Goal: Task Accomplishment & Management: Use online tool/utility

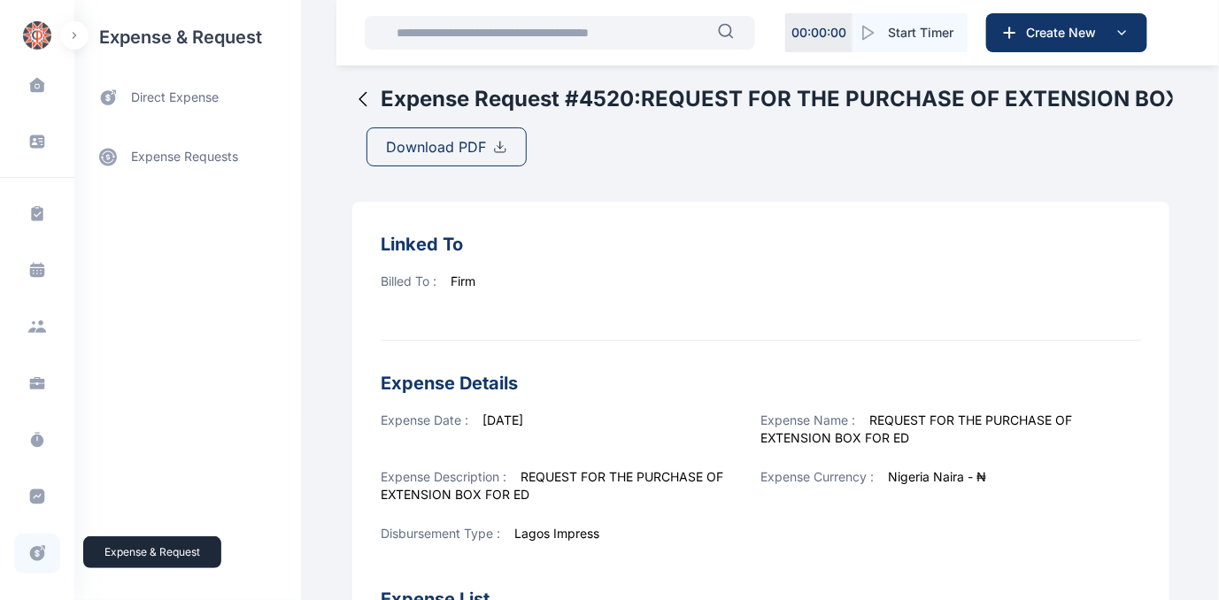
click at [28, 548] on icon at bounding box center [37, 553] width 18 height 19
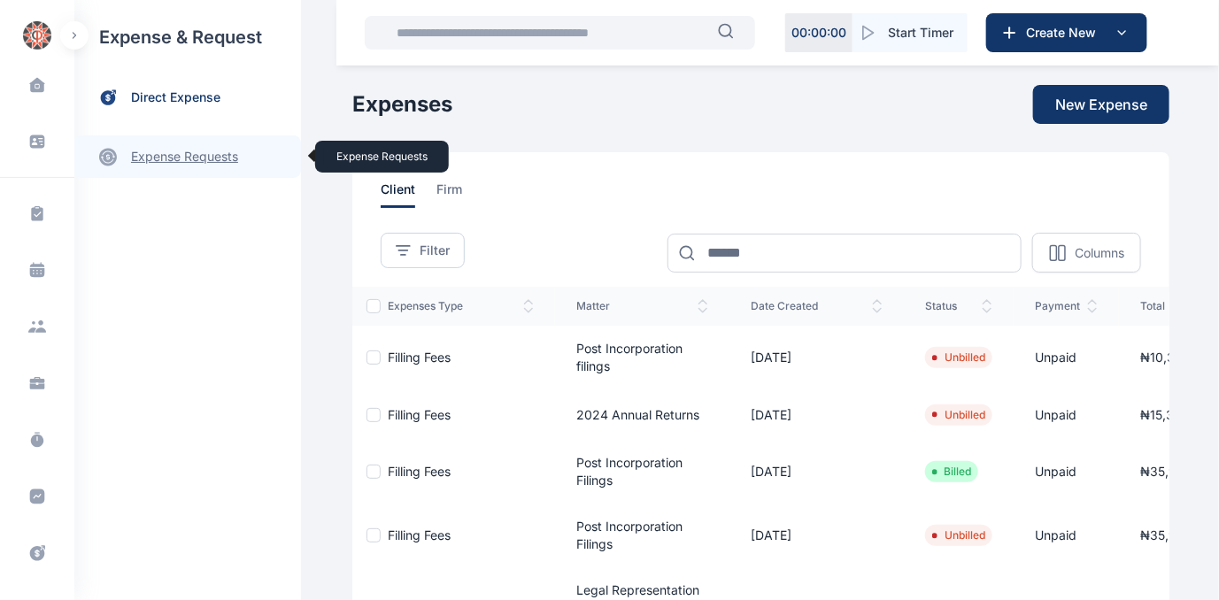
click at [167, 156] on link "expense requests expense requests" at bounding box center [187, 156] width 227 height 42
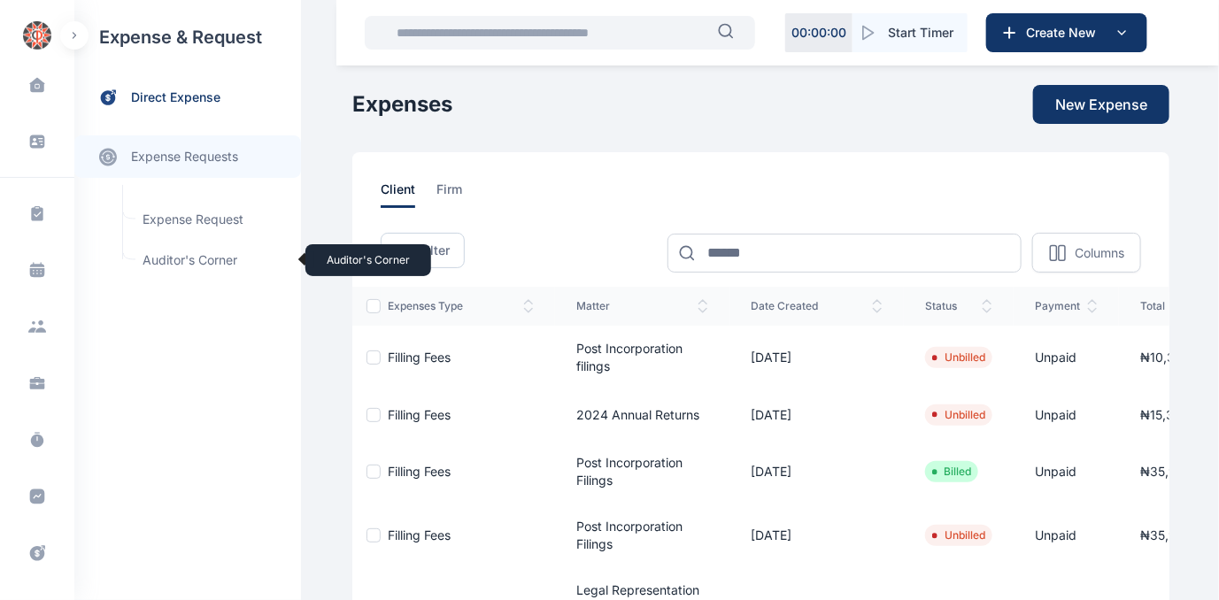
click at [166, 260] on span "Auditor's Corner Auditor's Corner" at bounding box center [212, 260] width 160 height 34
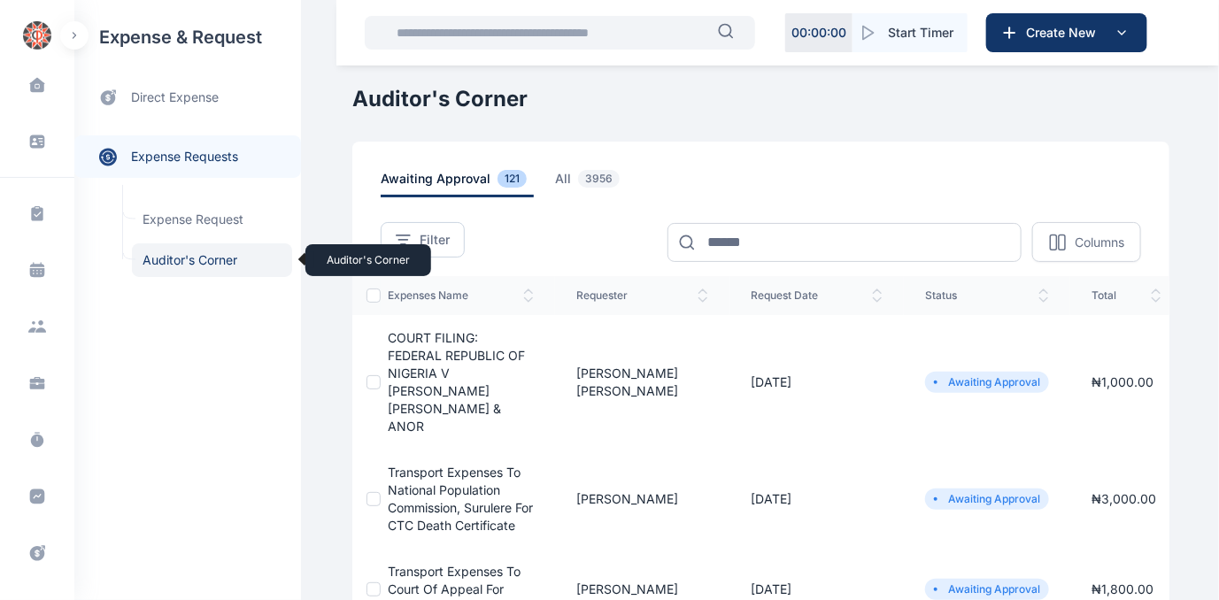
click at [173, 255] on span "Auditor's Corner Auditor's Corner" at bounding box center [212, 260] width 160 height 34
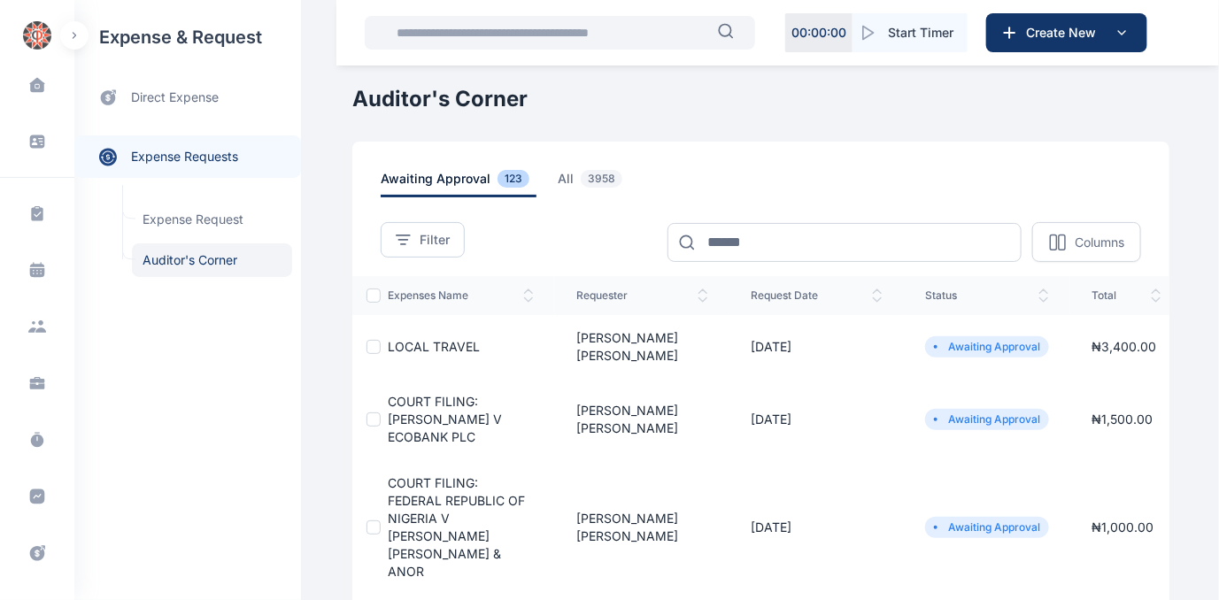
click at [407, 341] on span "LOCAL TRAVEL" at bounding box center [434, 346] width 92 height 15
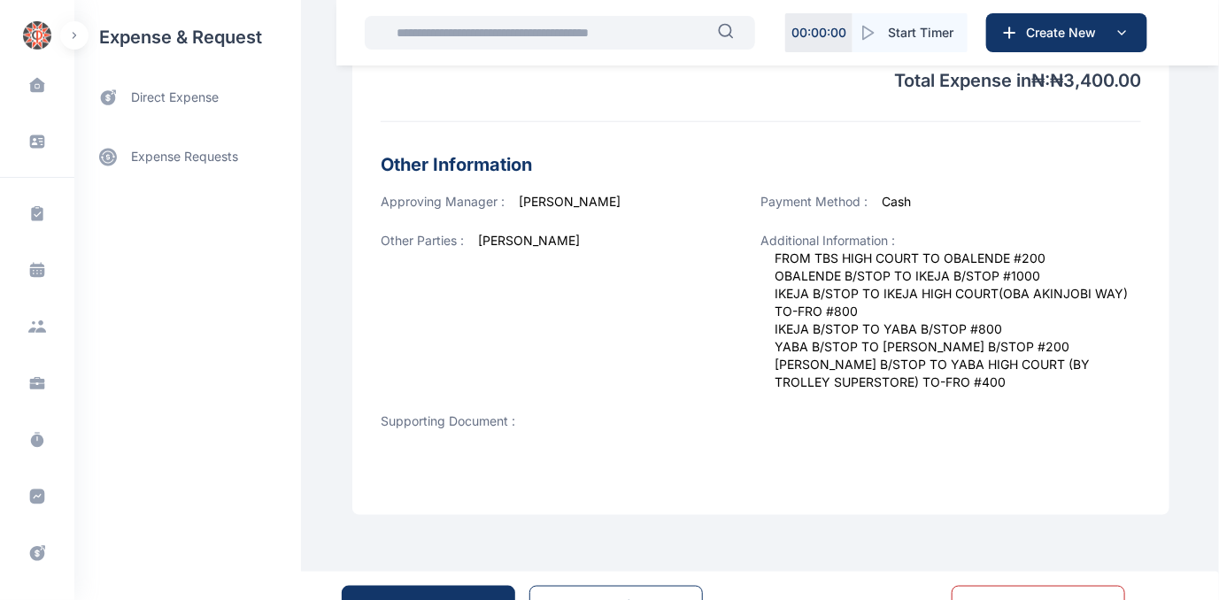
scroll to position [689, 0]
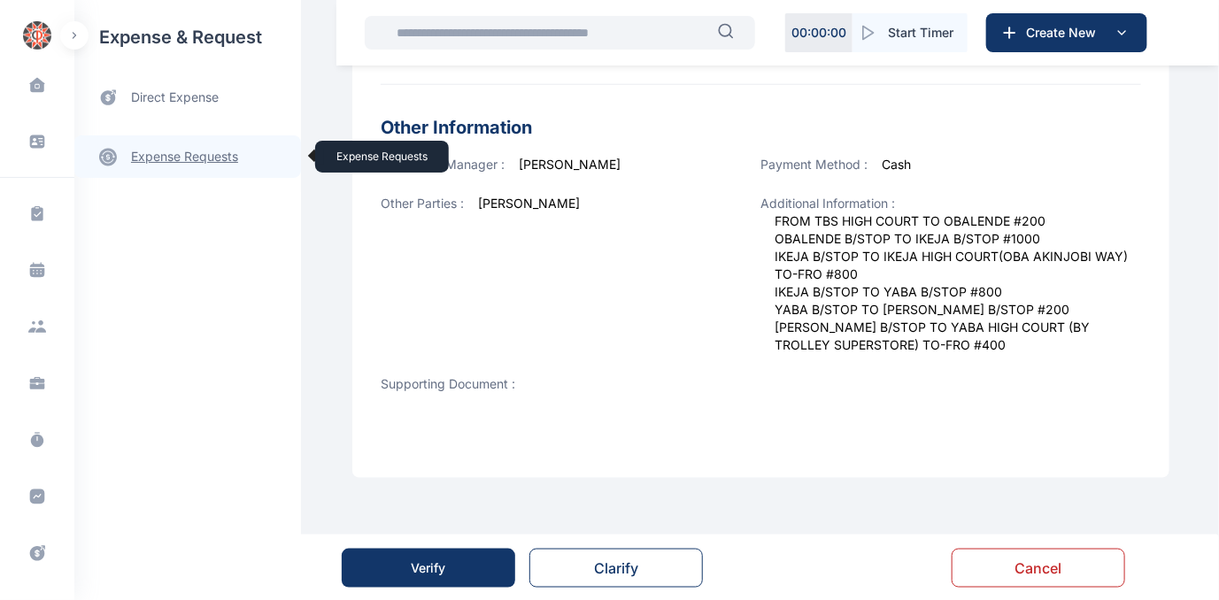
click at [149, 152] on link "expense requests expense requests" at bounding box center [187, 156] width 227 height 42
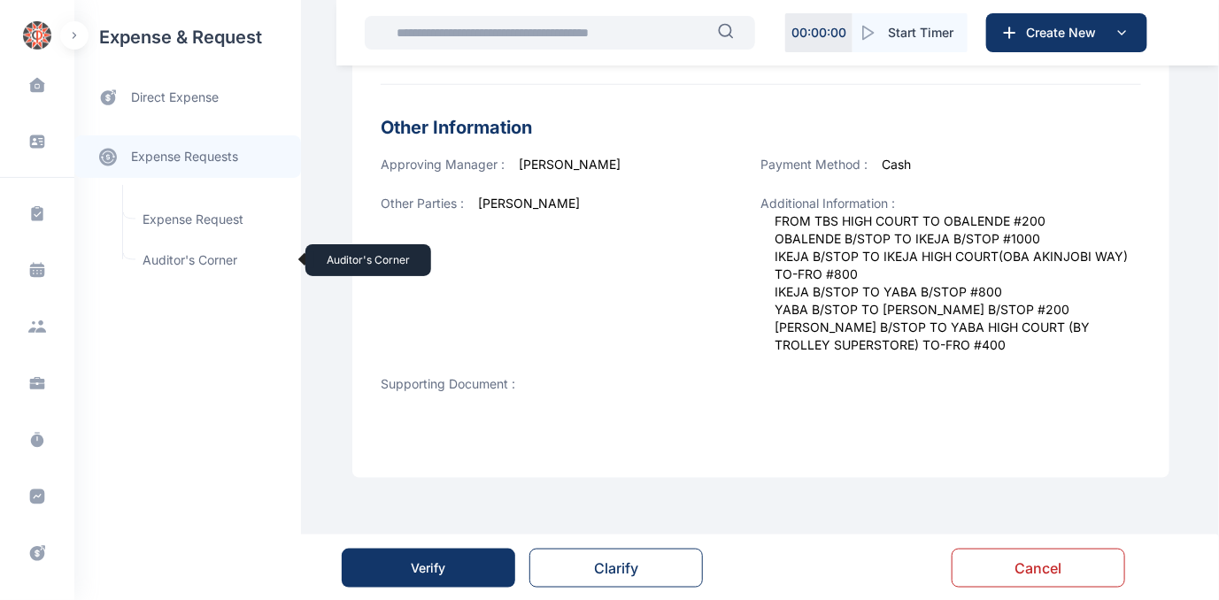
click at [170, 260] on span "Auditor's Corner Auditor's Corner" at bounding box center [212, 260] width 160 height 34
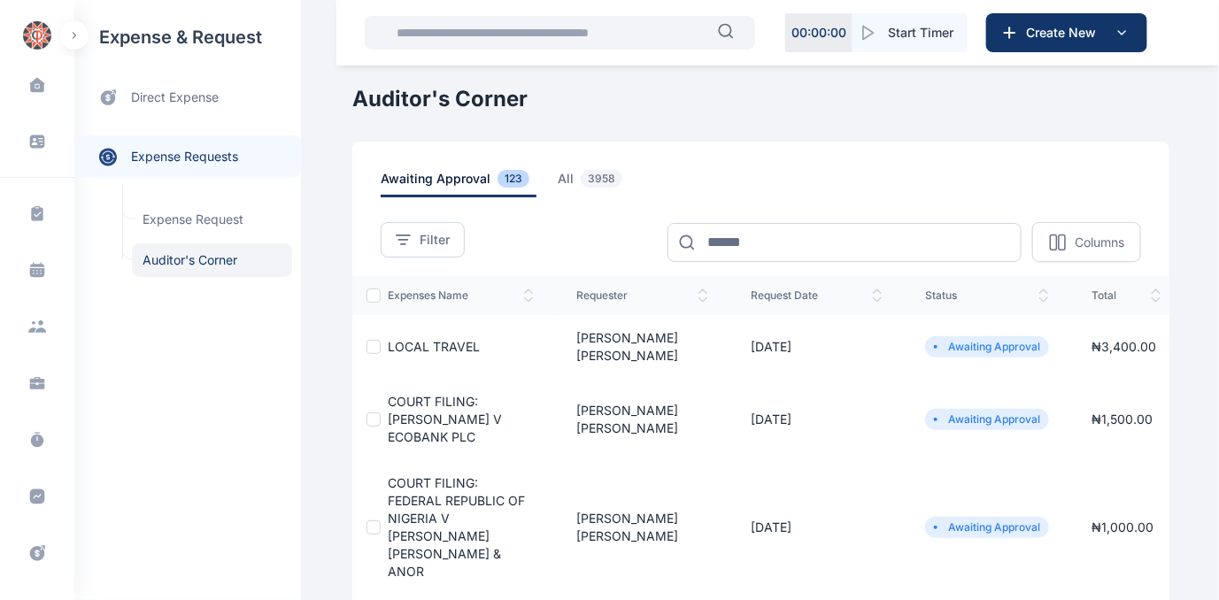
click at [426, 404] on span "COURT FILING: [PERSON_NAME] V ECOBANK PLC" at bounding box center [445, 419] width 114 height 50
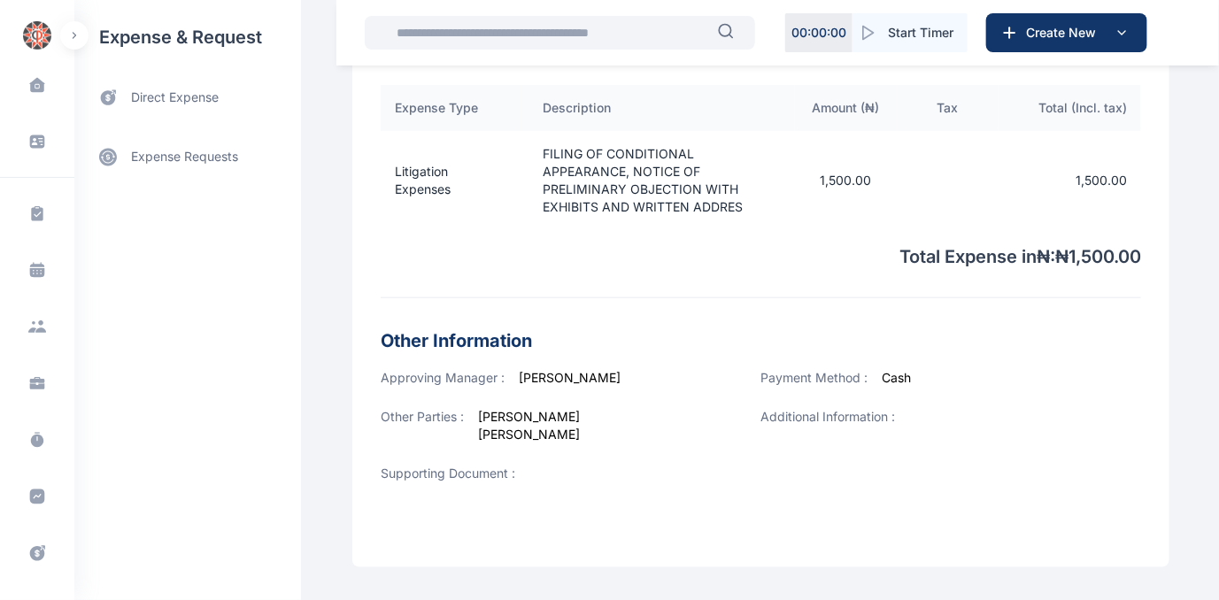
scroll to position [676, 0]
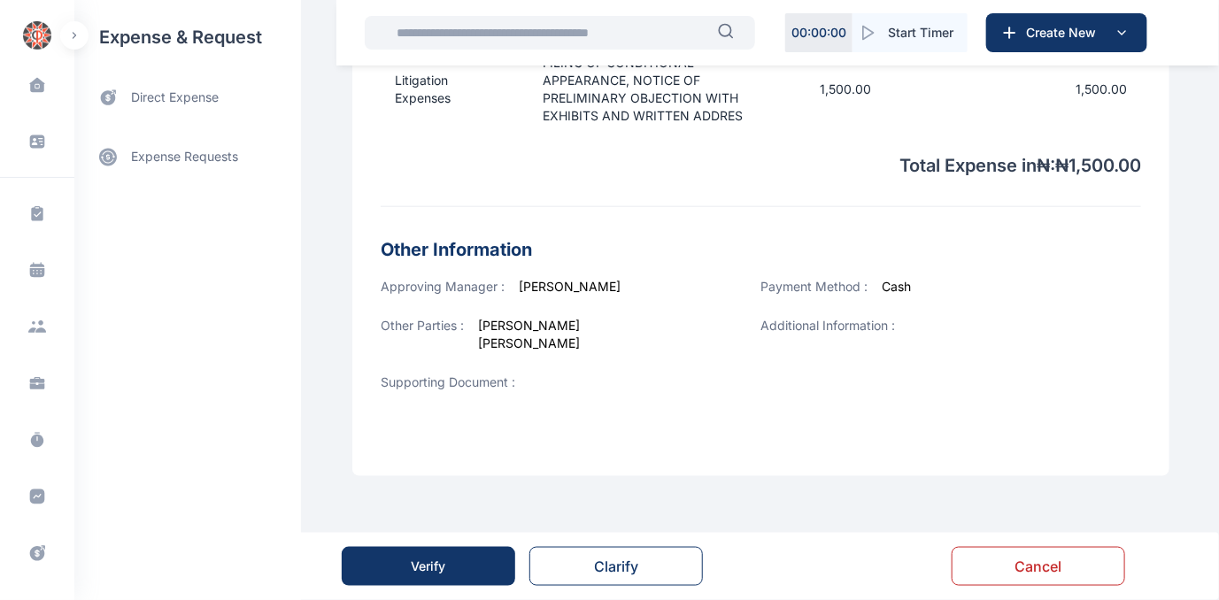
click at [451, 556] on button "Verify" at bounding box center [429, 566] width 174 height 39
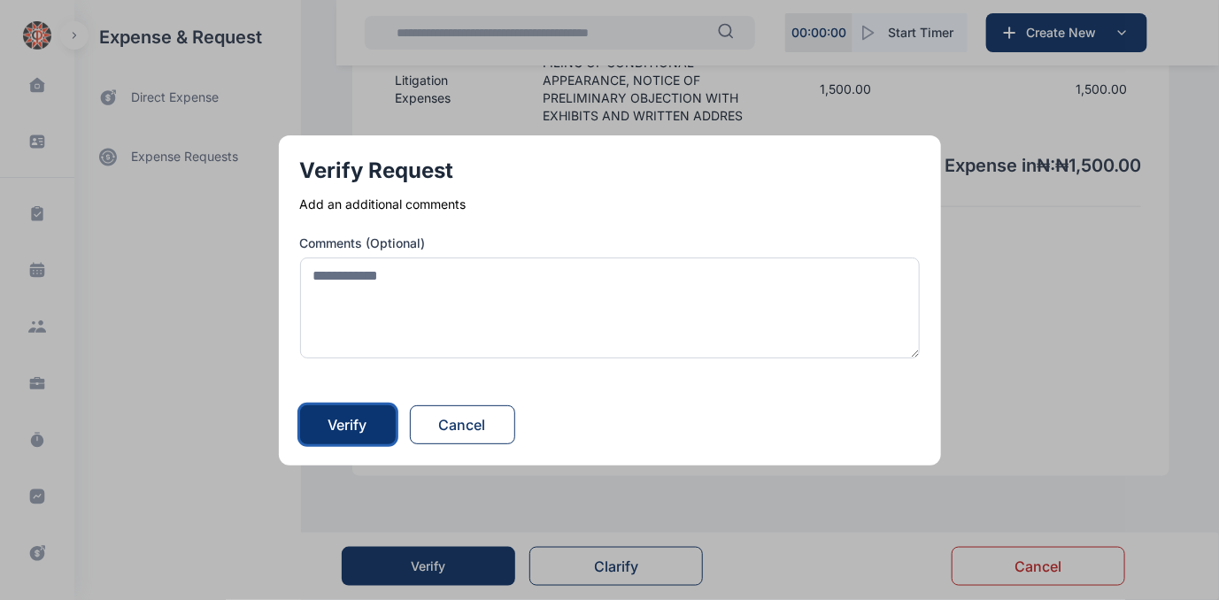
click at [342, 419] on div "Verify" at bounding box center [347, 424] width 39 height 21
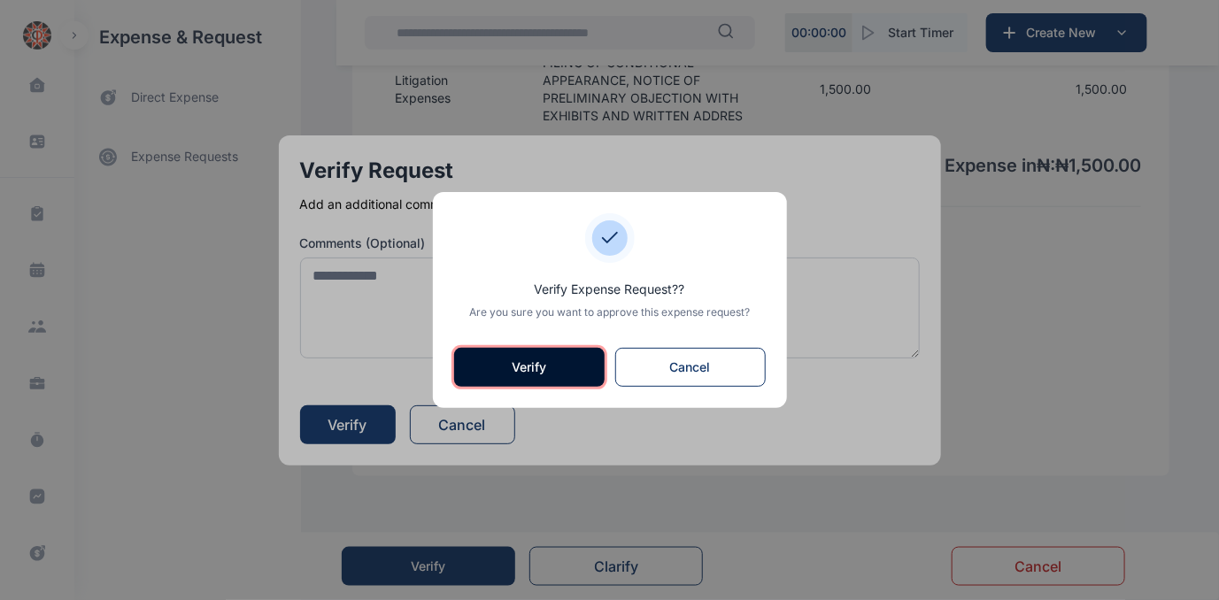
click at [517, 372] on button "Verify" at bounding box center [529, 367] width 150 height 39
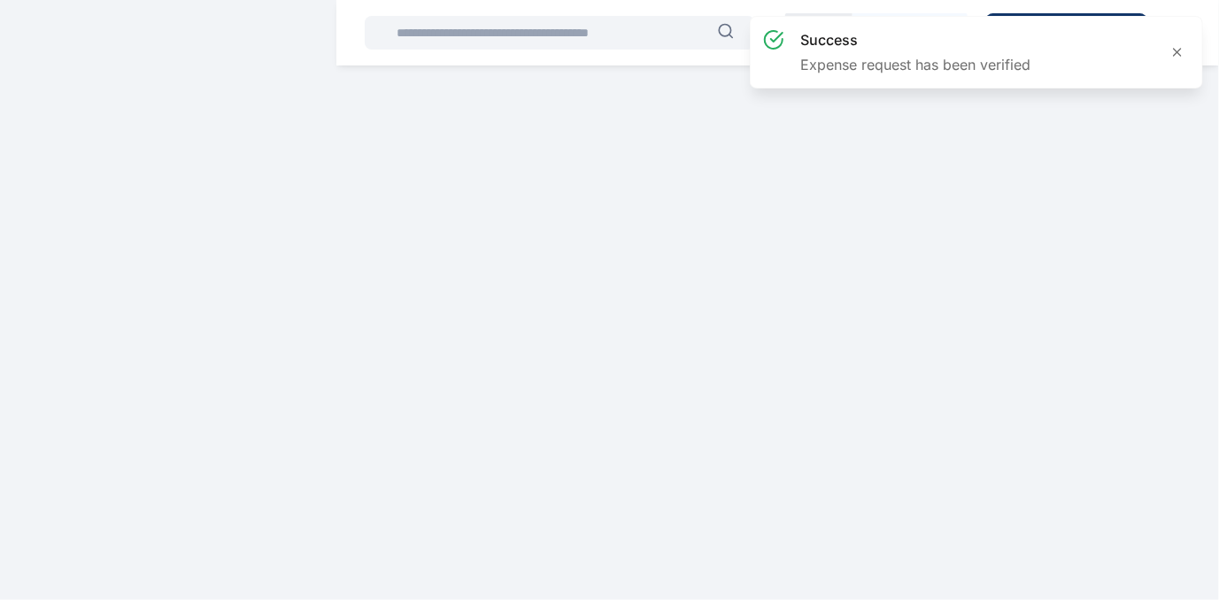
scroll to position [0, 0]
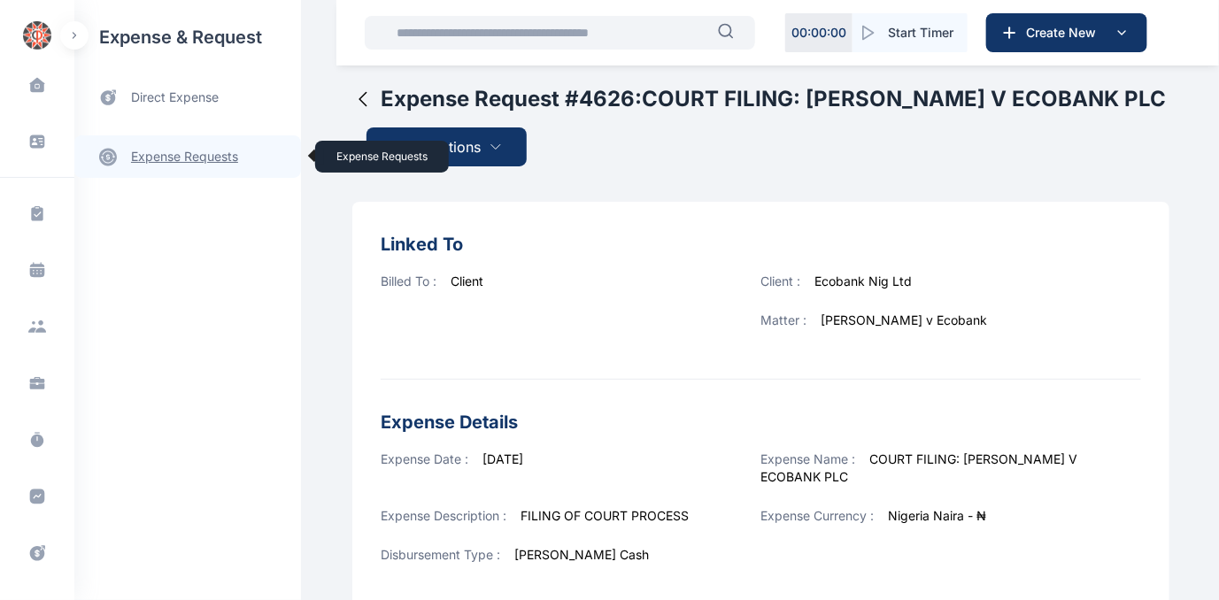
click at [175, 157] on link "expense requests expense requests" at bounding box center [187, 156] width 227 height 42
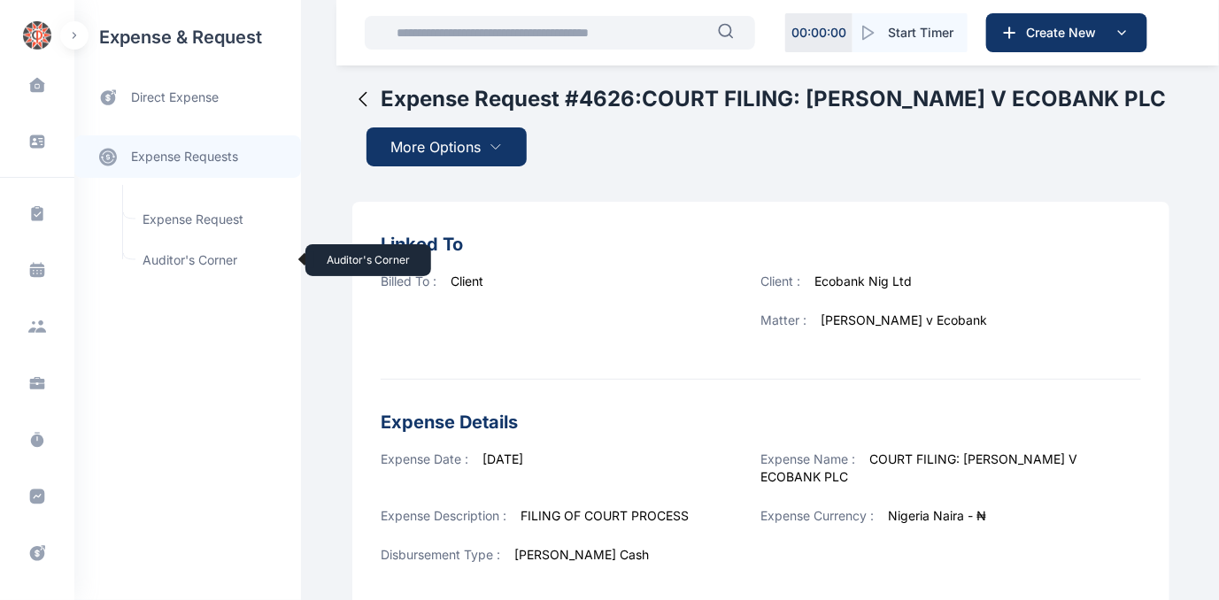
click at [181, 262] on span "Auditor's Corner Auditor's Corner" at bounding box center [212, 260] width 160 height 34
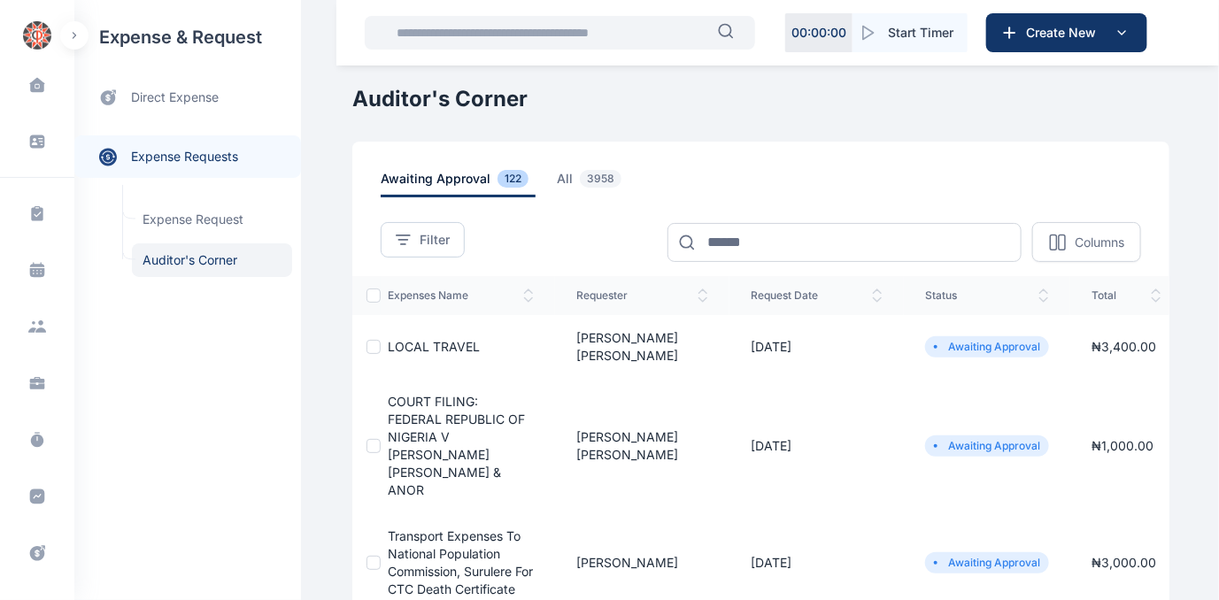
click at [426, 397] on span "COURT FILING: FEDERAL REPUBLIC OF NIGERIA V [PERSON_NAME] [PERSON_NAME] & ANOR" at bounding box center [456, 446] width 137 height 104
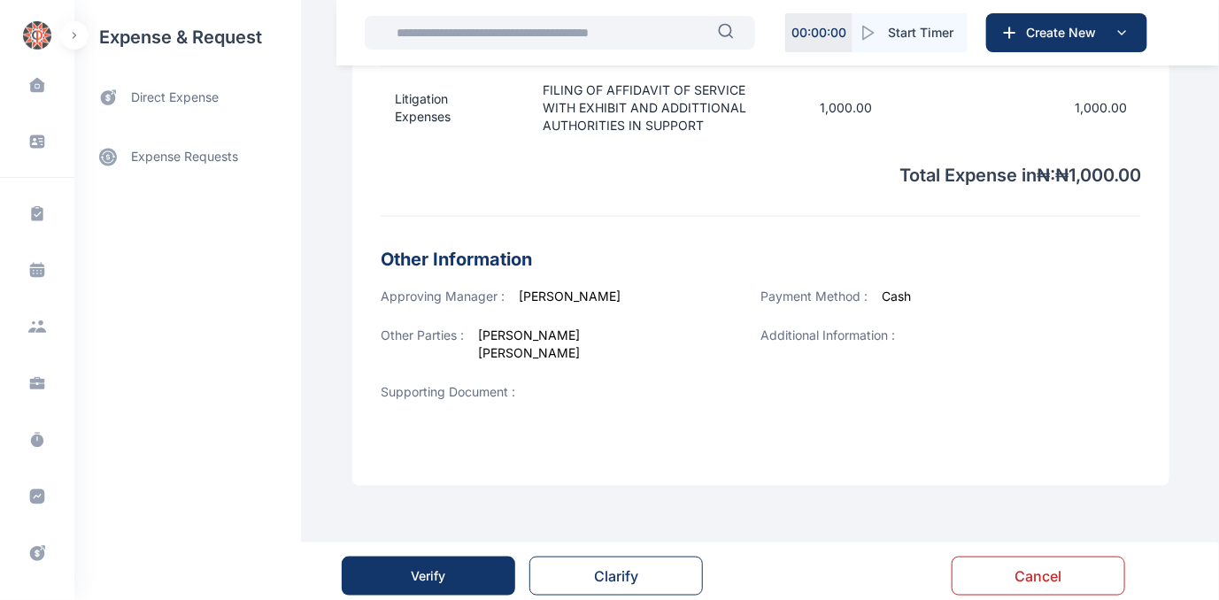
scroll to position [659, 0]
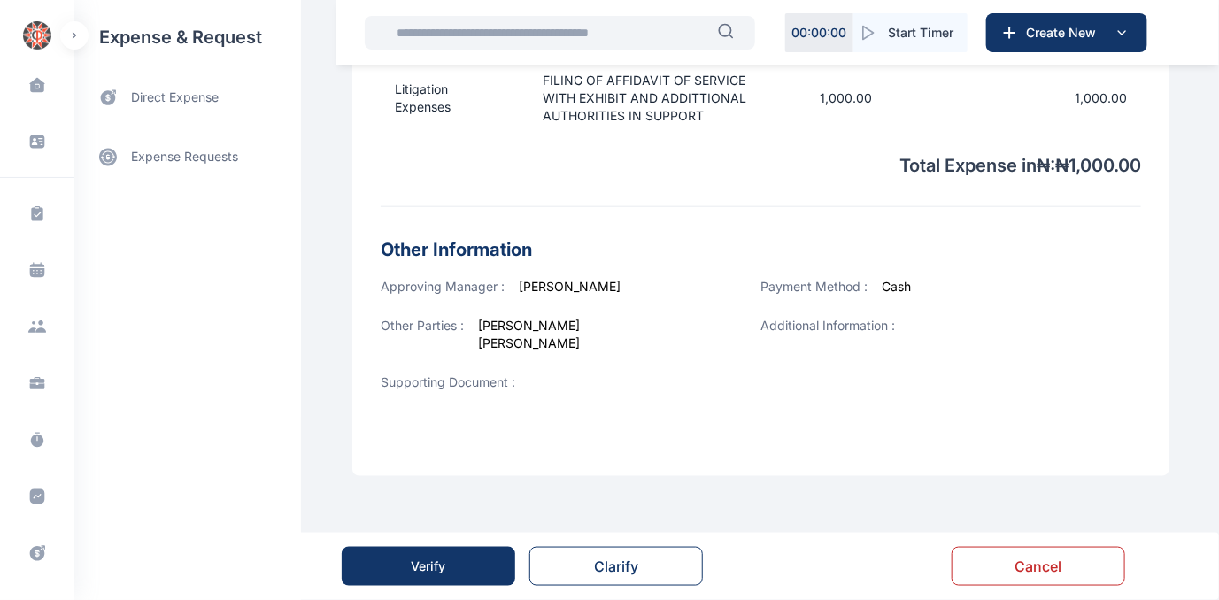
click at [413, 571] on div "Verify" at bounding box center [429, 567] width 35 height 18
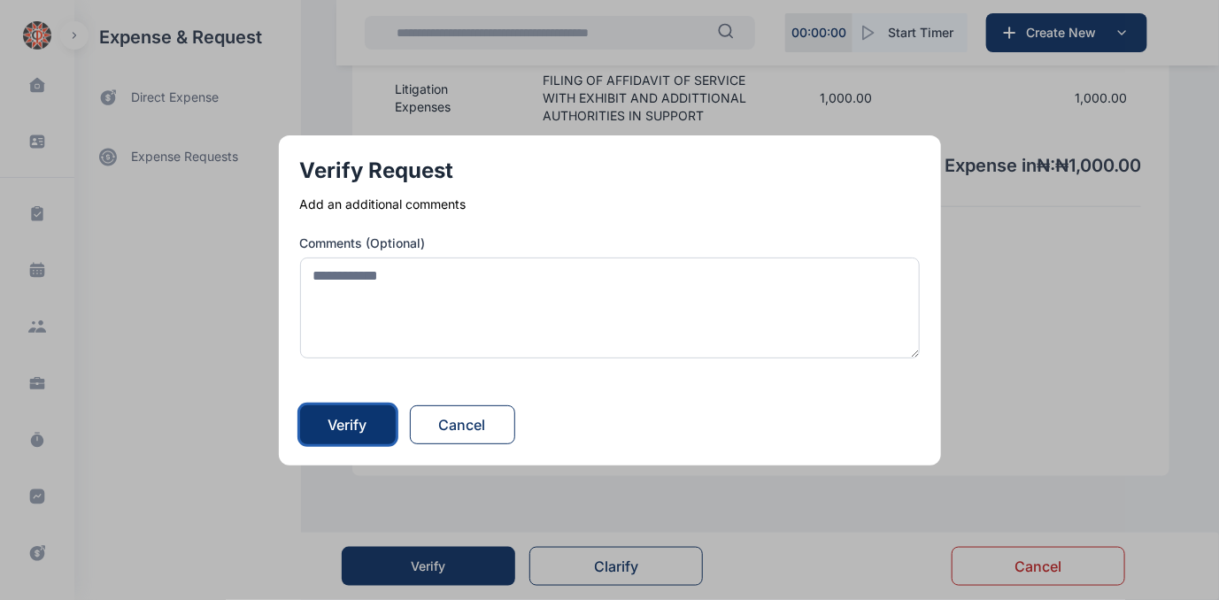
click at [366, 426] on div "Verify" at bounding box center [347, 424] width 39 height 21
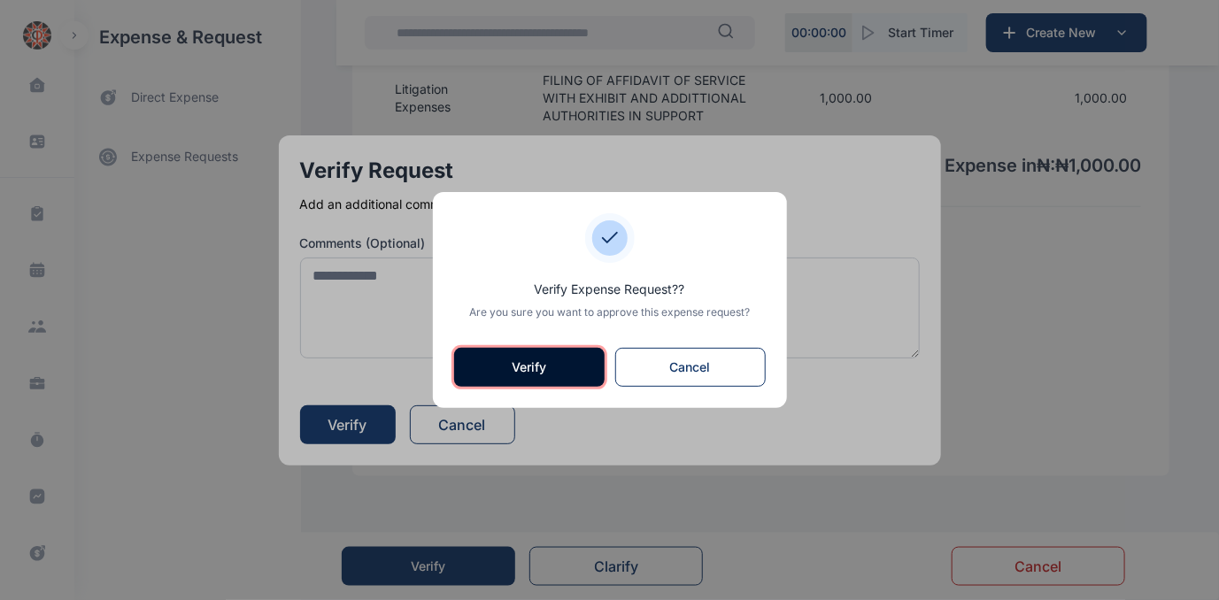
click at [552, 359] on button "Verify" at bounding box center [529, 367] width 150 height 39
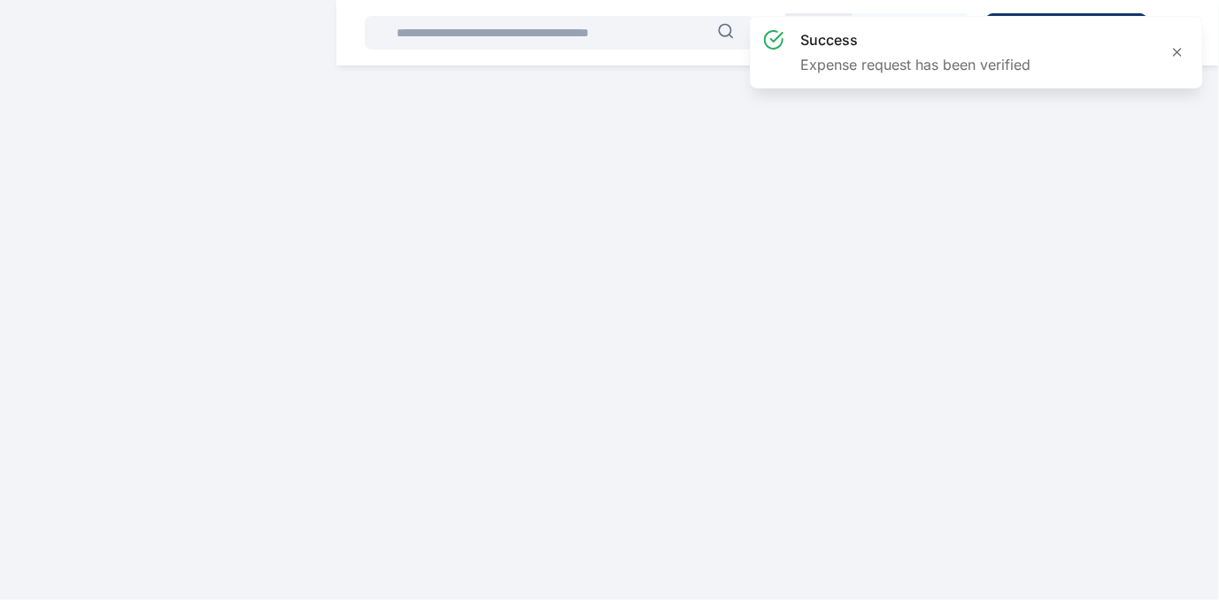
scroll to position [0, 0]
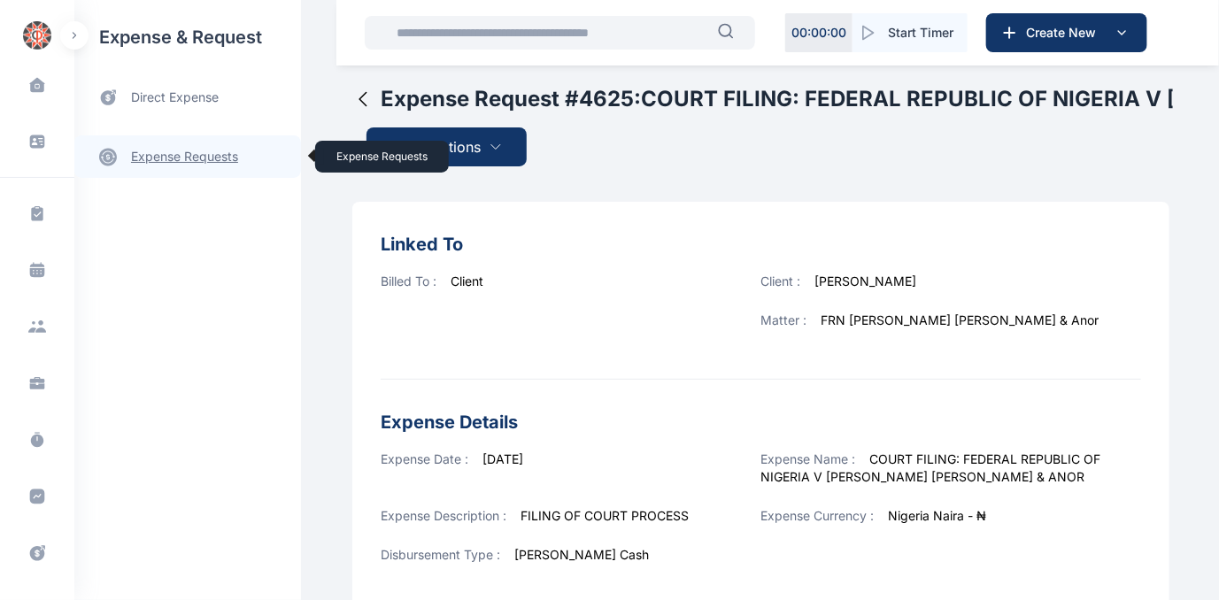
click at [172, 153] on link "expense requests expense requests" at bounding box center [187, 156] width 227 height 42
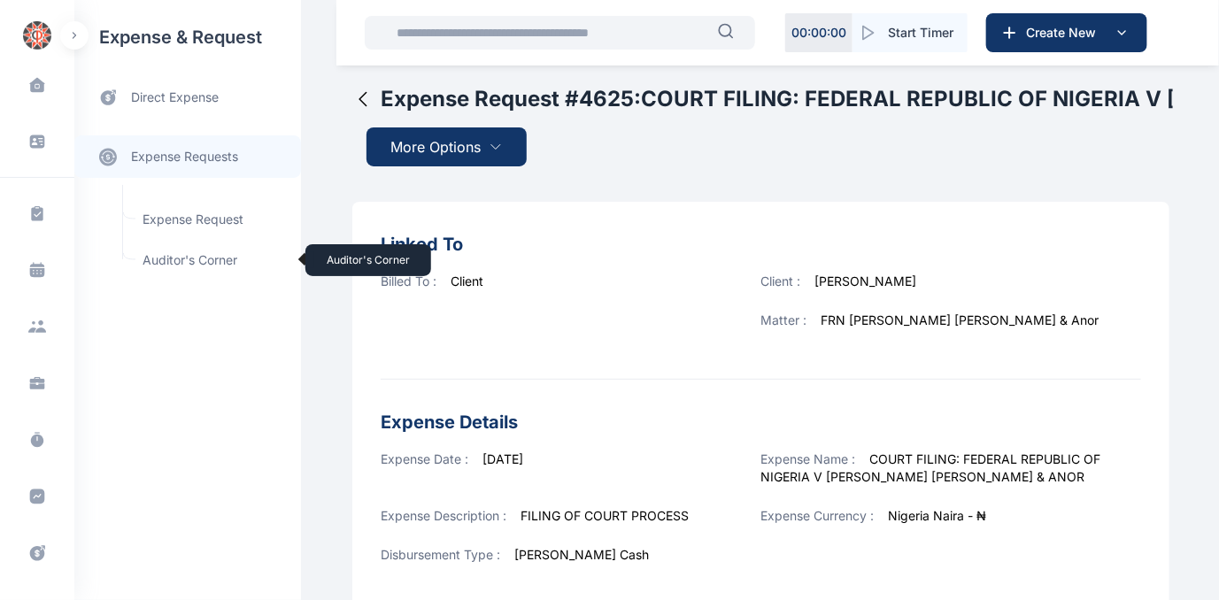
click at [175, 255] on span "Auditor's Corner Auditor's Corner" at bounding box center [212, 260] width 160 height 34
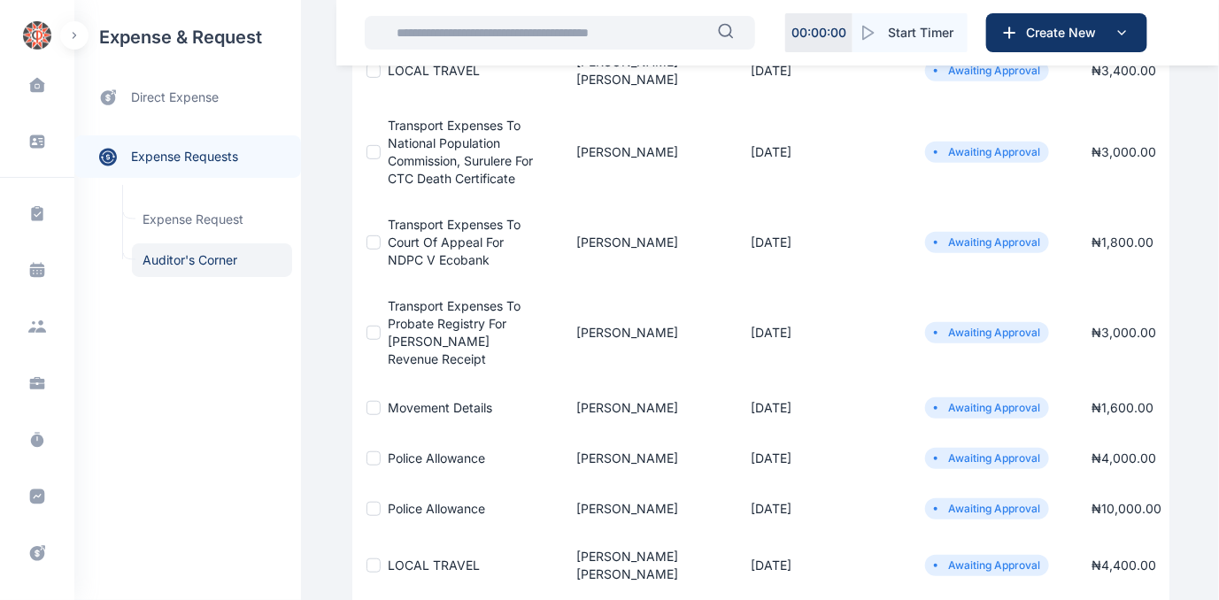
scroll to position [227, 0]
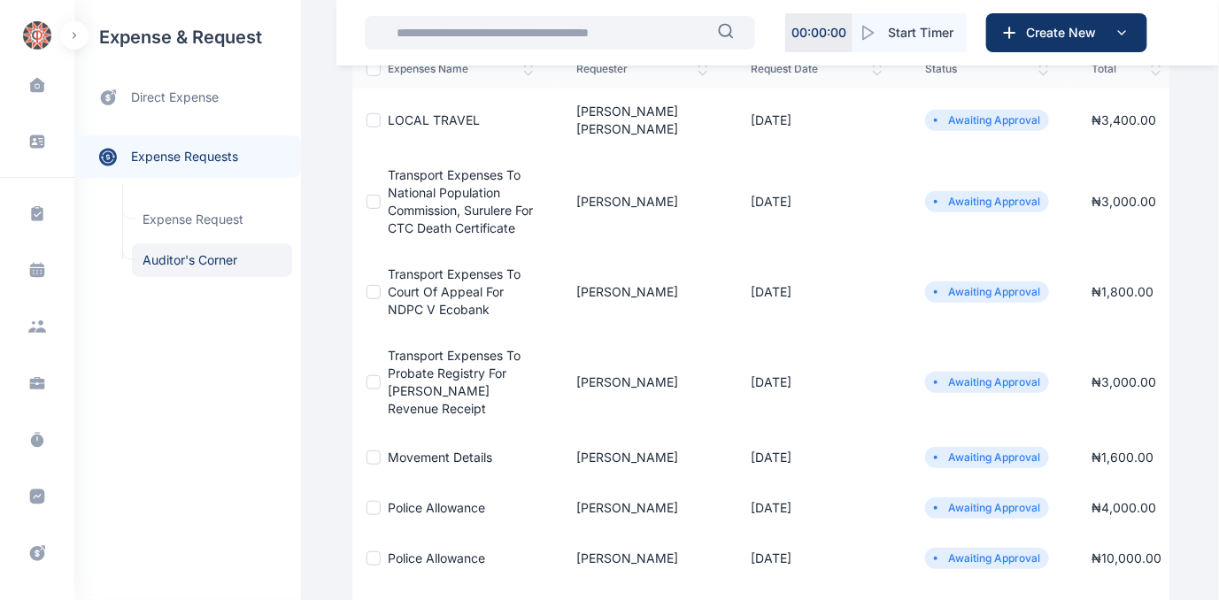
click at [428, 459] on span "movement details" at bounding box center [440, 457] width 104 height 15
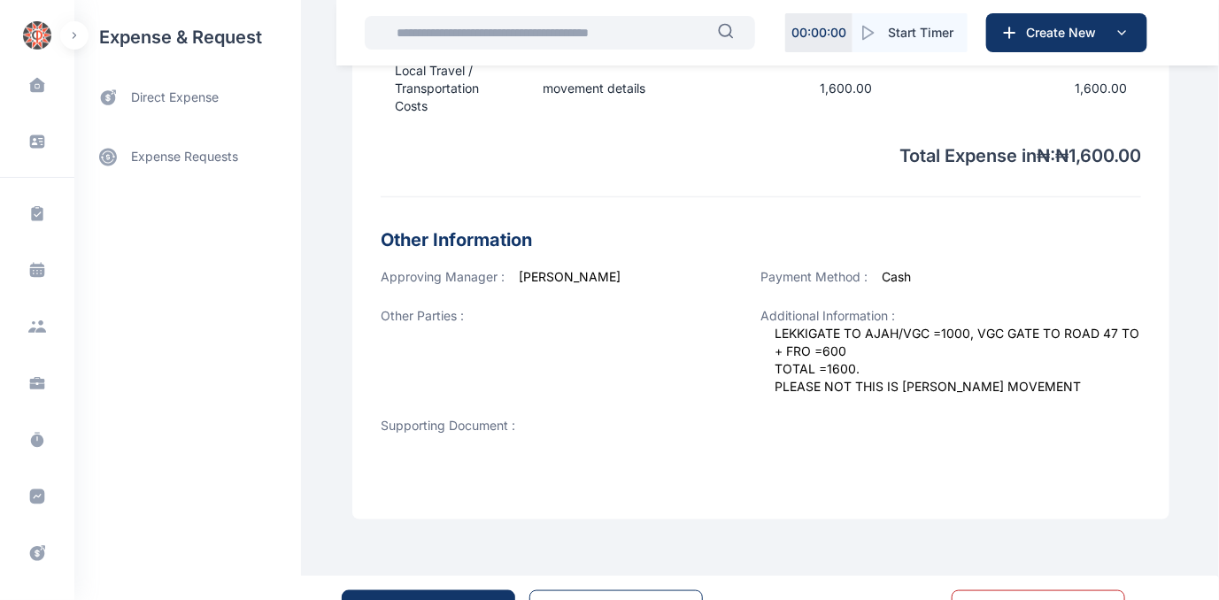
scroll to position [618, 0]
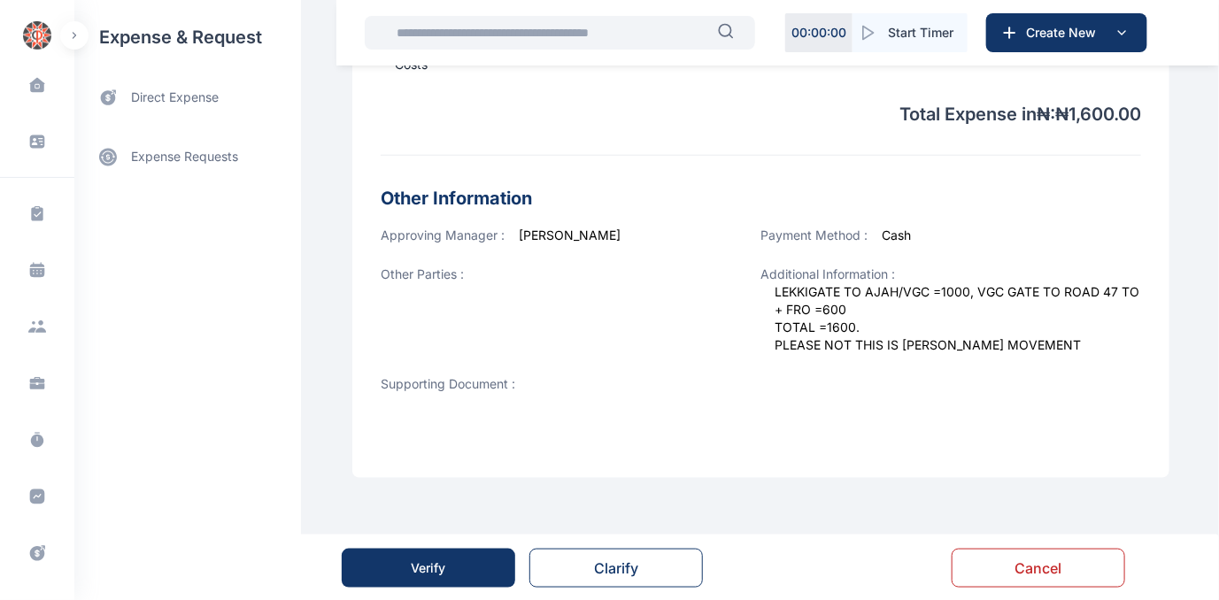
click at [419, 565] on div "Verify" at bounding box center [429, 568] width 35 height 18
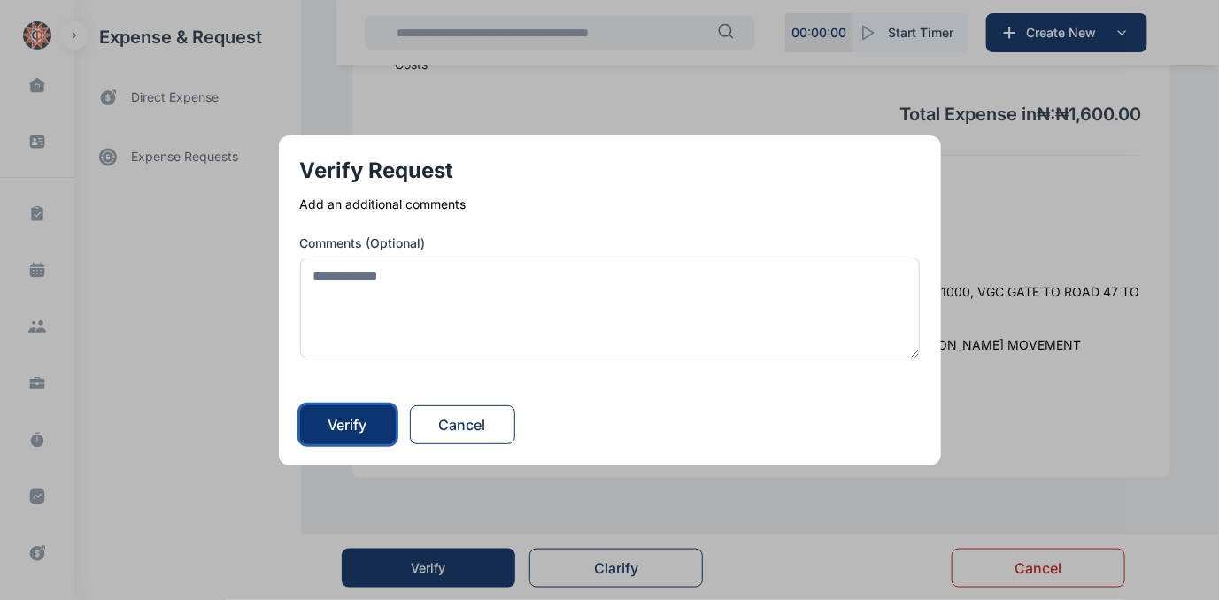
click at [359, 422] on div "Verify" at bounding box center [347, 424] width 39 height 21
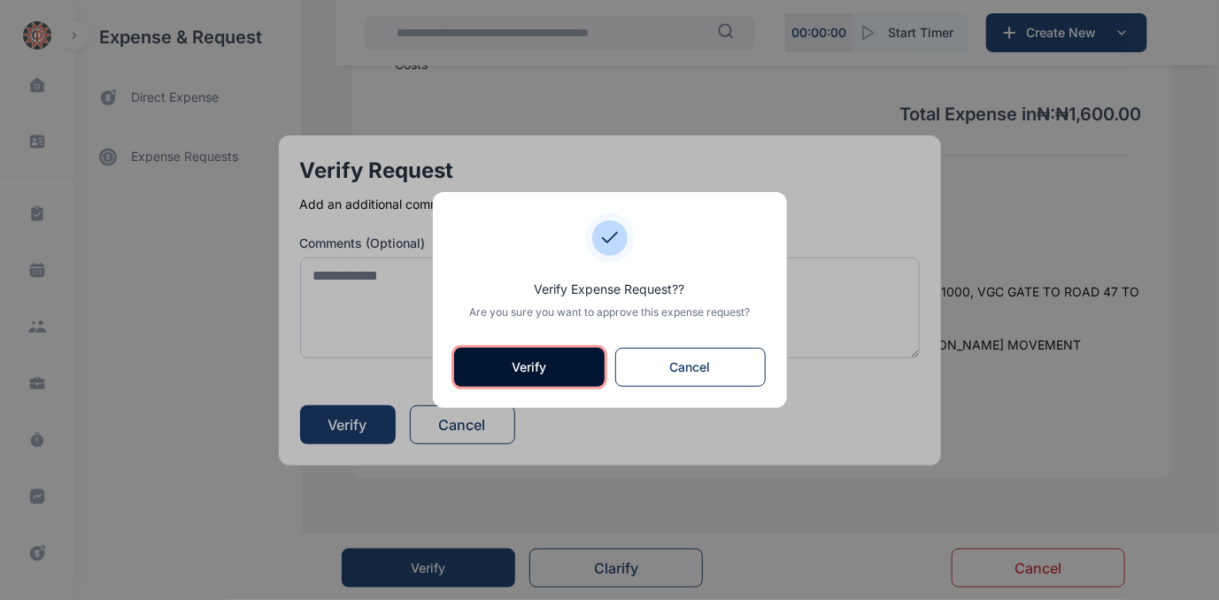
click at [496, 363] on button "Verify" at bounding box center [529, 367] width 150 height 39
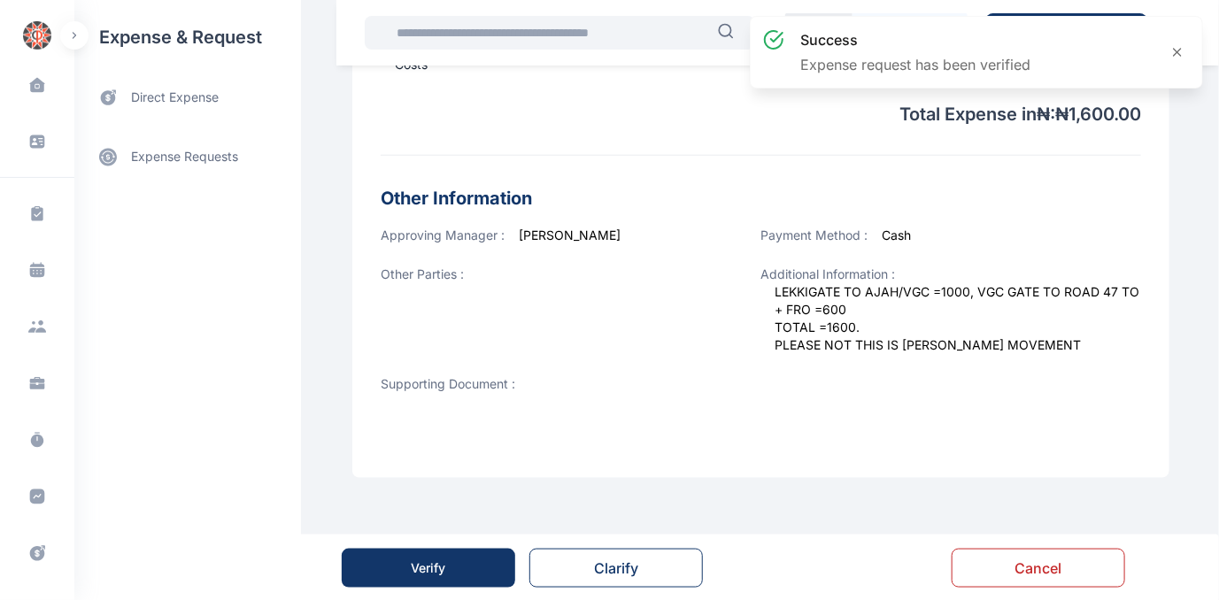
scroll to position [0, 0]
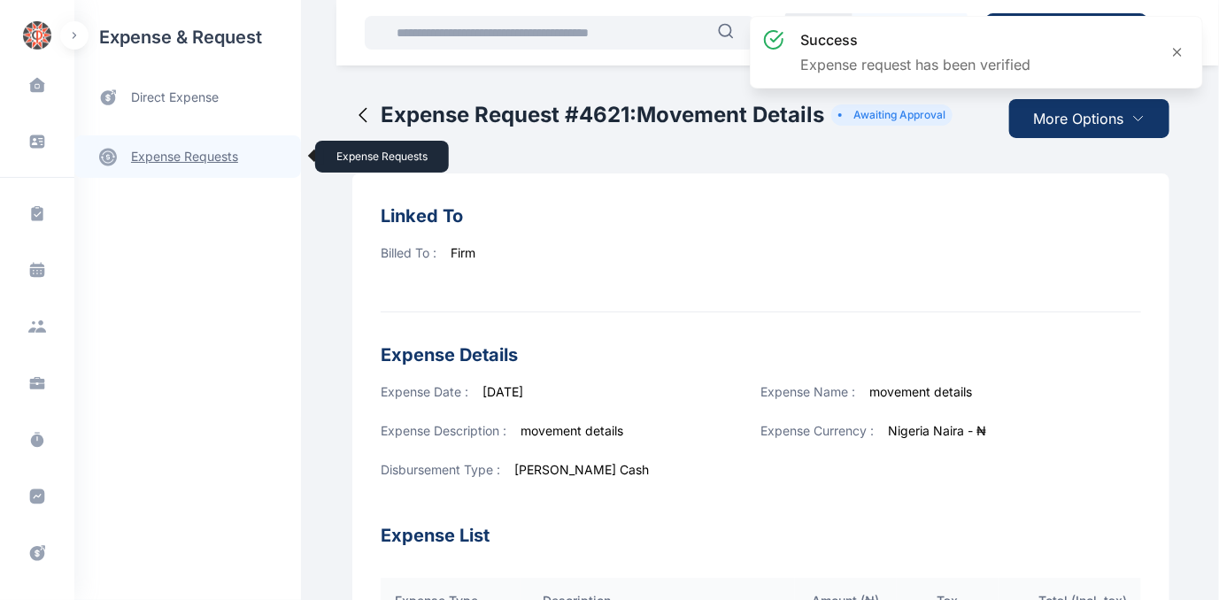
click at [171, 156] on link "expense requests expense requests" at bounding box center [187, 156] width 227 height 42
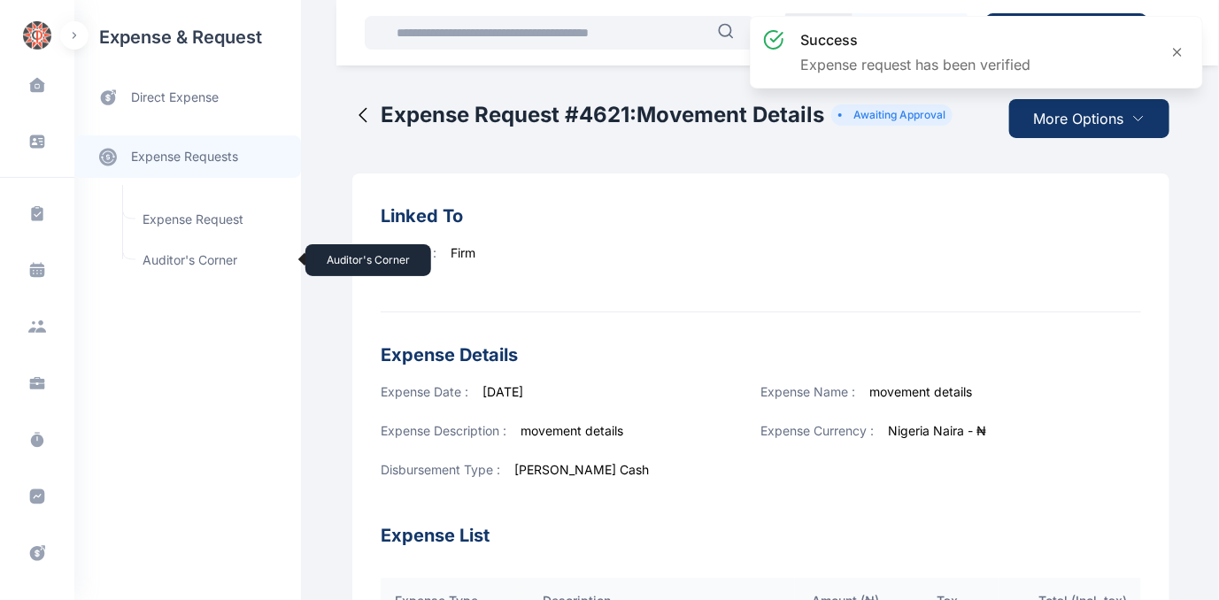
click at [170, 254] on span "Auditor's Corner Auditor's Corner" at bounding box center [212, 260] width 160 height 34
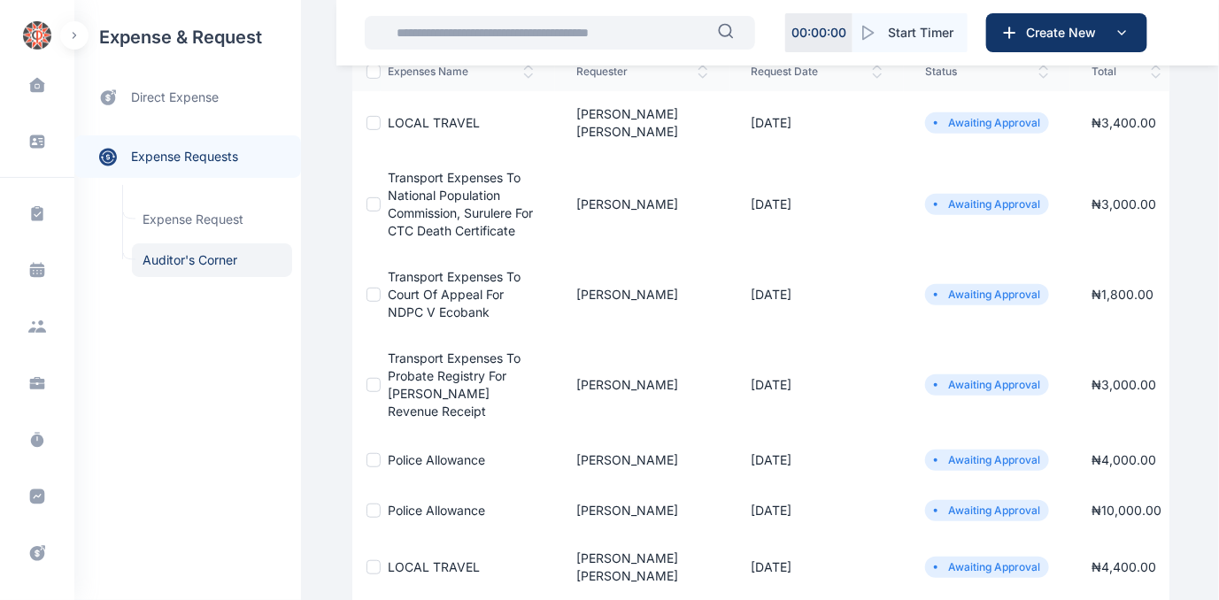
scroll to position [321, 0]
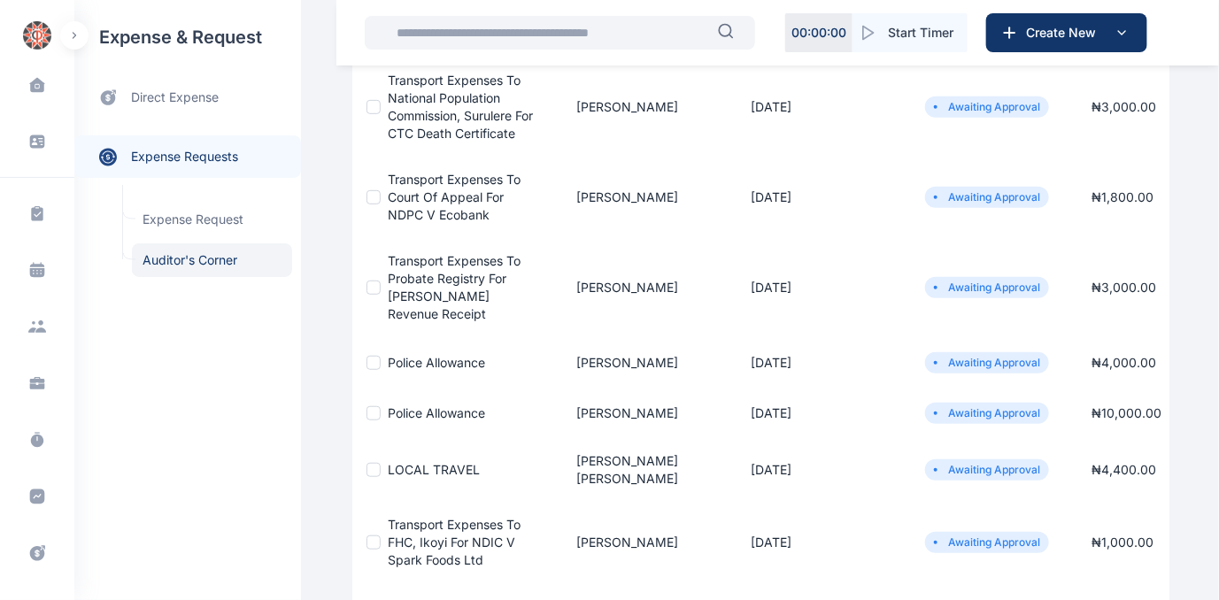
click at [418, 364] on span "Police Allowance" at bounding box center [436, 362] width 97 height 15
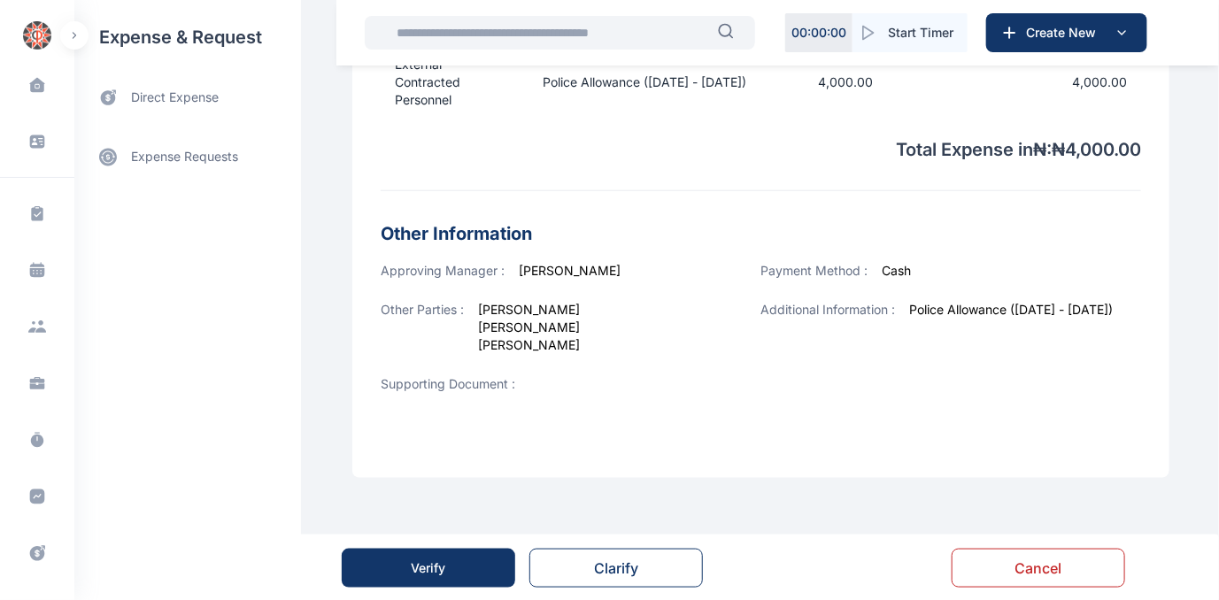
scroll to position [582, 0]
click at [433, 563] on div "Verify" at bounding box center [429, 568] width 35 height 18
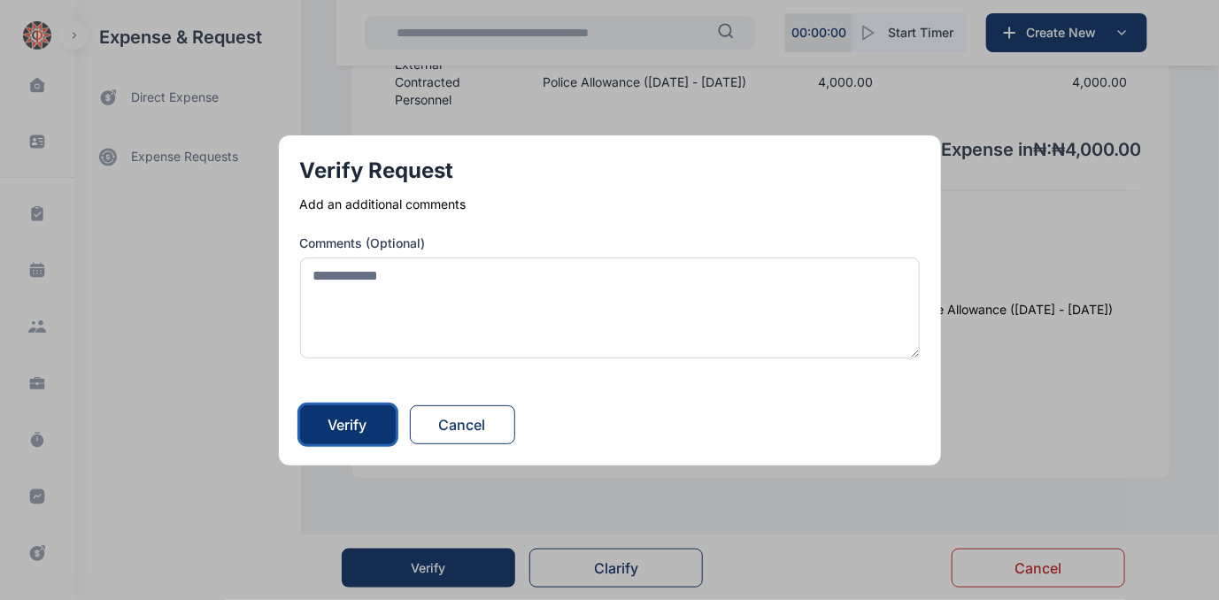
click at [366, 420] on div "Verify" at bounding box center [347, 424] width 39 height 21
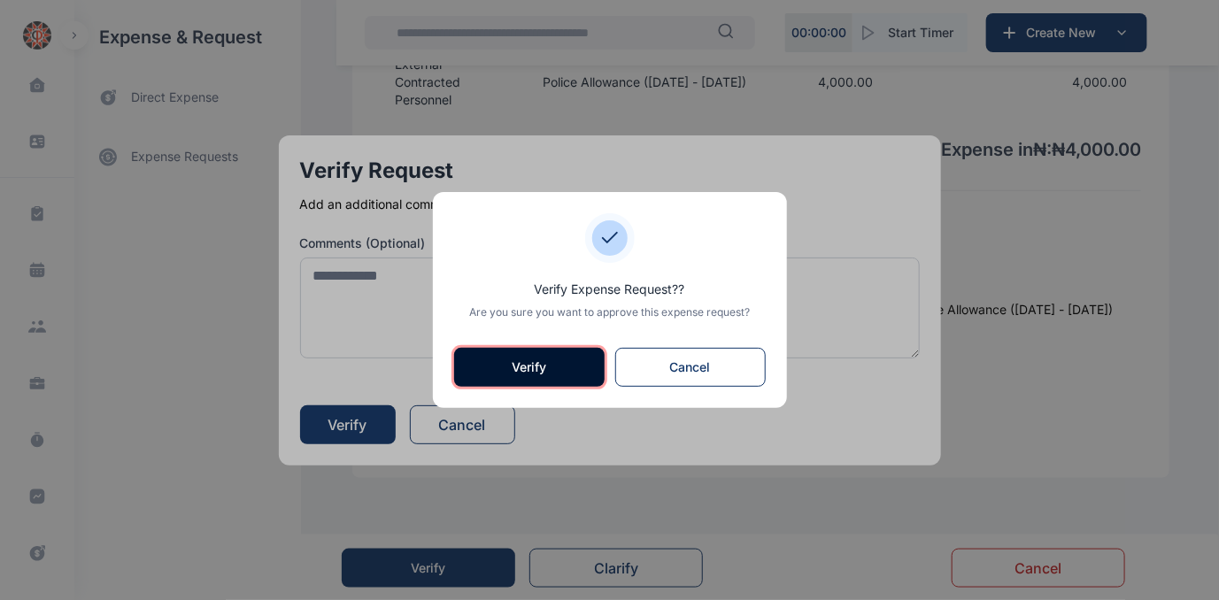
click at [497, 374] on button "Verify" at bounding box center [529, 367] width 150 height 39
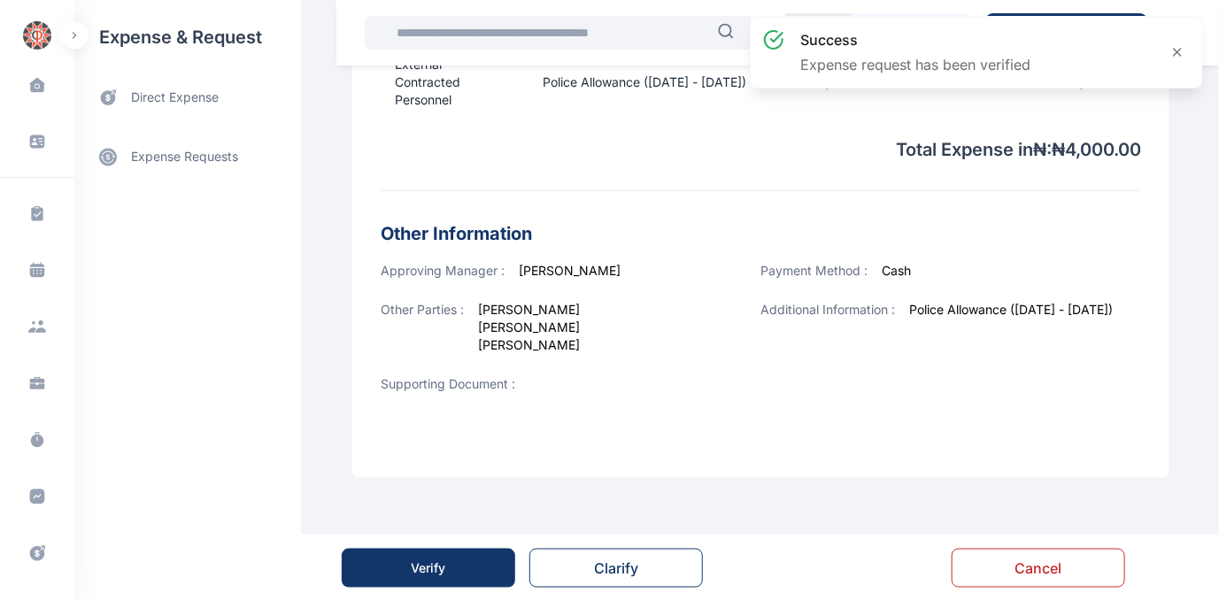
scroll to position [0, 0]
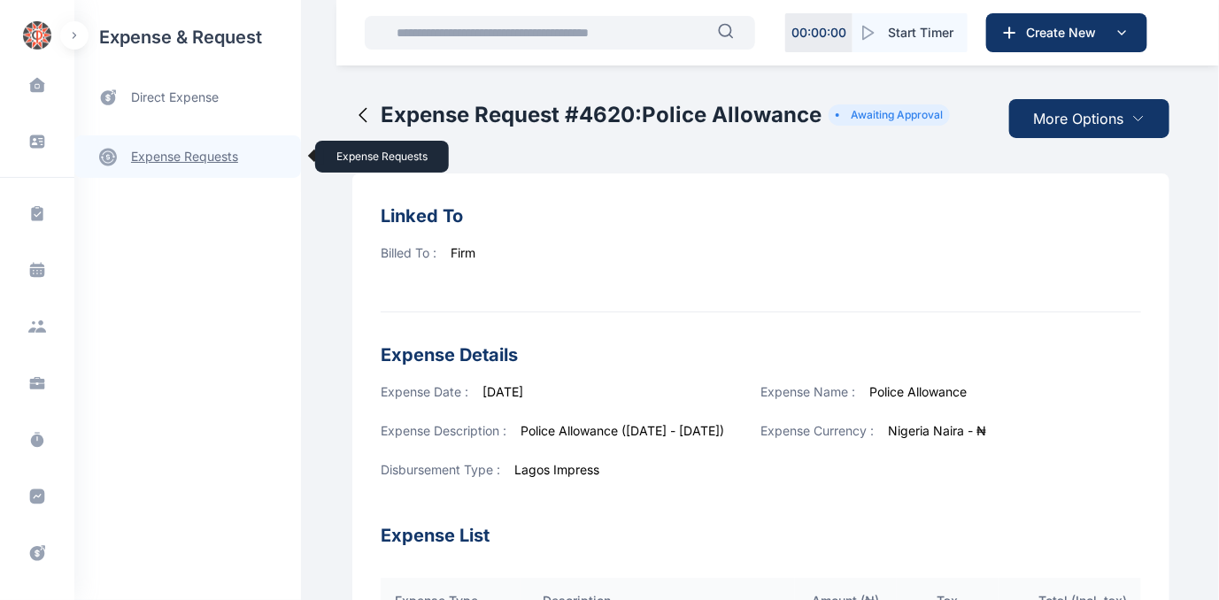
click at [173, 156] on link "expense requests expense requests" at bounding box center [187, 156] width 227 height 42
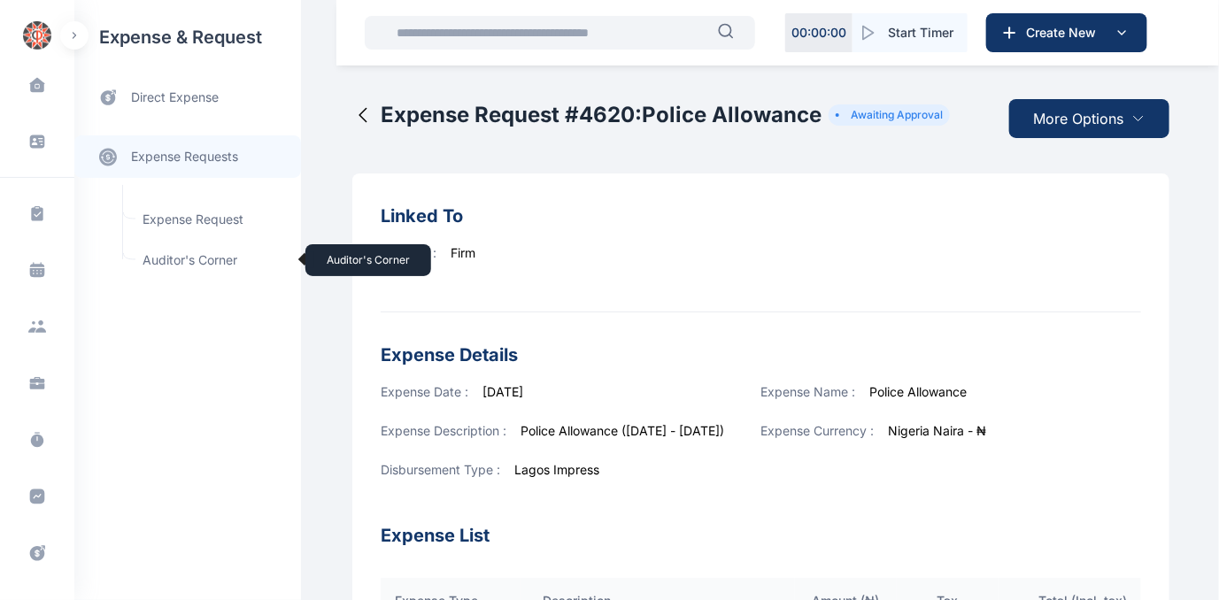
click at [189, 253] on span "Auditor's Corner Auditor's Corner" at bounding box center [212, 260] width 160 height 34
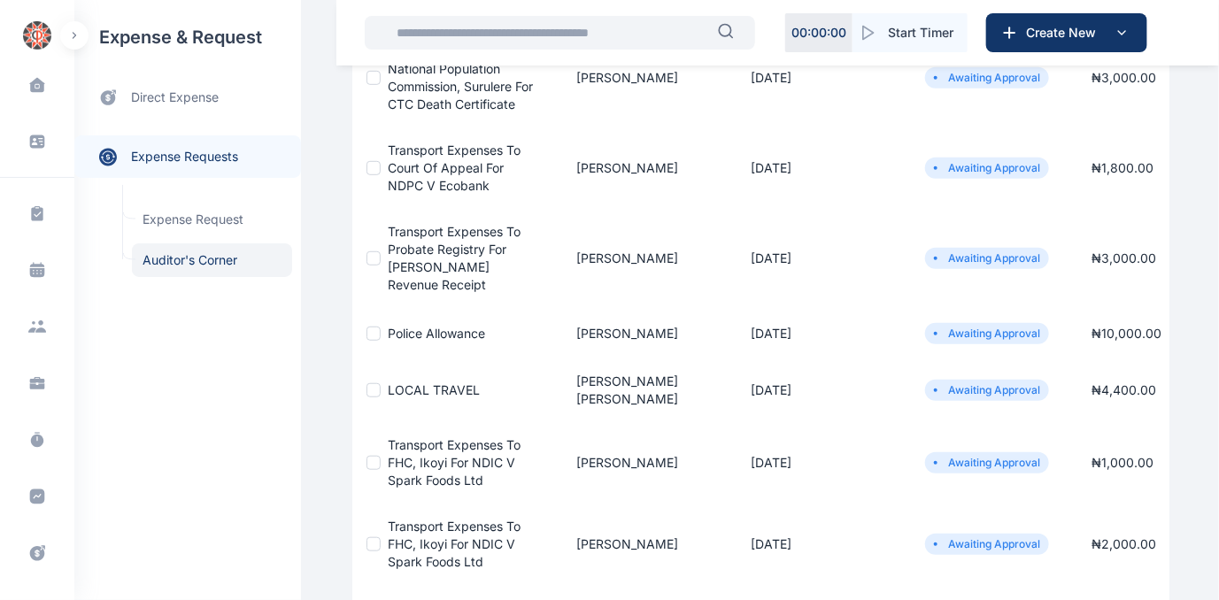
scroll to position [402, 0]
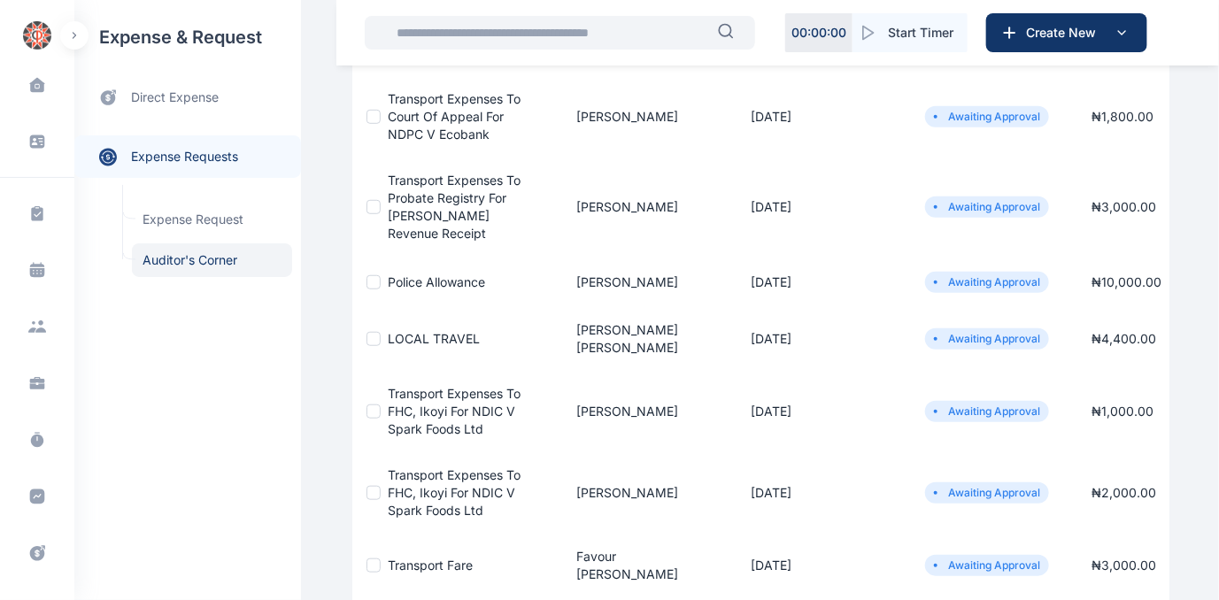
click at [393, 284] on span "Police Allowance" at bounding box center [436, 281] width 97 height 15
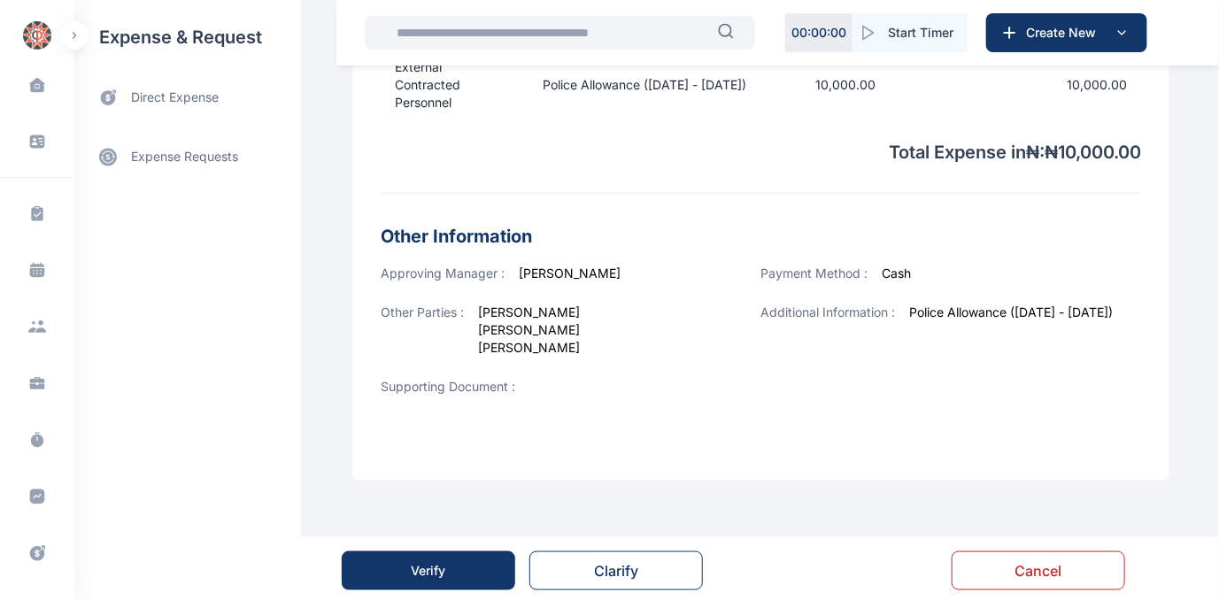
scroll to position [582, 0]
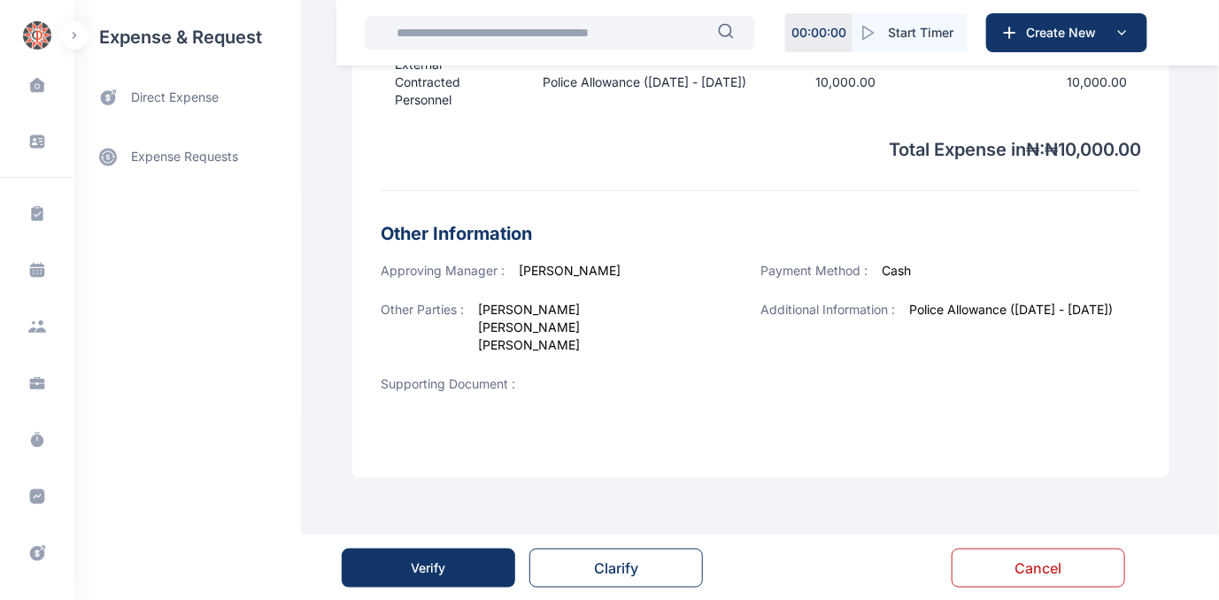
click at [449, 567] on button "Verify" at bounding box center [429, 568] width 174 height 39
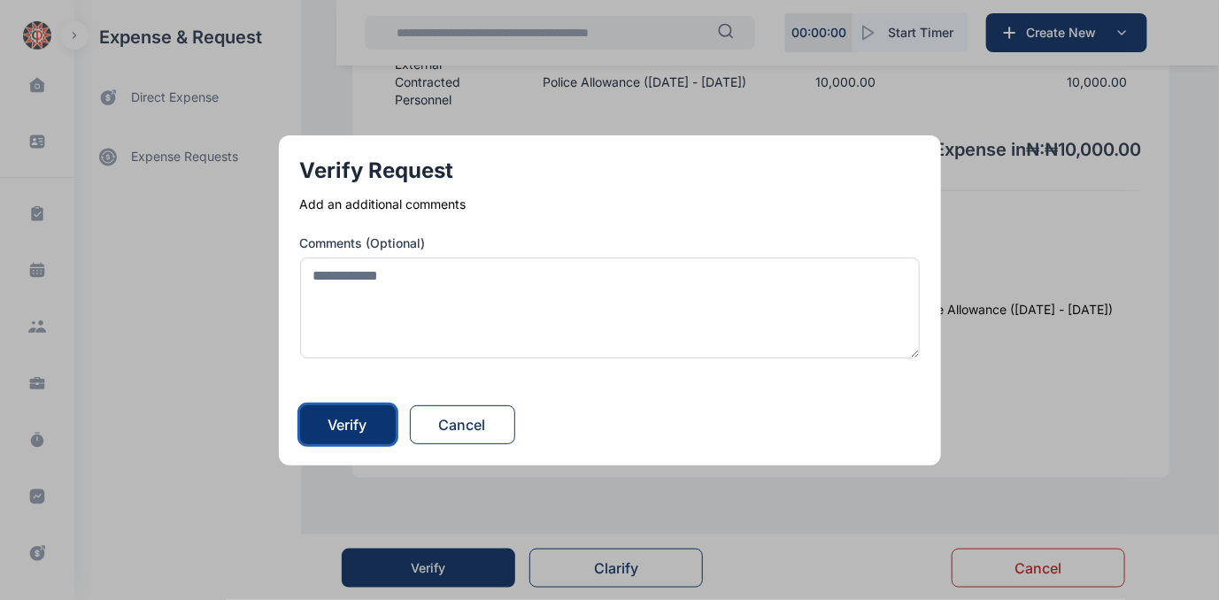
click at [381, 420] on button "Verify" at bounding box center [348, 424] width 96 height 39
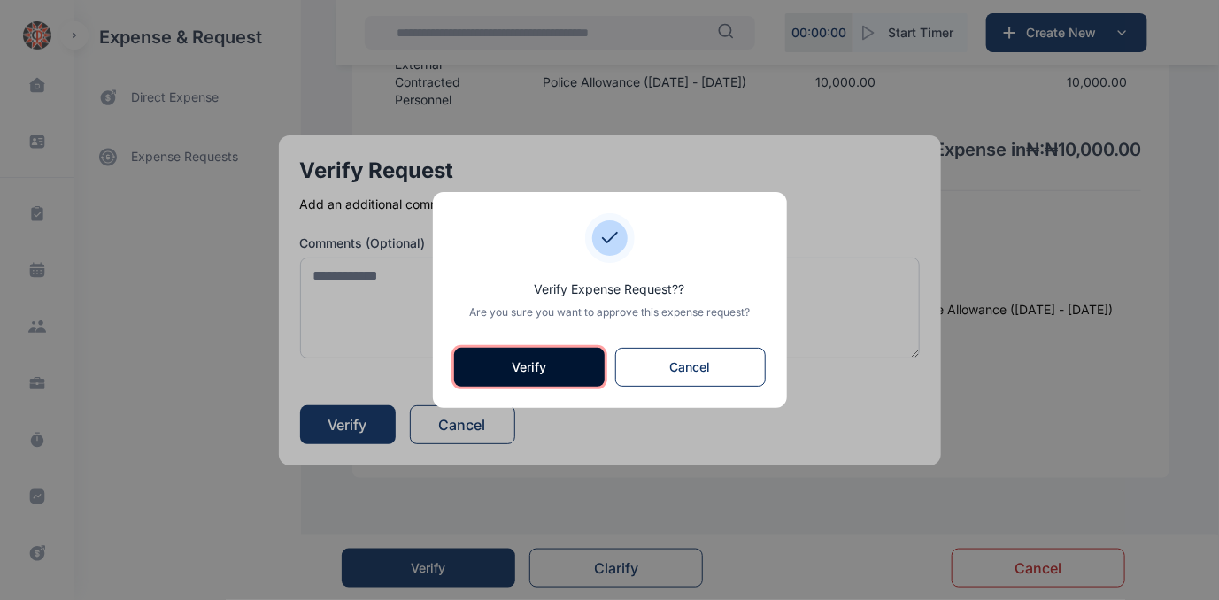
click at [532, 365] on button "Verify" at bounding box center [529, 367] width 150 height 39
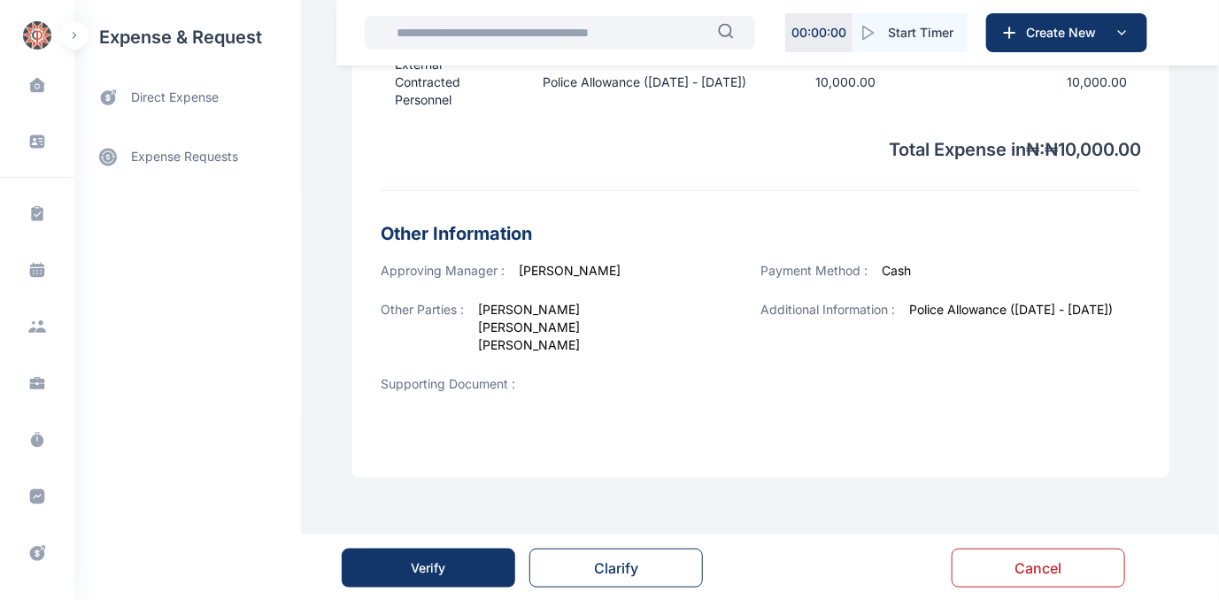
click at [440, 555] on button "Verify" at bounding box center [429, 568] width 174 height 39
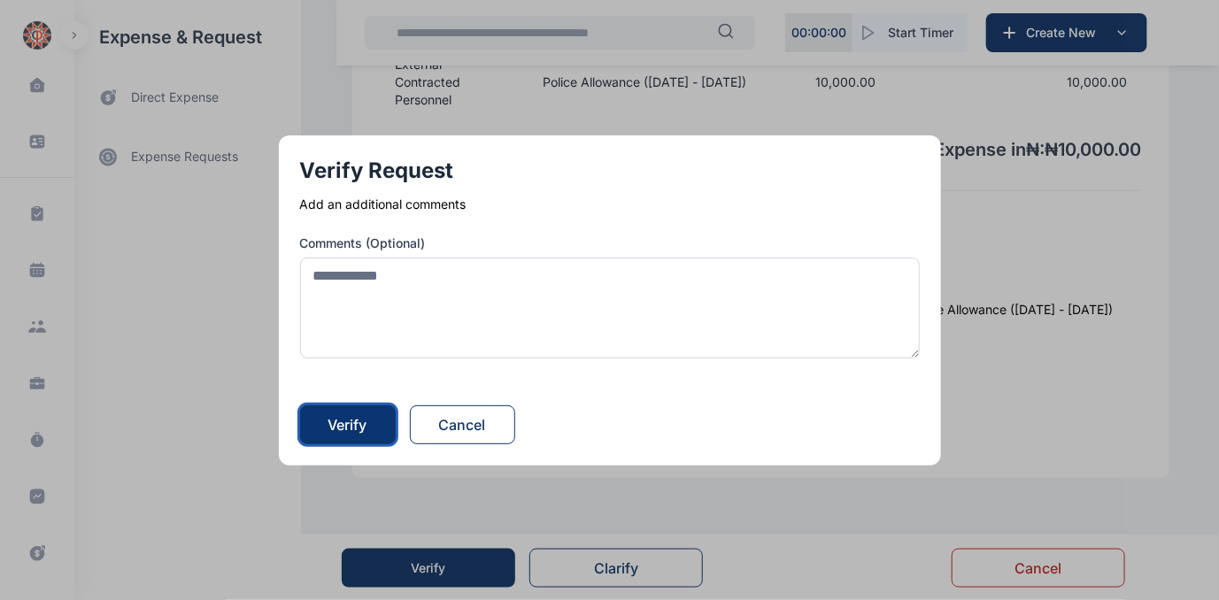
click at [365, 429] on div "Verify" at bounding box center [347, 424] width 39 height 21
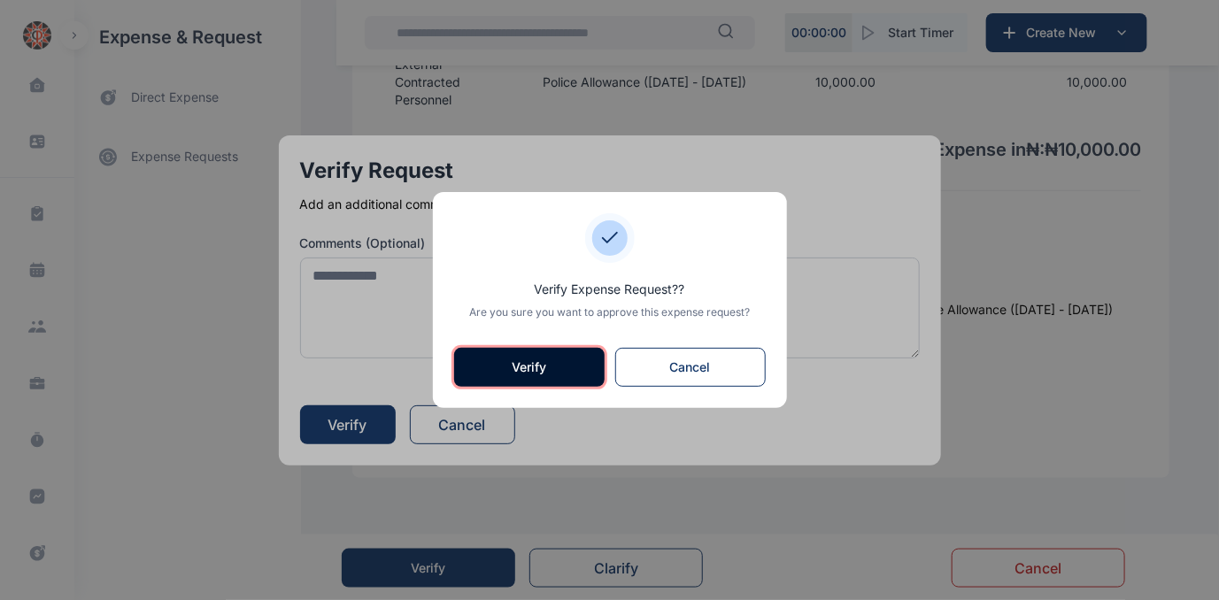
click at [476, 364] on button "Verify" at bounding box center [529, 367] width 150 height 39
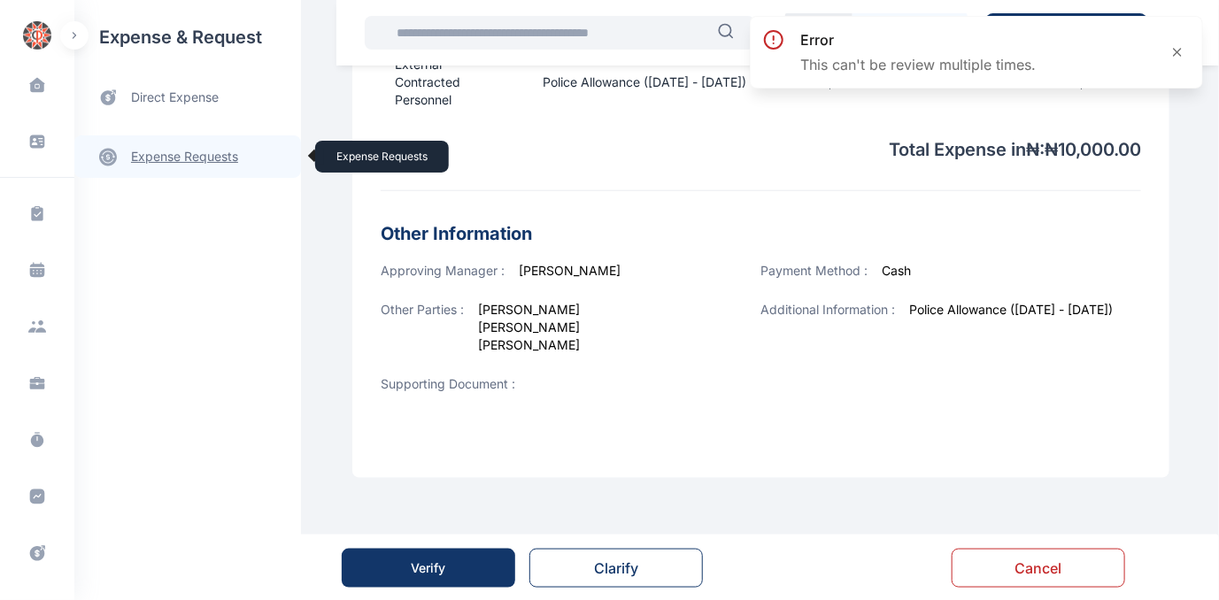
click at [160, 153] on link "expense requests expense requests" at bounding box center [187, 156] width 227 height 42
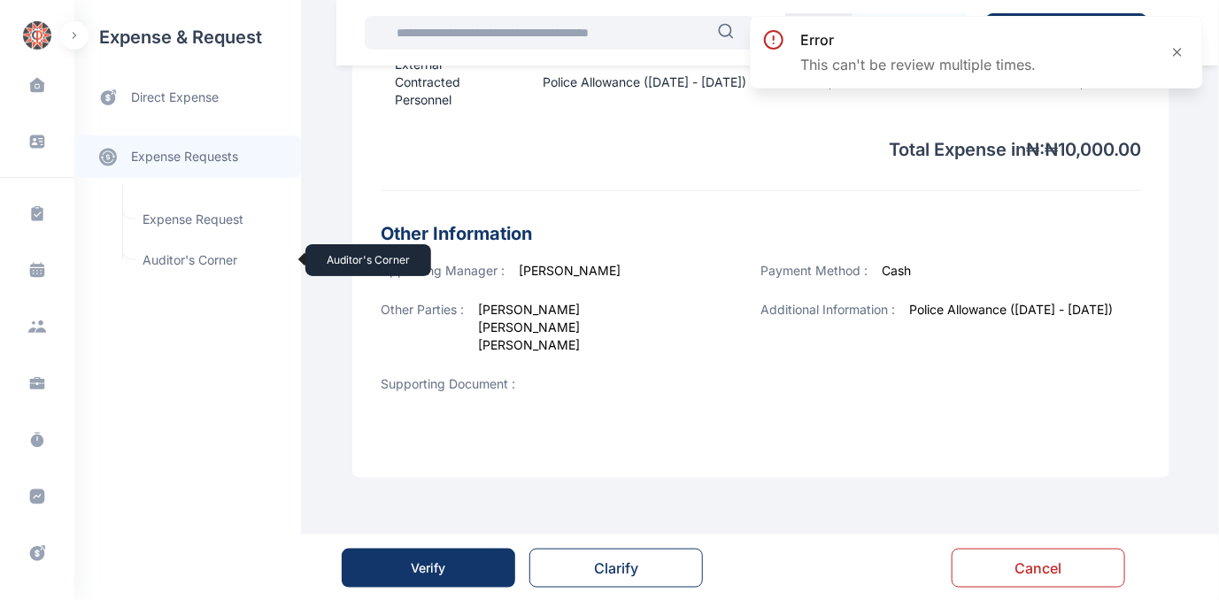
click at [167, 257] on span "Auditor's Corner Auditor's Corner" at bounding box center [212, 260] width 160 height 34
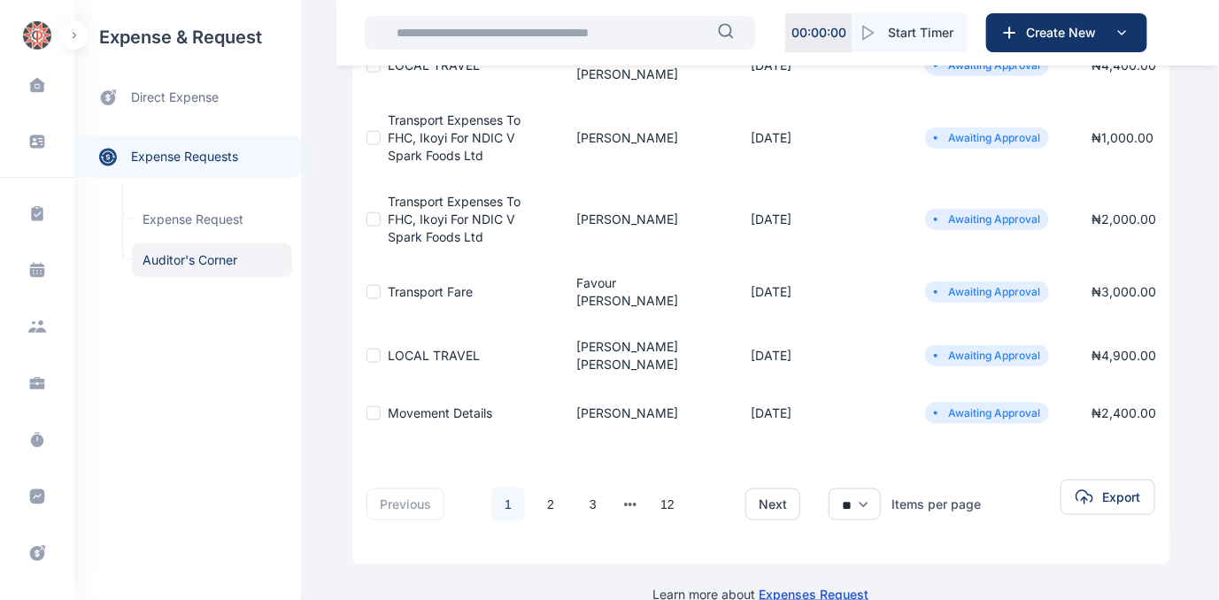
scroll to position [629, 0]
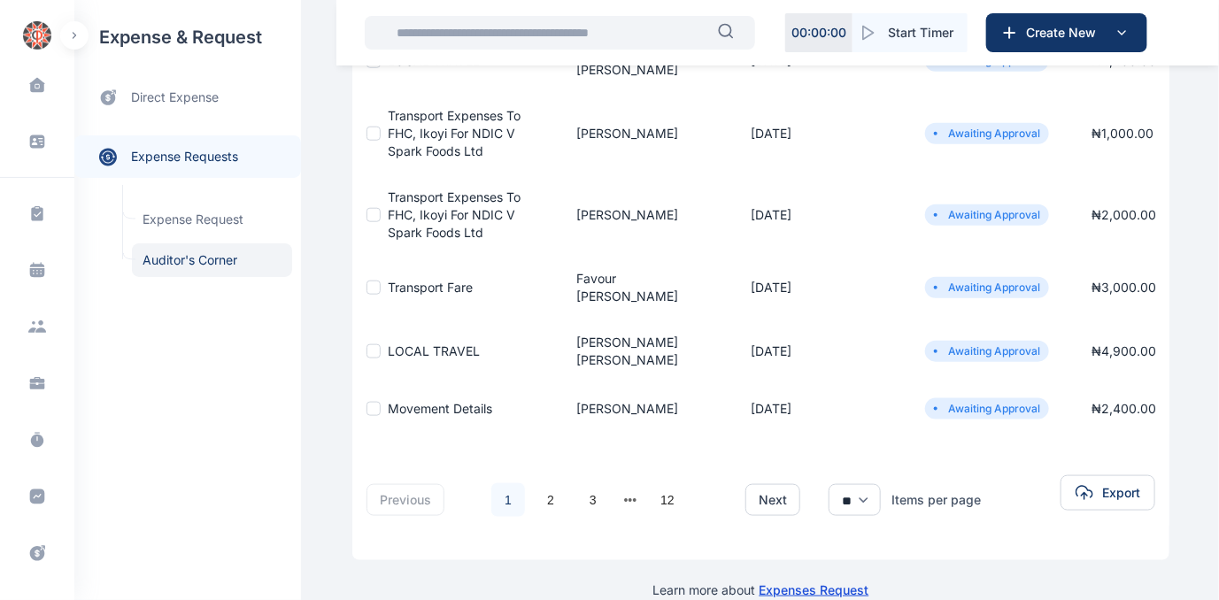
click at [413, 401] on span "movement details" at bounding box center [440, 408] width 104 height 15
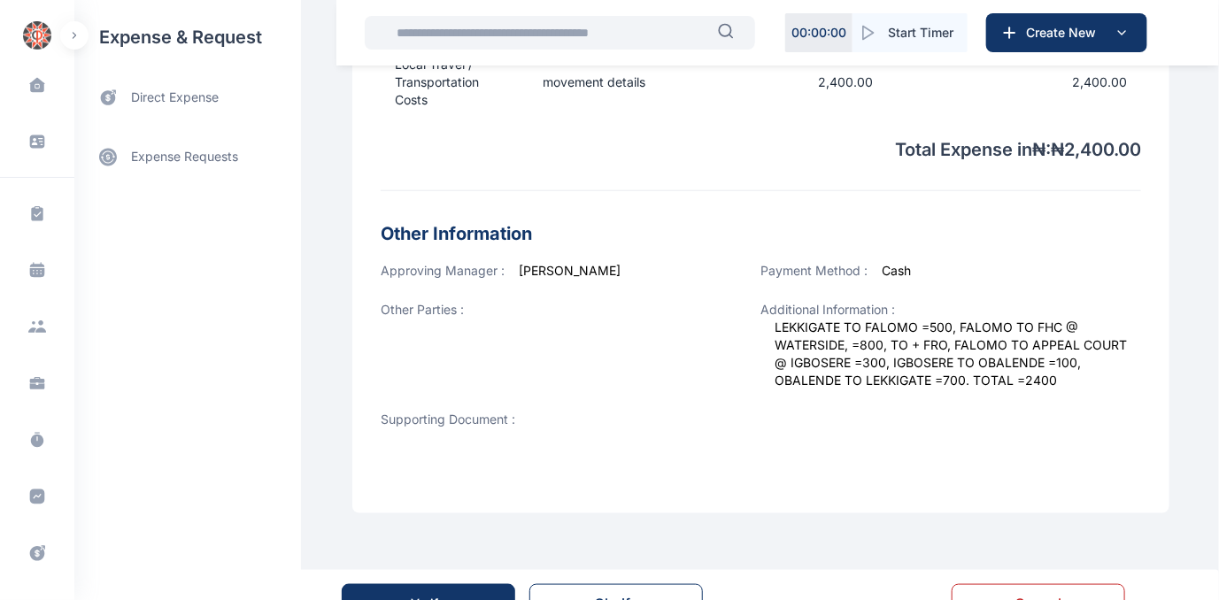
scroll to position [618, 0]
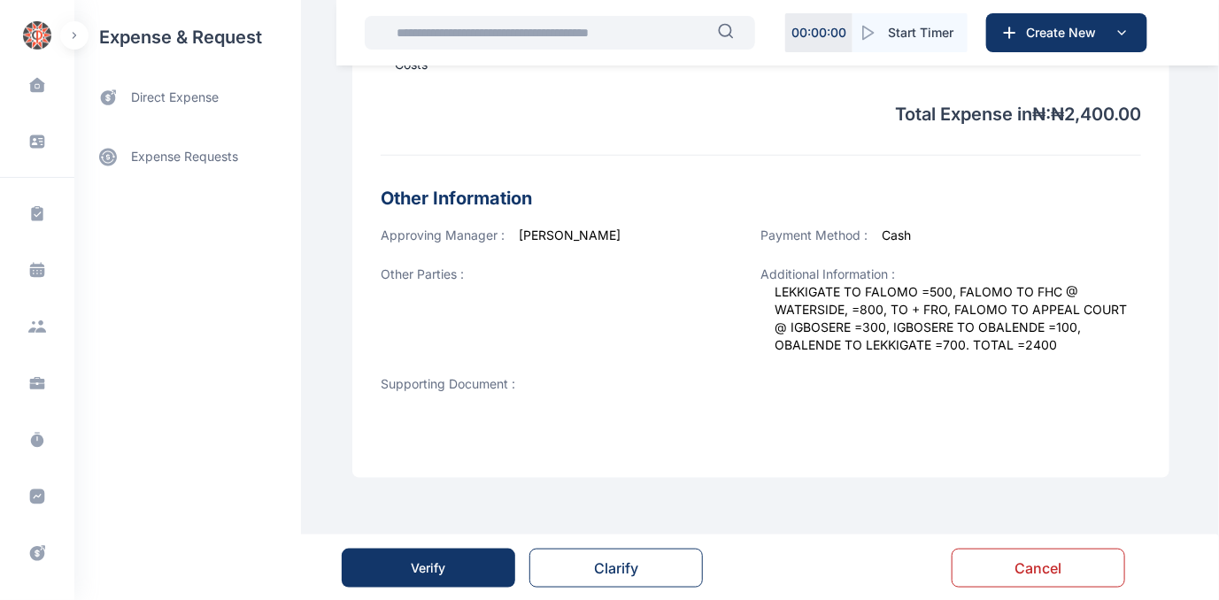
click at [458, 561] on button "Verify" at bounding box center [429, 568] width 174 height 39
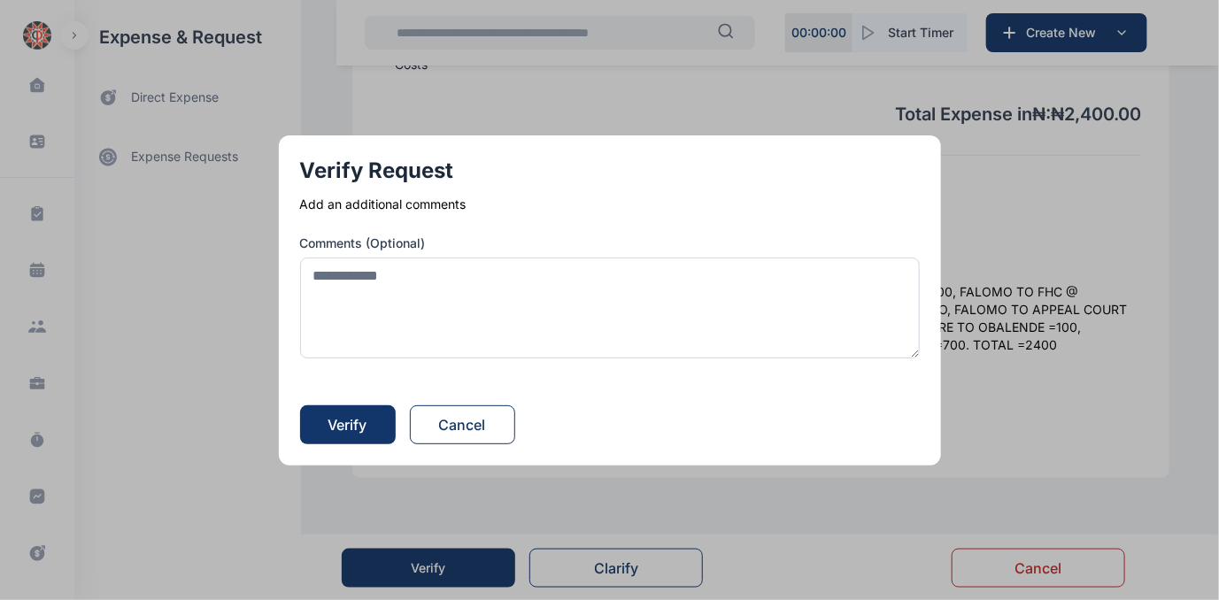
click at [895, 502] on button "button" at bounding box center [609, 300] width 1219 height 600
click at [459, 429] on button "Cancel" at bounding box center [462, 424] width 105 height 39
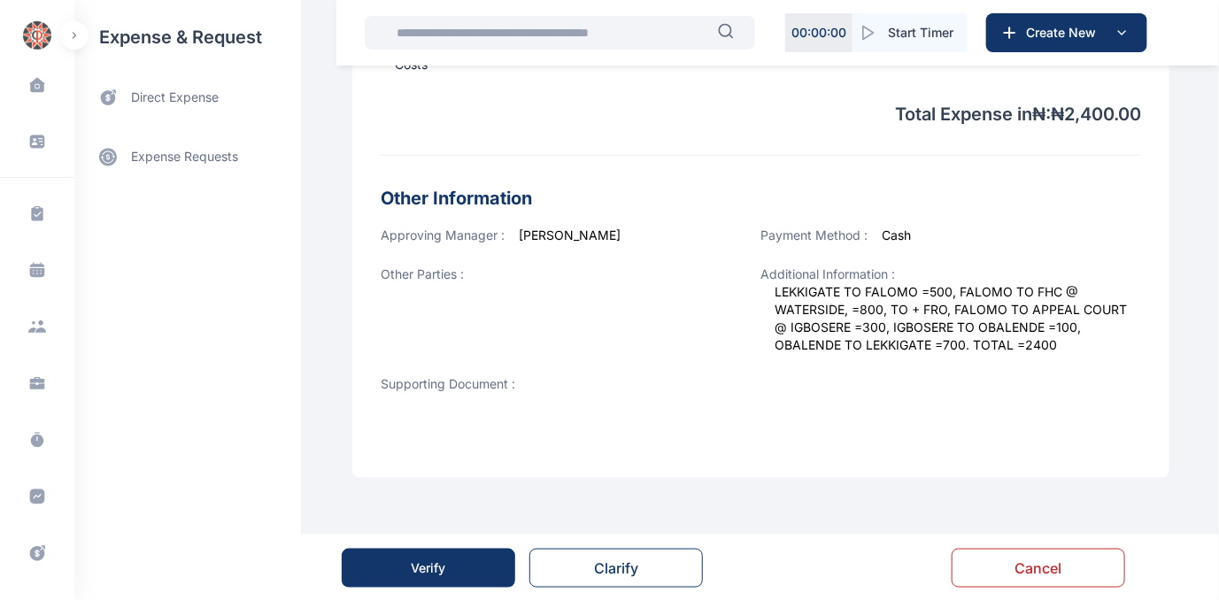
click at [397, 577] on button "Verify" at bounding box center [429, 568] width 174 height 39
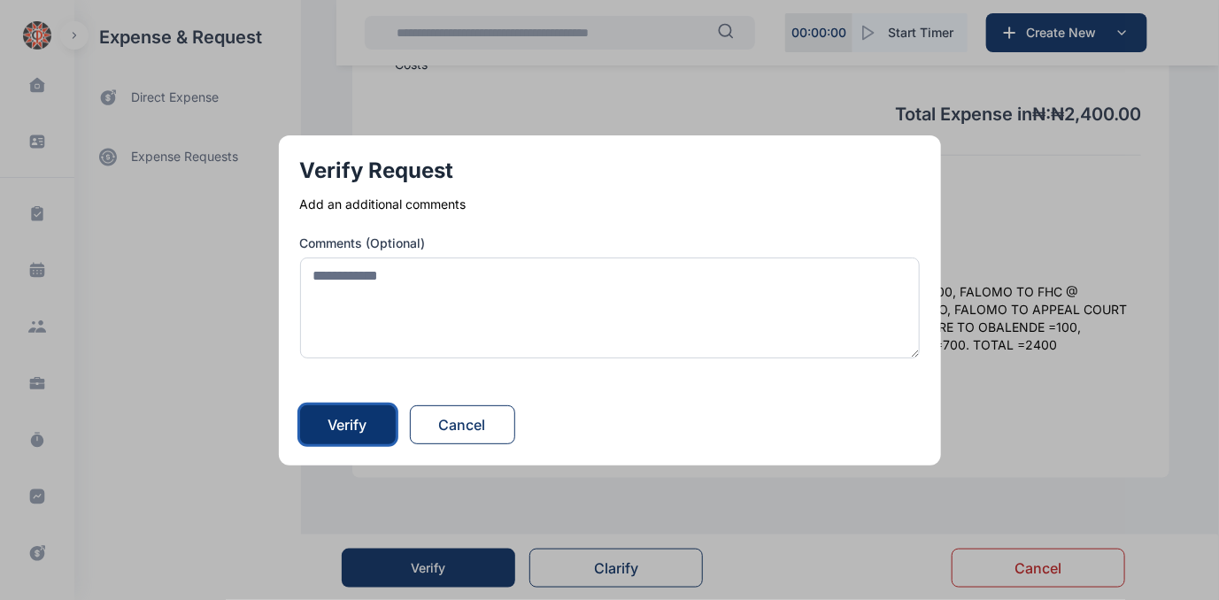
click at [351, 420] on div "Verify" at bounding box center [347, 424] width 39 height 21
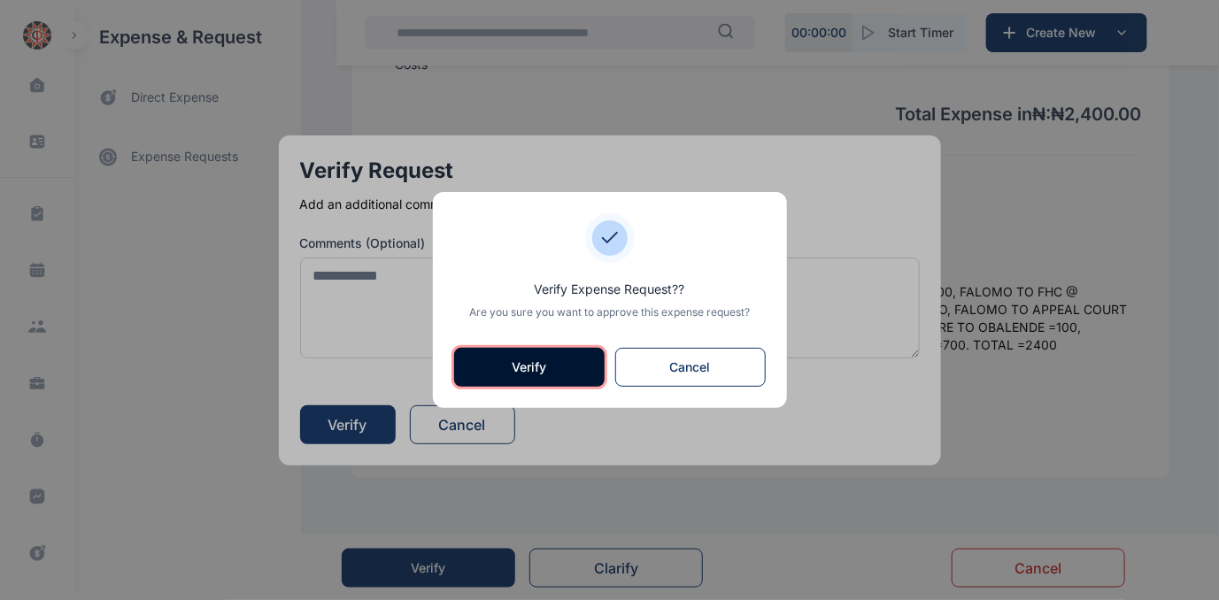
click at [523, 376] on button "Verify" at bounding box center [529, 367] width 150 height 39
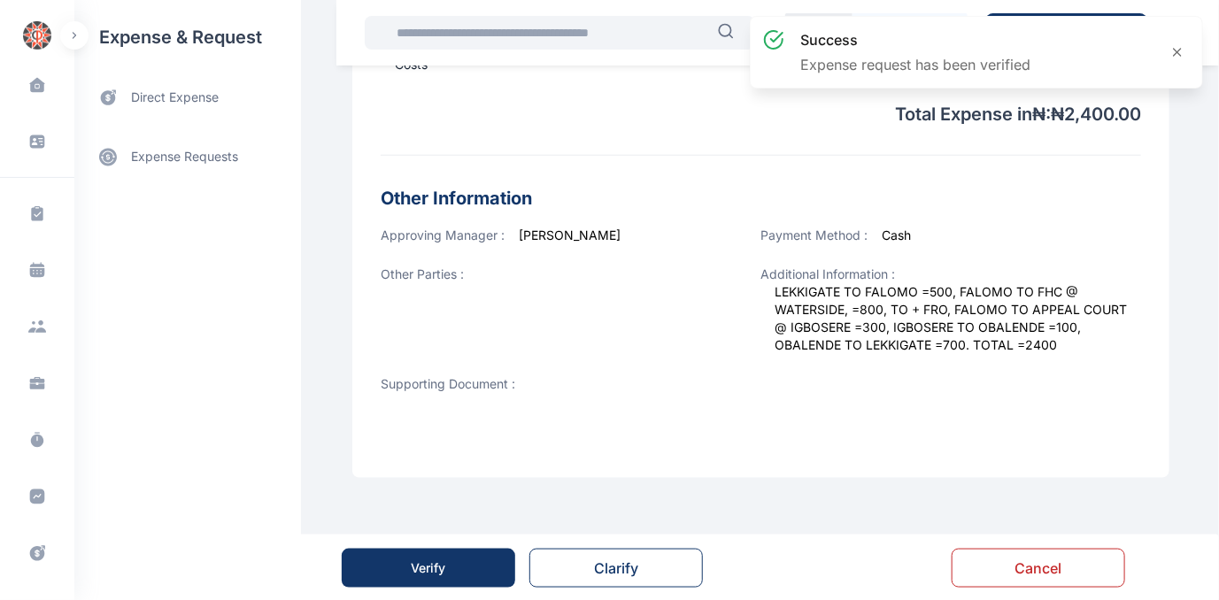
scroll to position [0, 0]
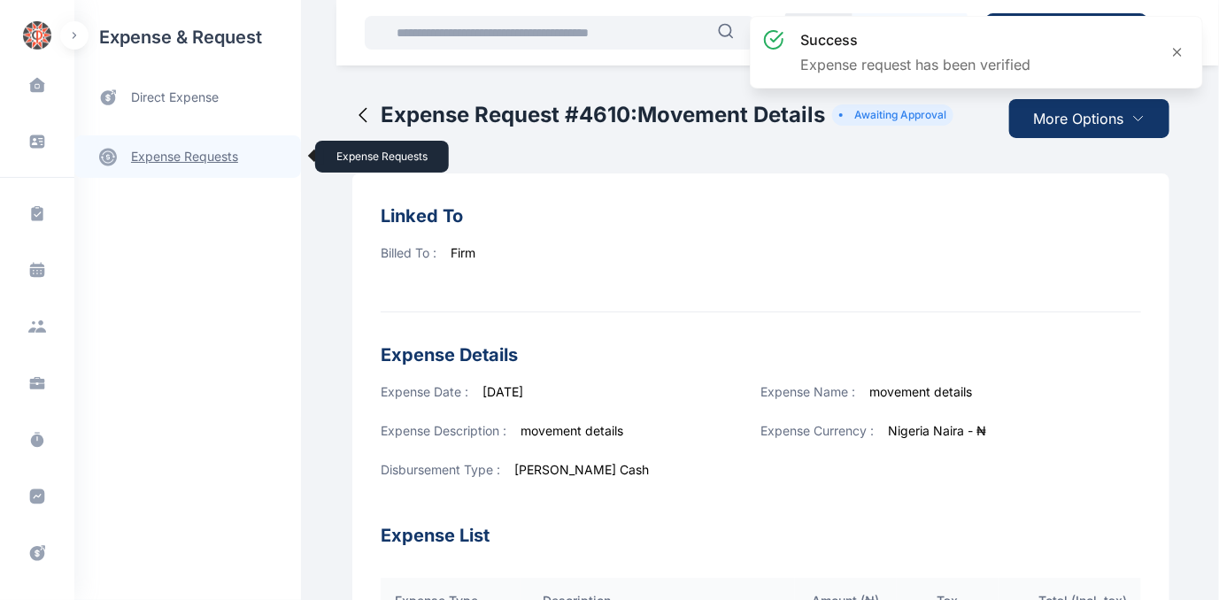
click at [186, 152] on link "expense requests expense requests" at bounding box center [187, 156] width 227 height 42
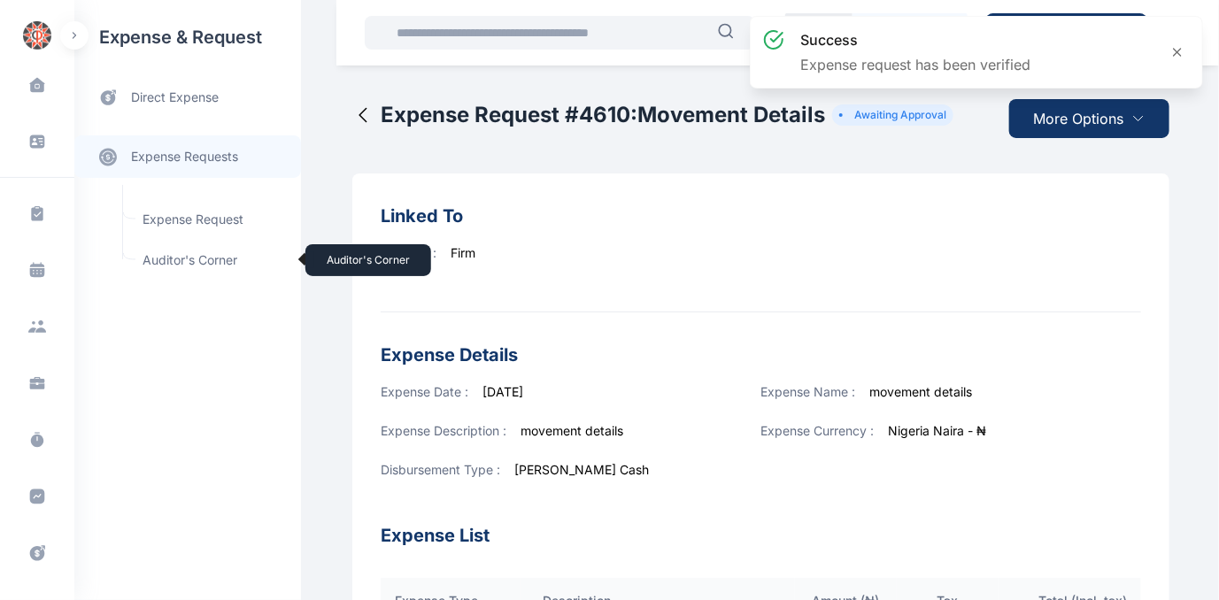
click at [166, 258] on span "Auditor's Corner Auditor's Corner" at bounding box center [212, 260] width 160 height 34
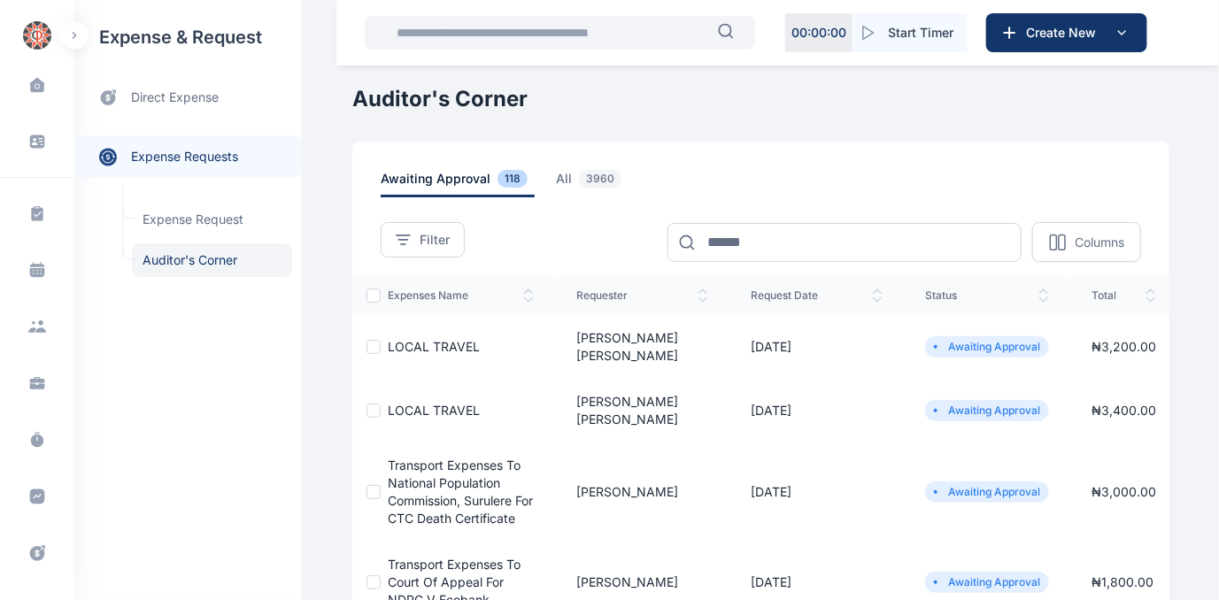
click at [405, 339] on span "LOCAL TRAVEL" at bounding box center [434, 346] width 92 height 15
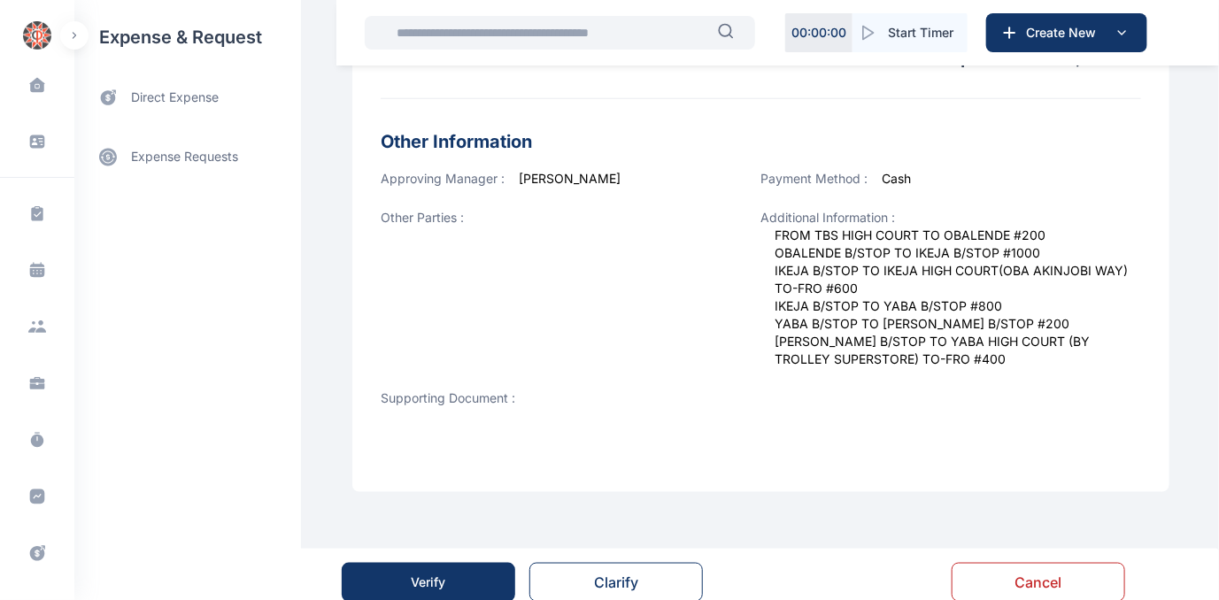
scroll to position [689, 0]
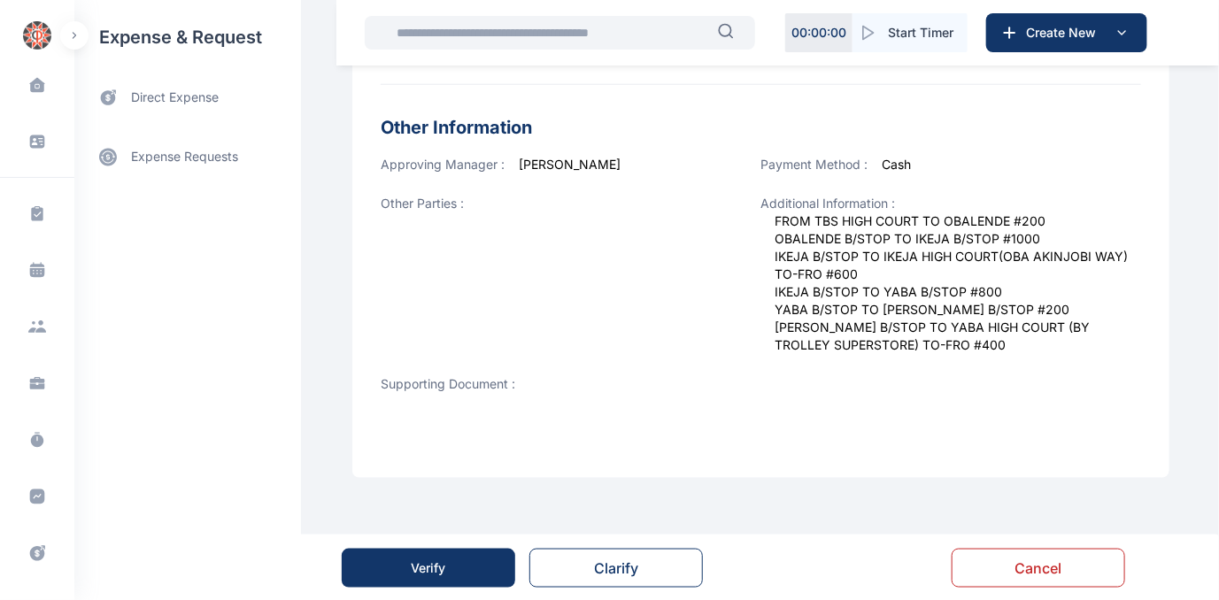
click at [450, 568] on button "Verify" at bounding box center [429, 568] width 174 height 39
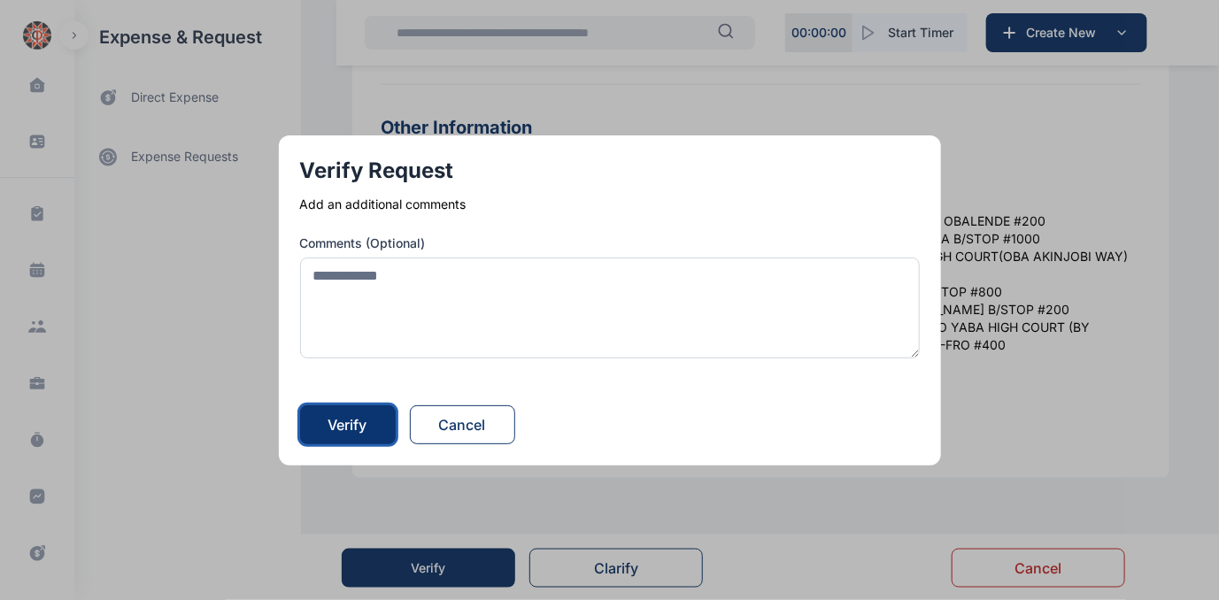
click at [351, 435] on div "Verify" at bounding box center [347, 424] width 39 height 21
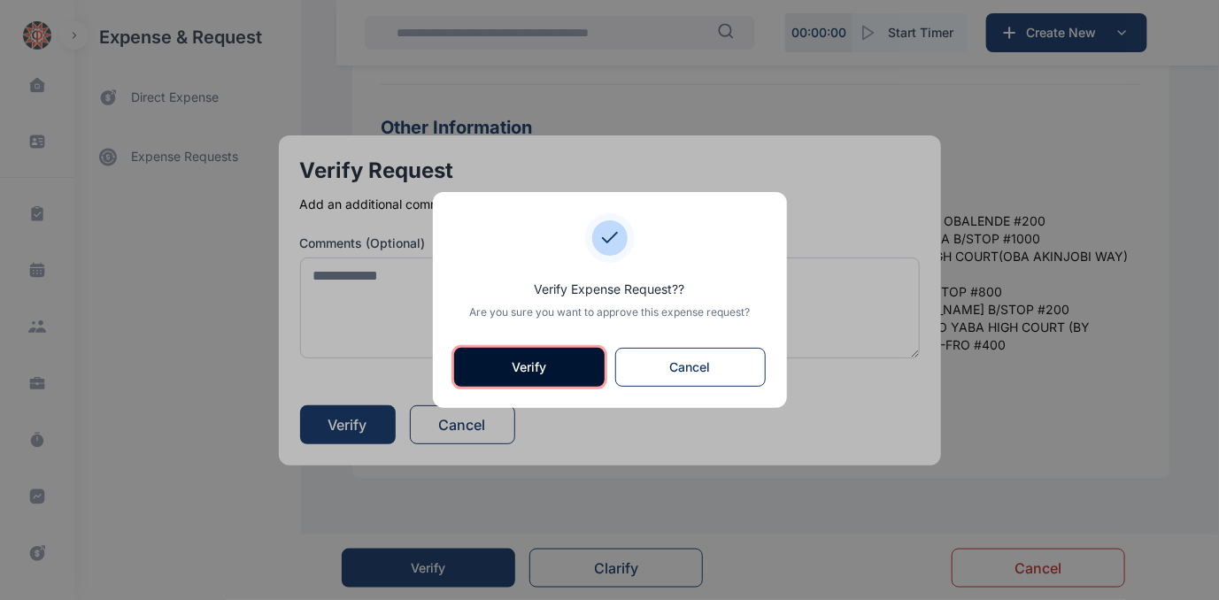
click at [490, 372] on button "Verify" at bounding box center [529, 367] width 150 height 39
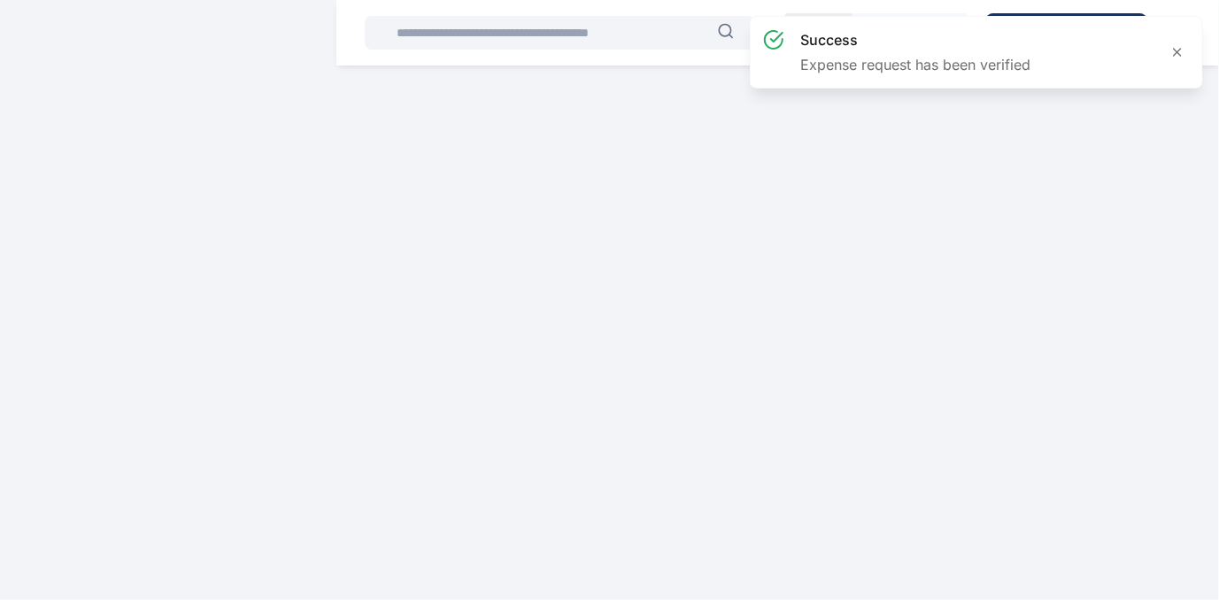
scroll to position [0, 0]
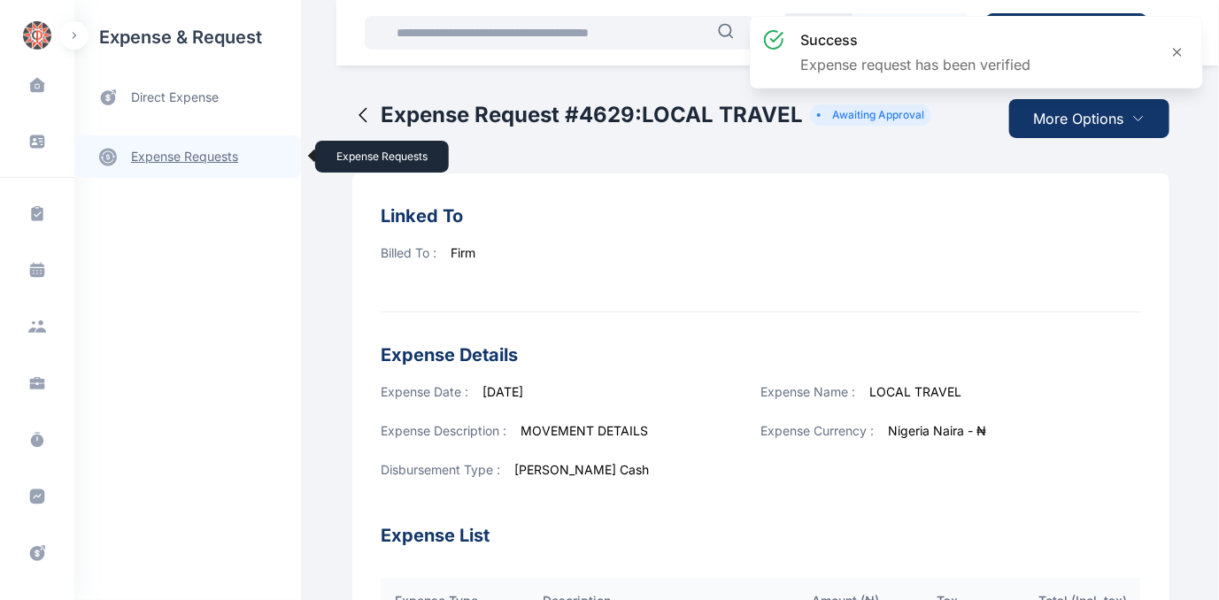
click at [172, 154] on link "expense requests expense requests" at bounding box center [187, 156] width 227 height 42
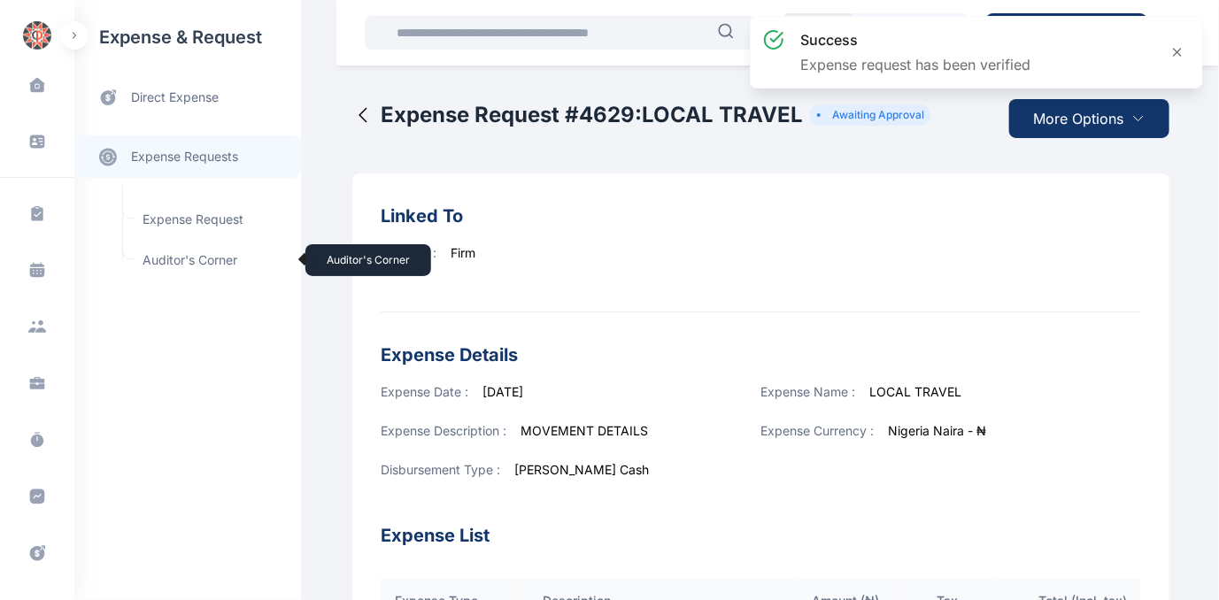
click at [166, 260] on span "Auditor's Corner Auditor's Corner" at bounding box center [212, 260] width 160 height 34
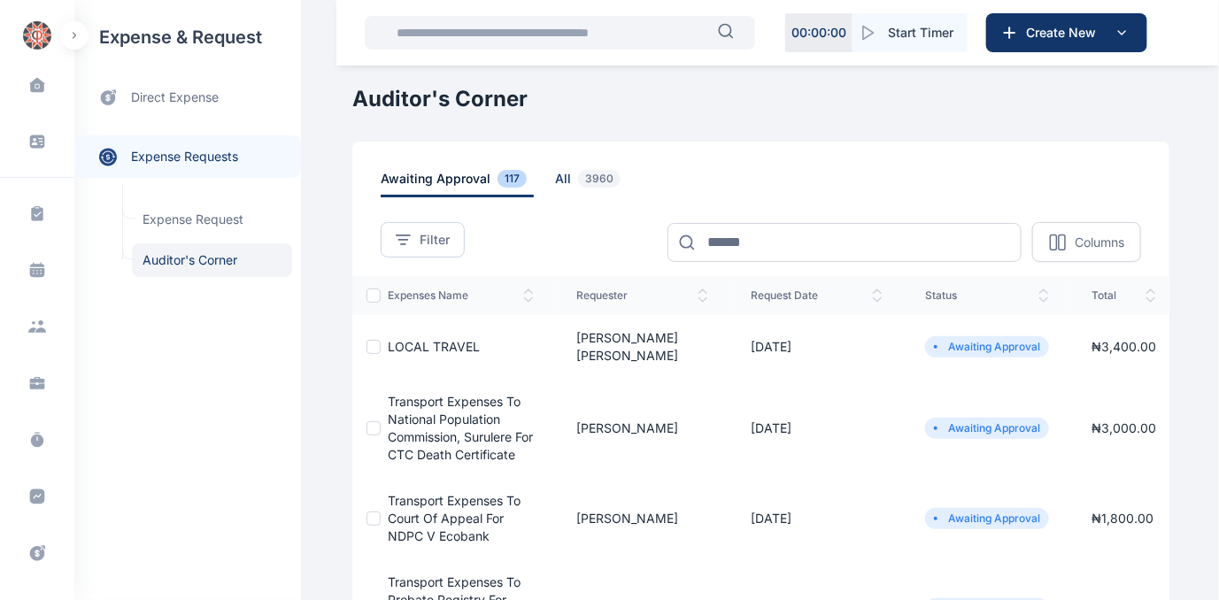
click at [555, 176] on span "all 3960" at bounding box center [591, 183] width 73 height 27
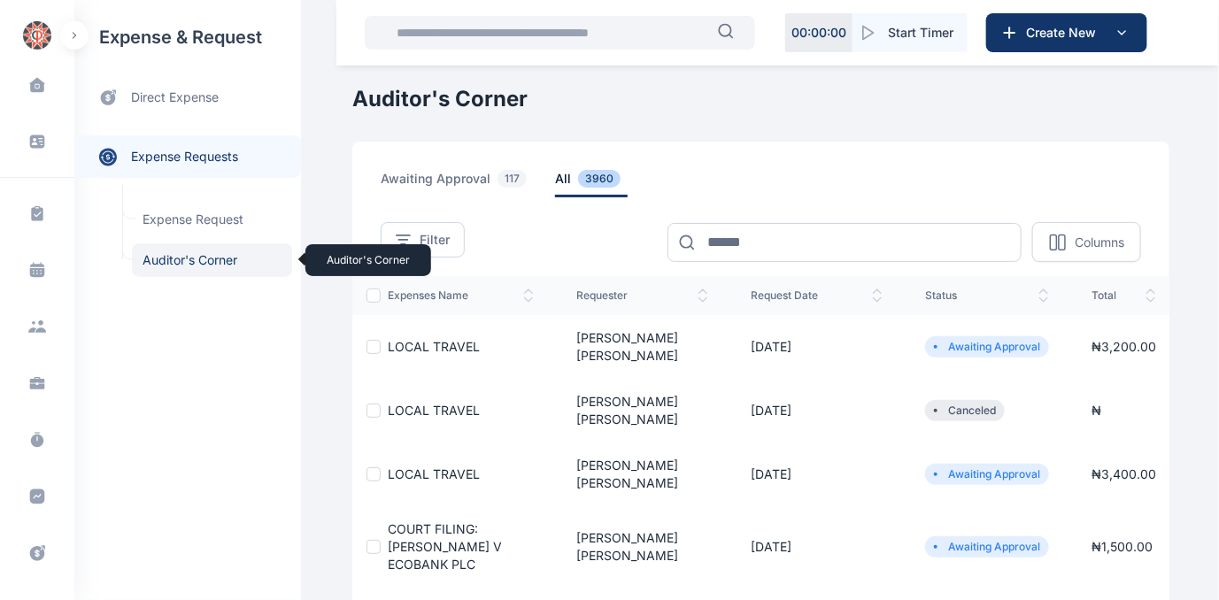
click at [181, 261] on span "Auditor's Corner Auditor's Corner" at bounding box center [212, 260] width 160 height 34
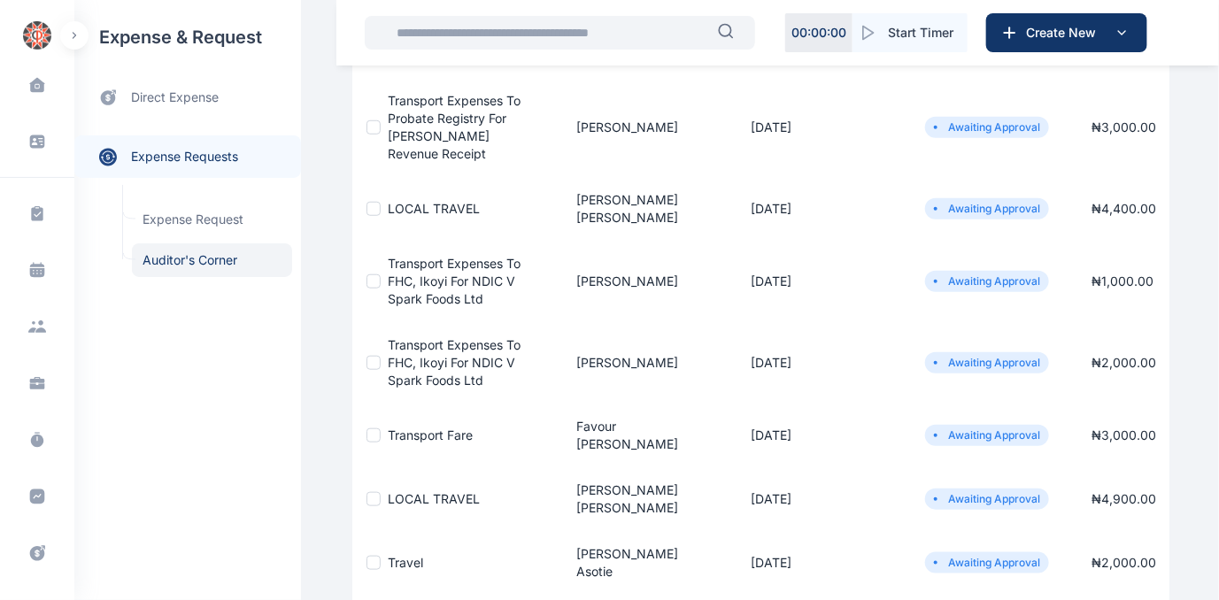
scroll to position [482, 0]
click at [408, 202] on span "LOCAL TRAVEL" at bounding box center [434, 207] width 92 height 15
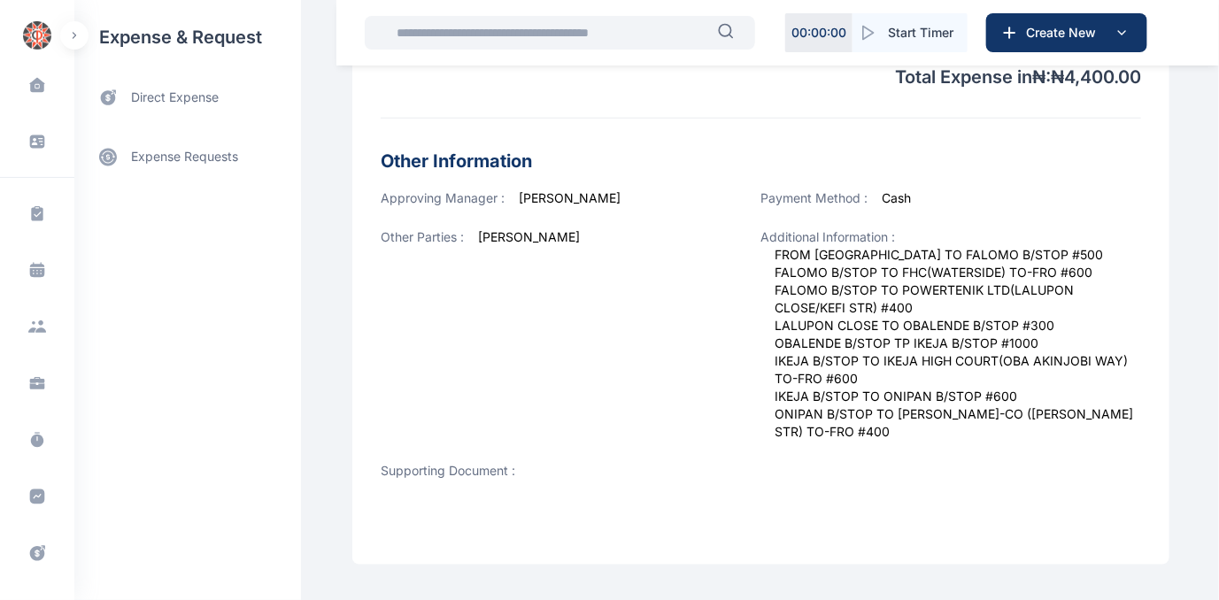
scroll to position [743, 0]
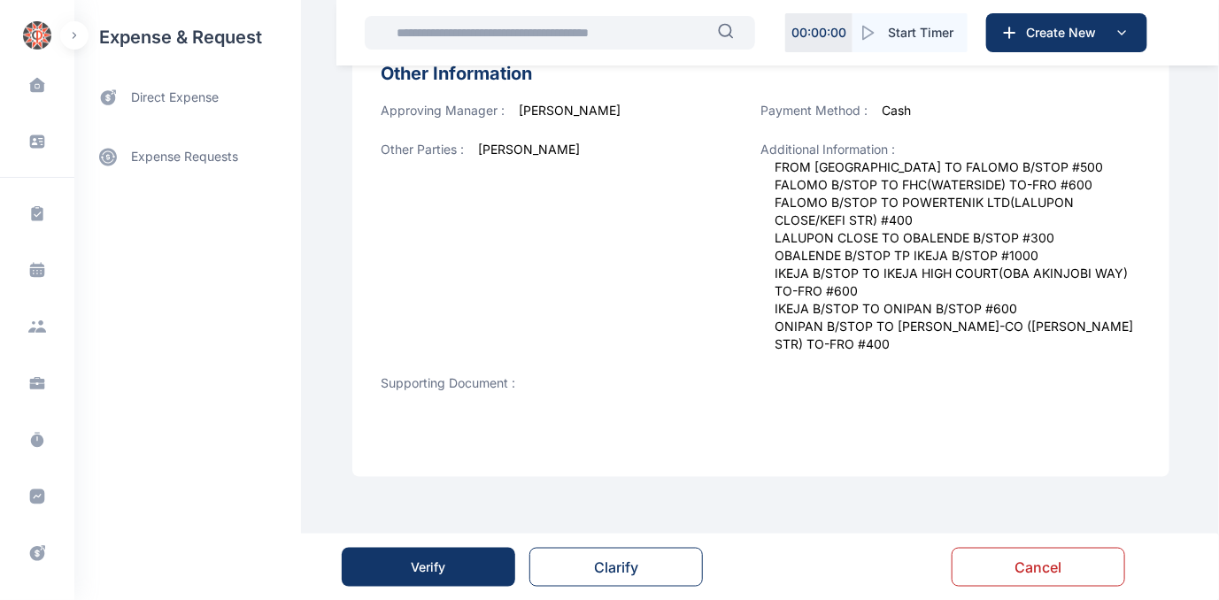
click at [426, 567] on div "Verify" at bounding box center [429, 568] width 35 height 18
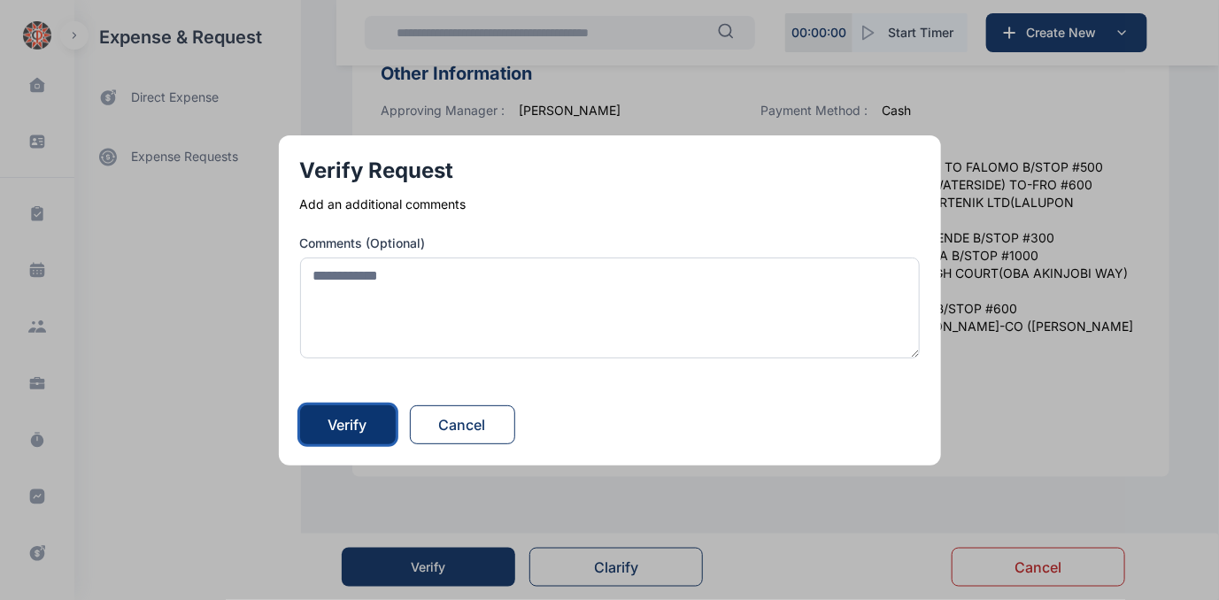
click at [354, 428] on div "Verify" at bounding box center [347, 424] width 39 height 21
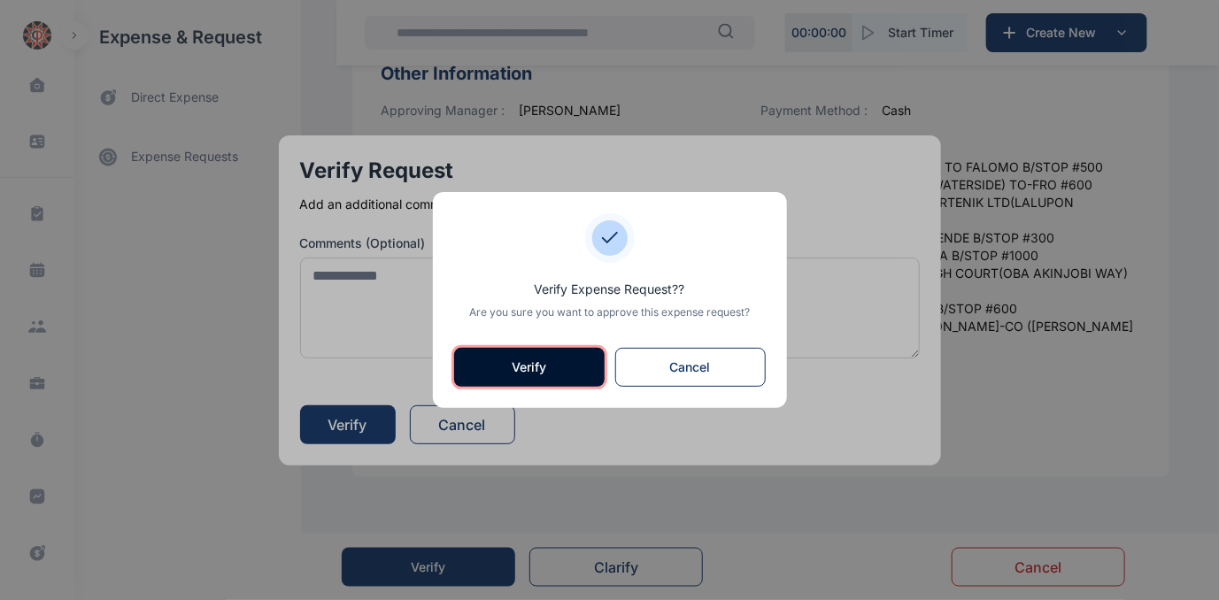
click at [469, 361] on button "Verify" at bounding box center [529, 367] width 150 height 39
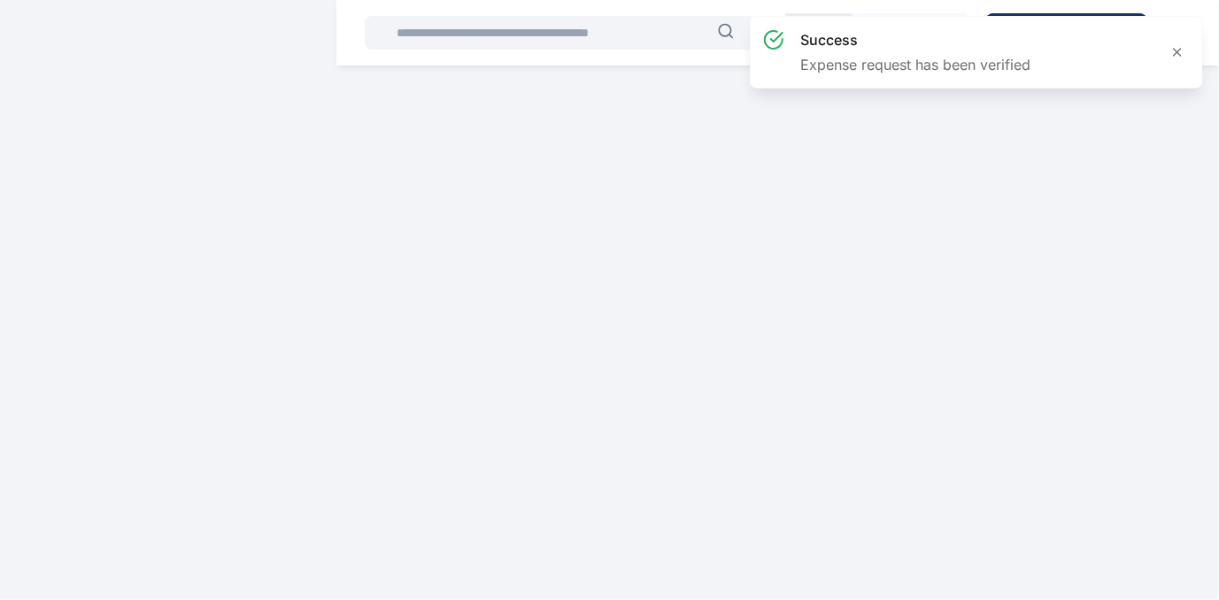
scroll to position [0, 0]
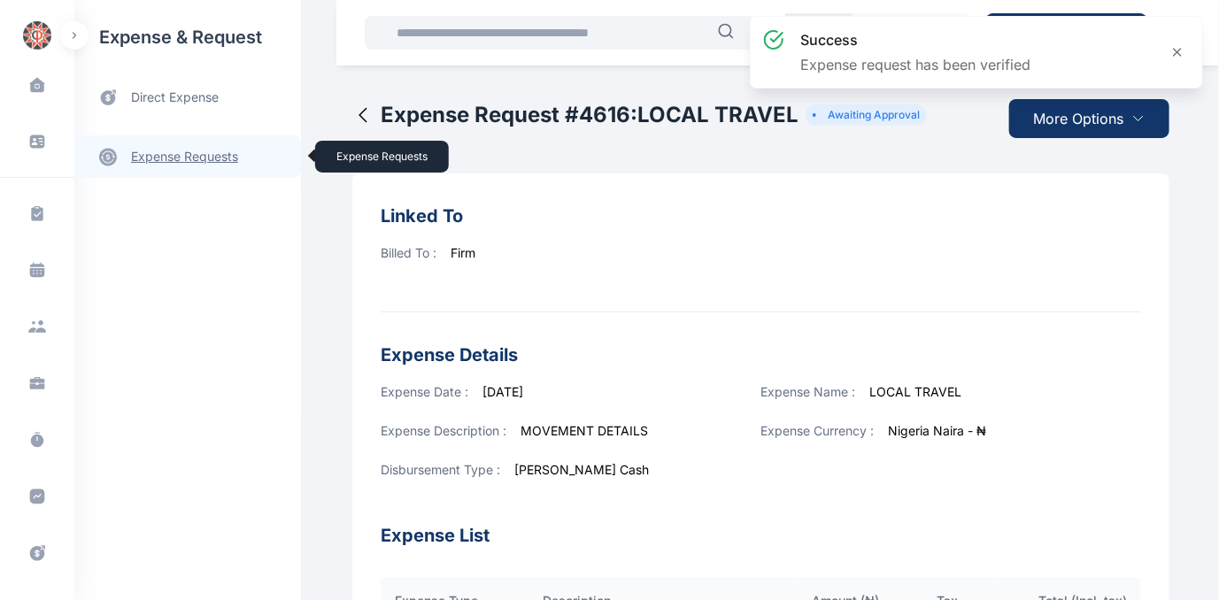
click at [181, 154] on link "expense requests expense requests" at bounding box center [187, 156] width 227 height 42
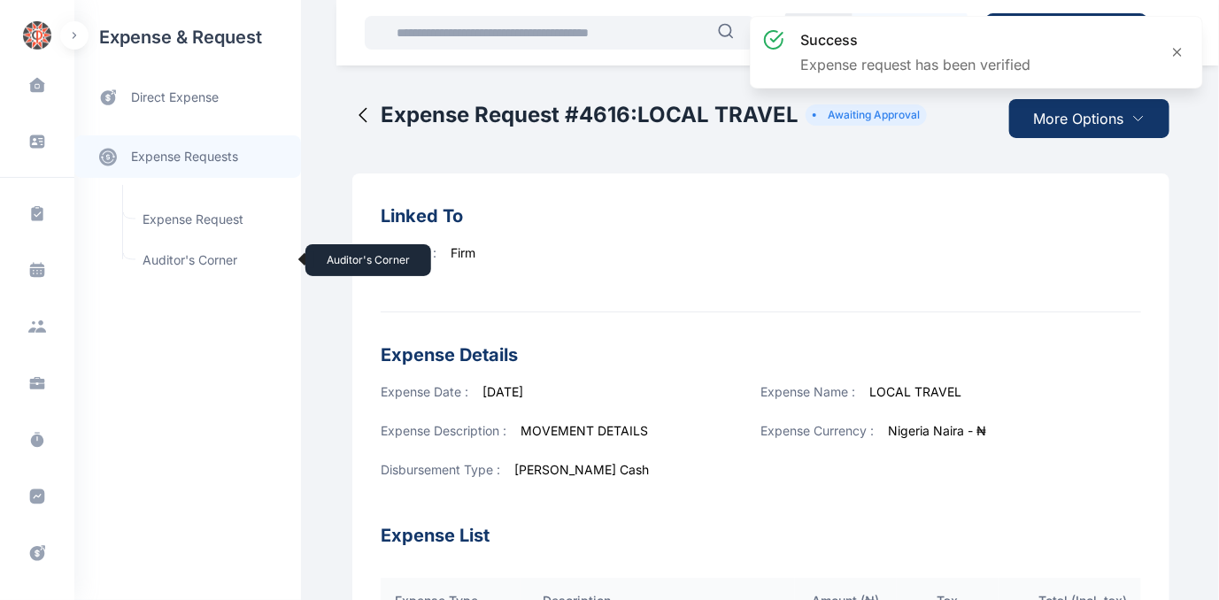
click at [165, 259] on span "Auditor's Corner Auditor's Corner" at bounding box center [212, 260] width 160 height 34
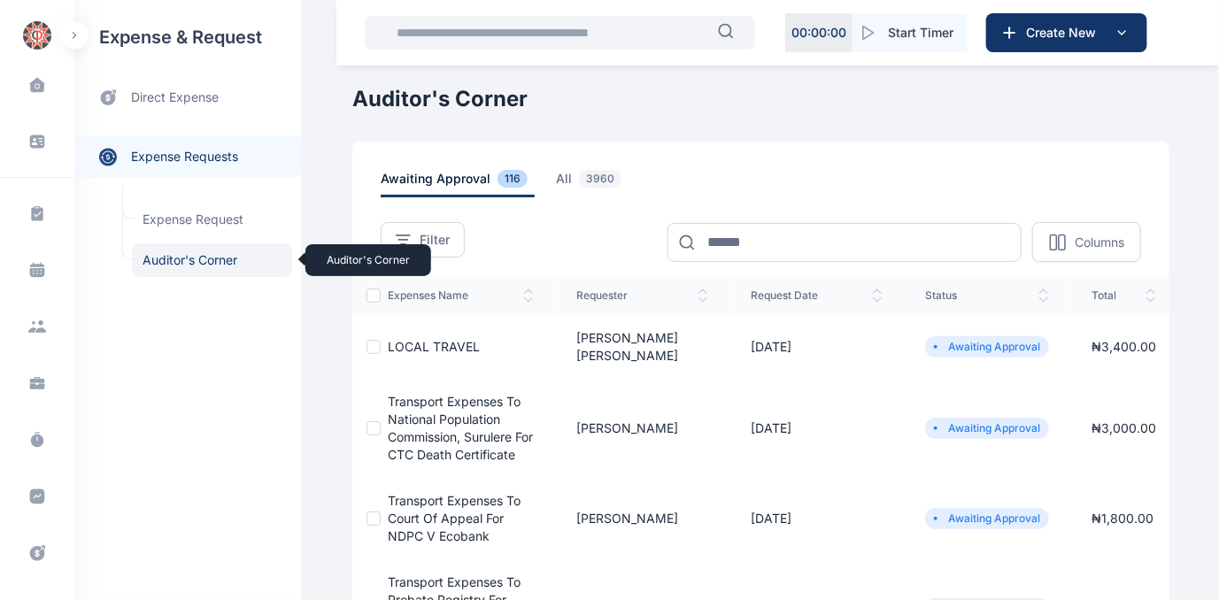
click at [163, 258] on span "Auditor's Corner Auditor's Corner" at bounding box center [212, 260] width 160 height 34
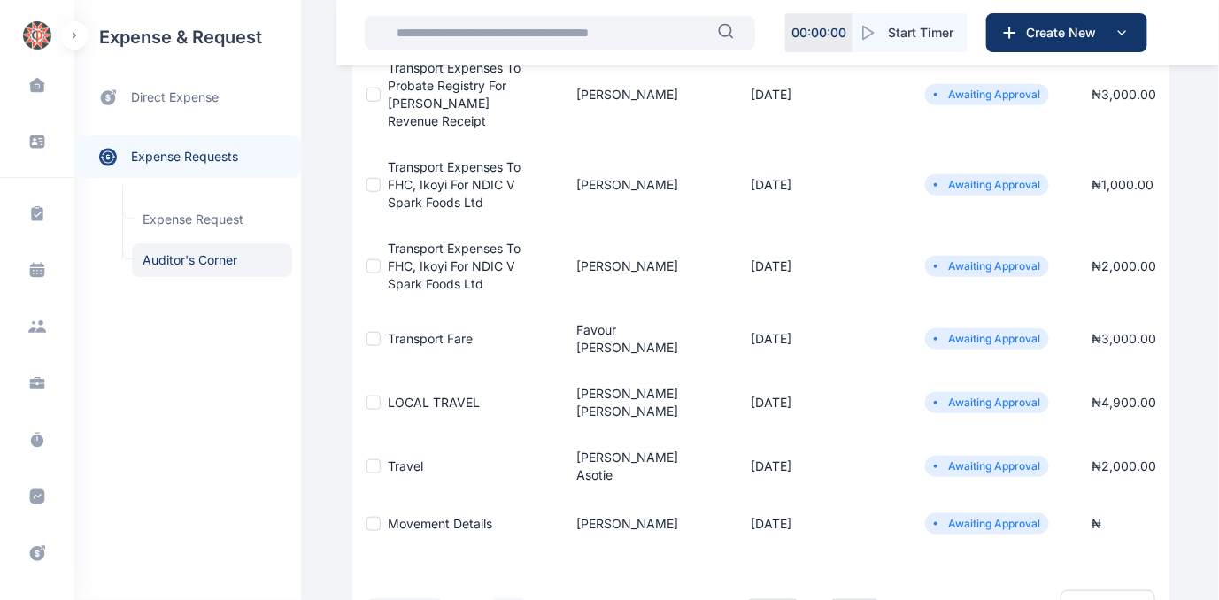
scroll to position [510, 0]
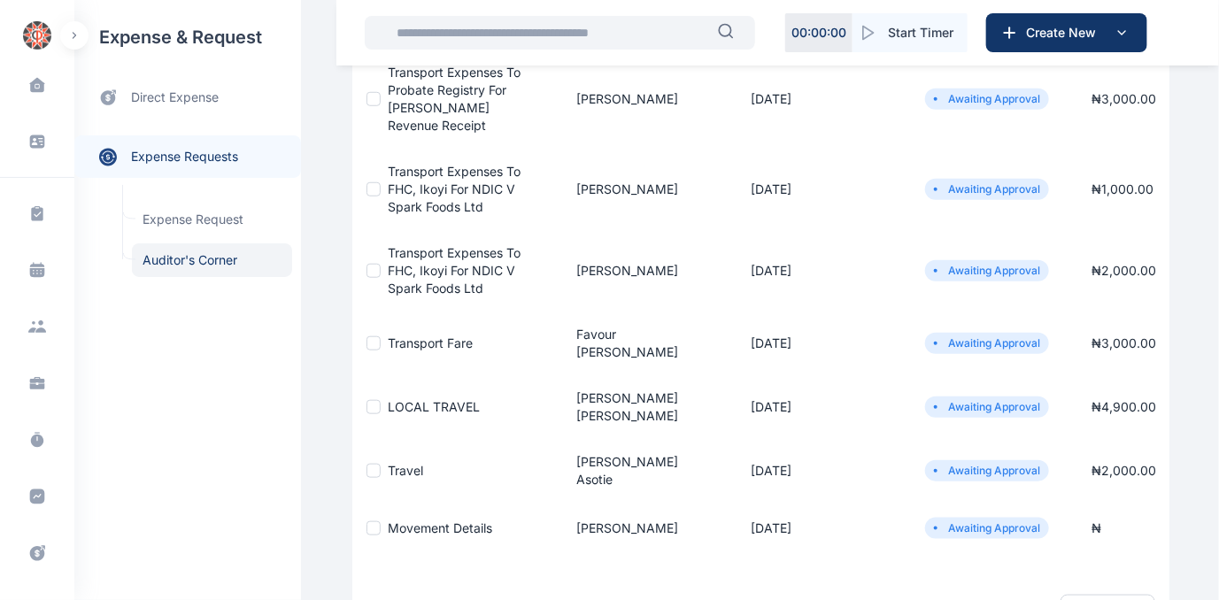
click at [445, 266] on span "Transport Expenses to FHC, Ikoyi for NDIC V Spark Foods Ltd" at bounding box center [454, 270] width 133 height 50
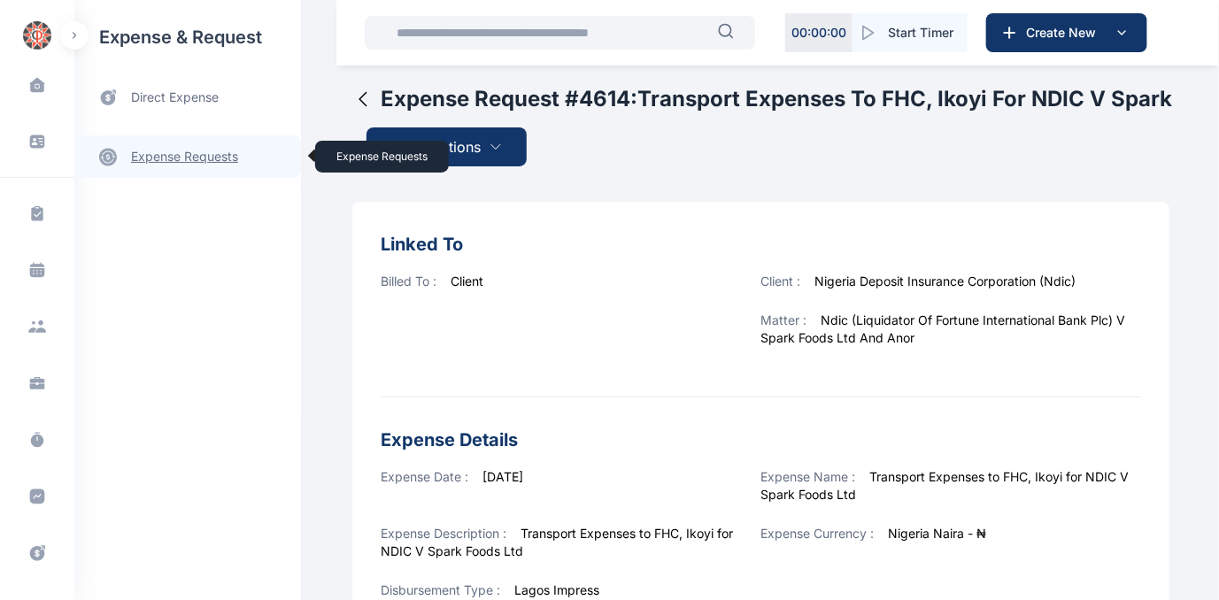
click at [174, 150] on link "expense requests expense requests" at bounding box center [187, 156] width 227 height 42
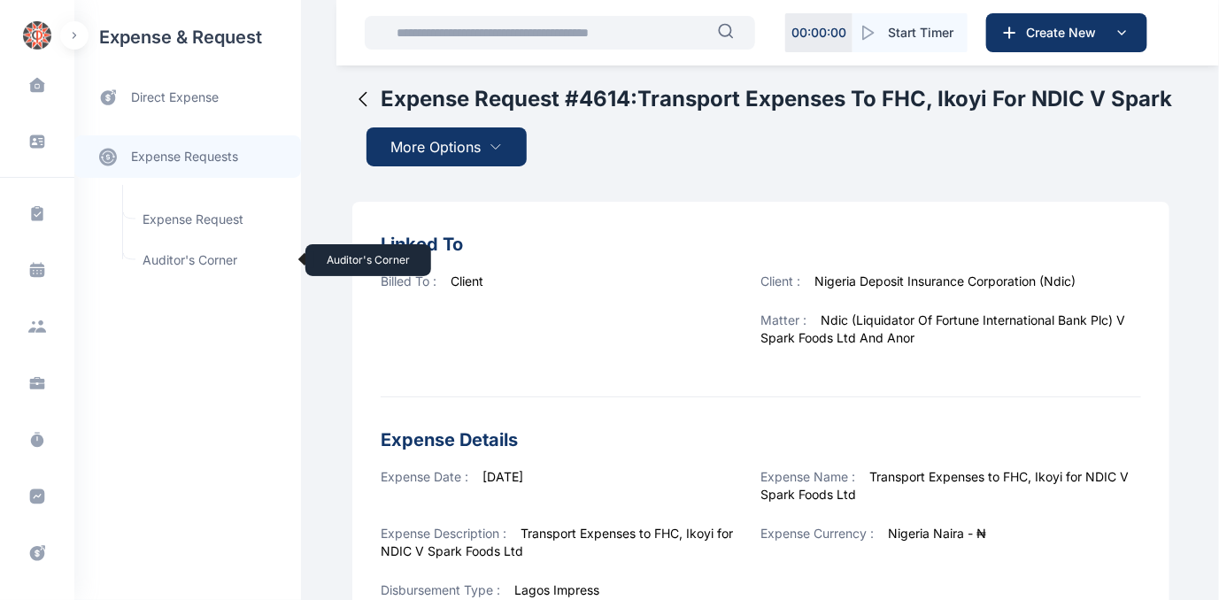
click at [195, 253] on span "Auditor's Corner Auditor's Corner" at bounding box center [212, 260] width 160 height 34
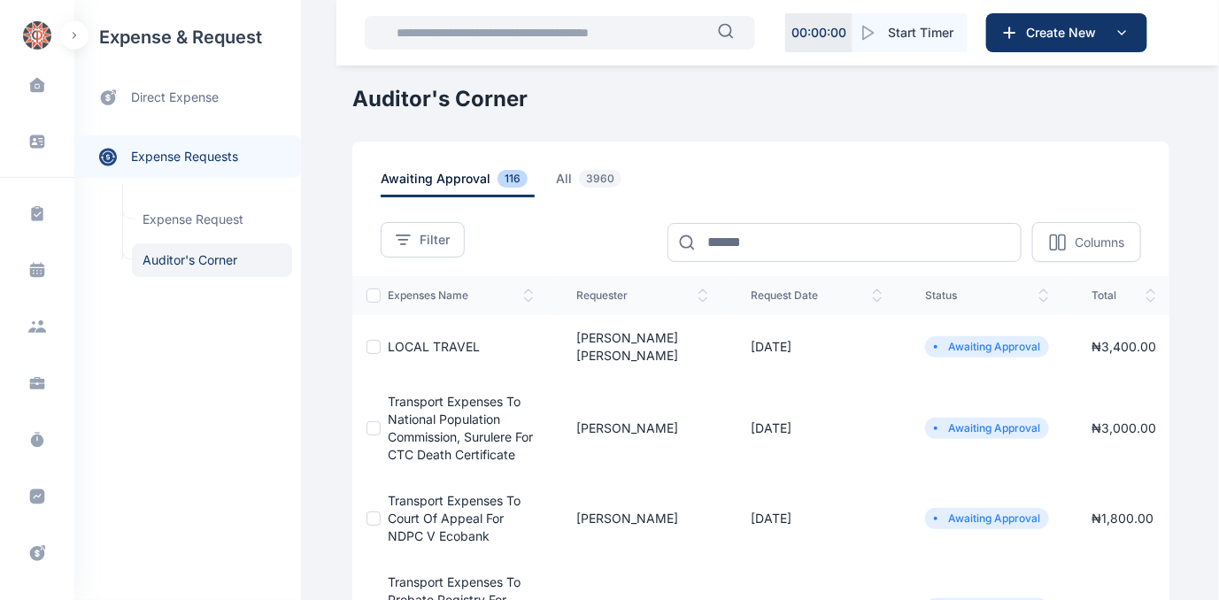
click at [421, 412] on span "Transport expenses to National Population Commission, Surulere for CTC death ce…" at bounding box center [460, 428] width 145 height 68
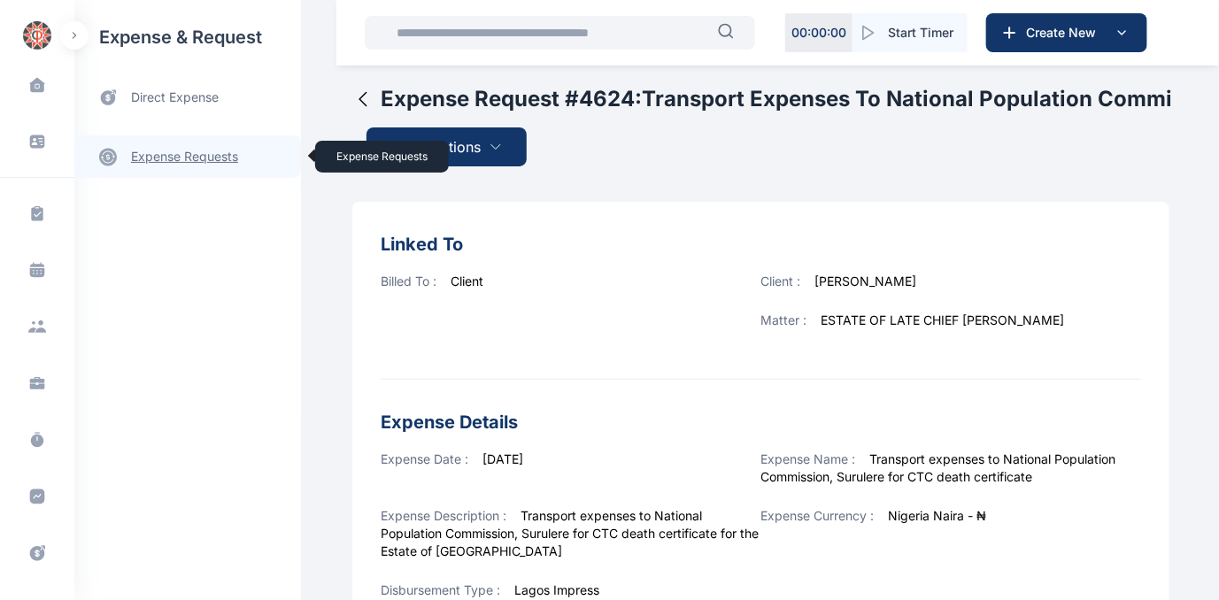
click at [174, 158] on link "expense requests expense requests" at bounding box center [187, 156] width 227 height 42
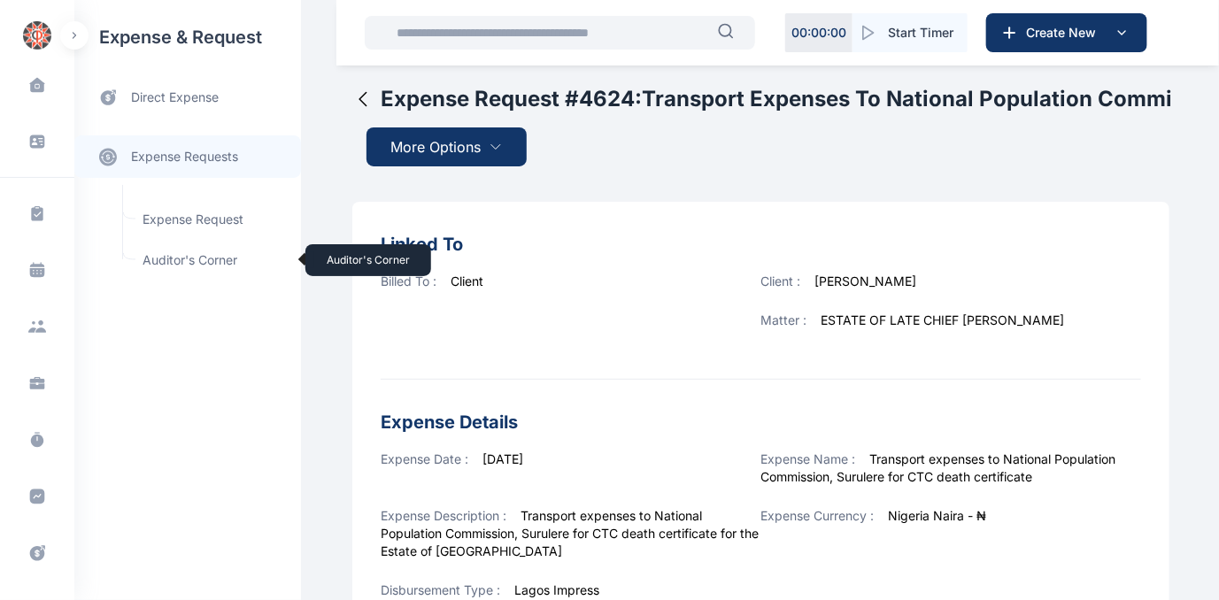
click at [189, 256] on span "Auditor's Corner Auditor's Corner" at bounding box center [212, 260] width 160 height 34
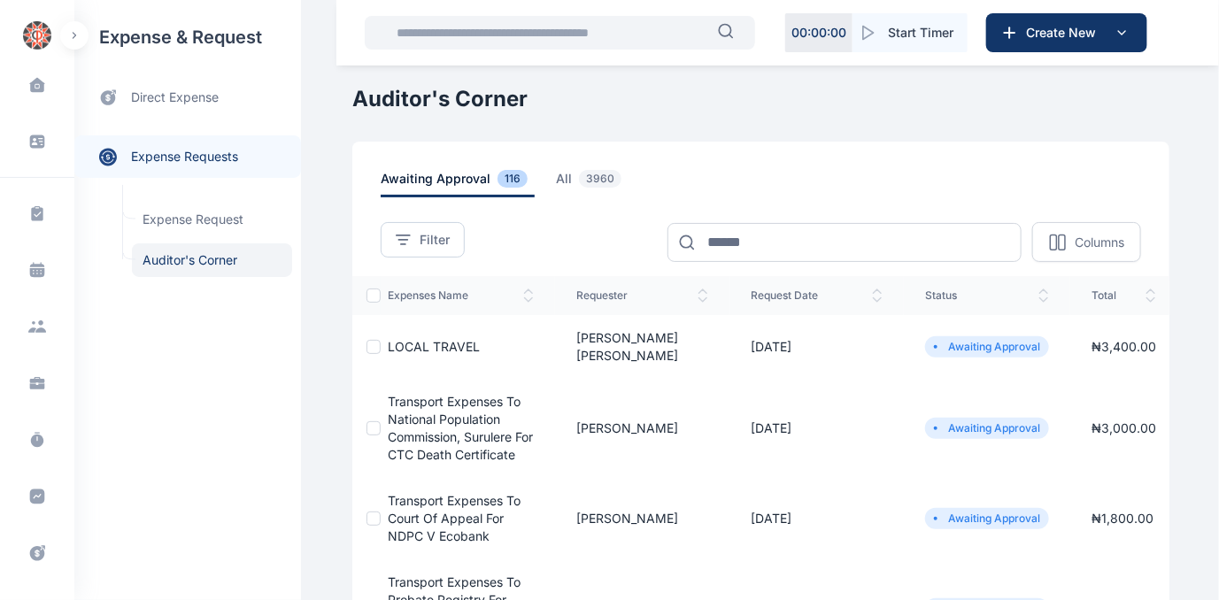
click at [405, 405] on span "Transport expenses to National Population Commission, Surulere for CTC death ce…" at bounding box center [460, 428] width 145 height 68
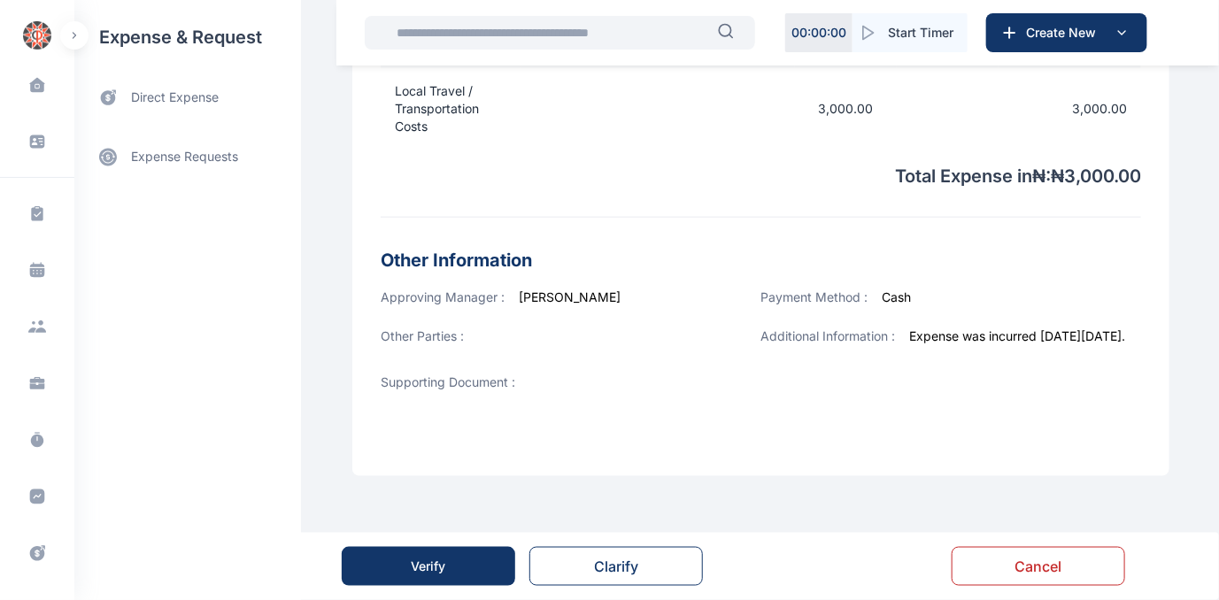
scroll to position [694, 0]
click at [440, 570] on div "Verify" at bounding box center [429, 567] width 35 height 18
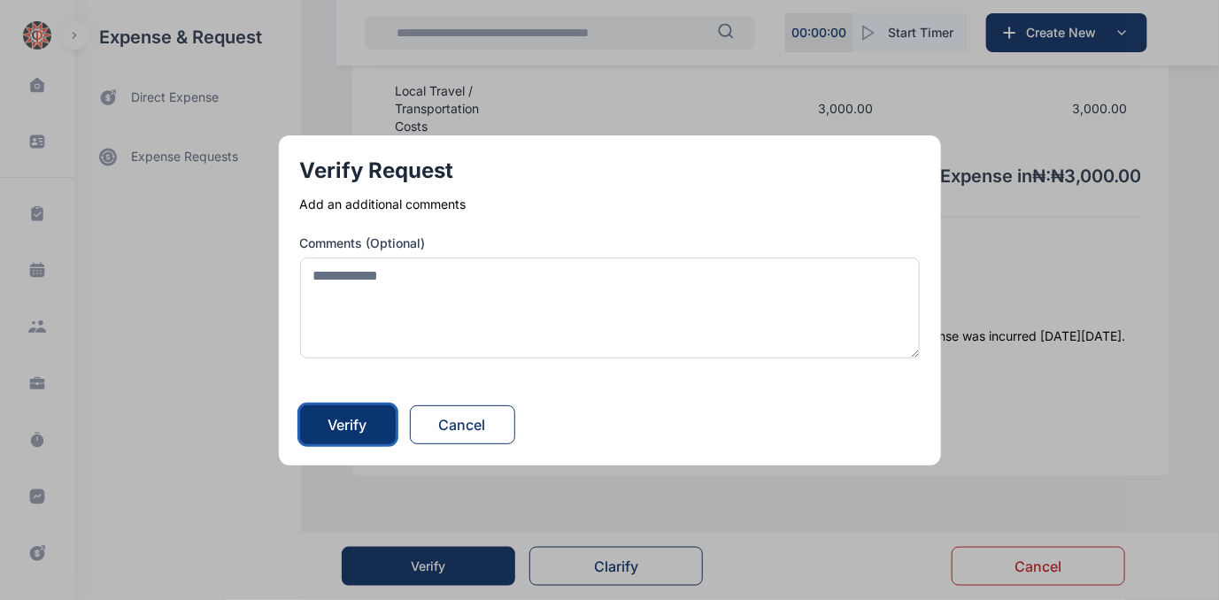
click at [342, 420] on div "Verify" at bounding box center [347, 424] width 39 height 21
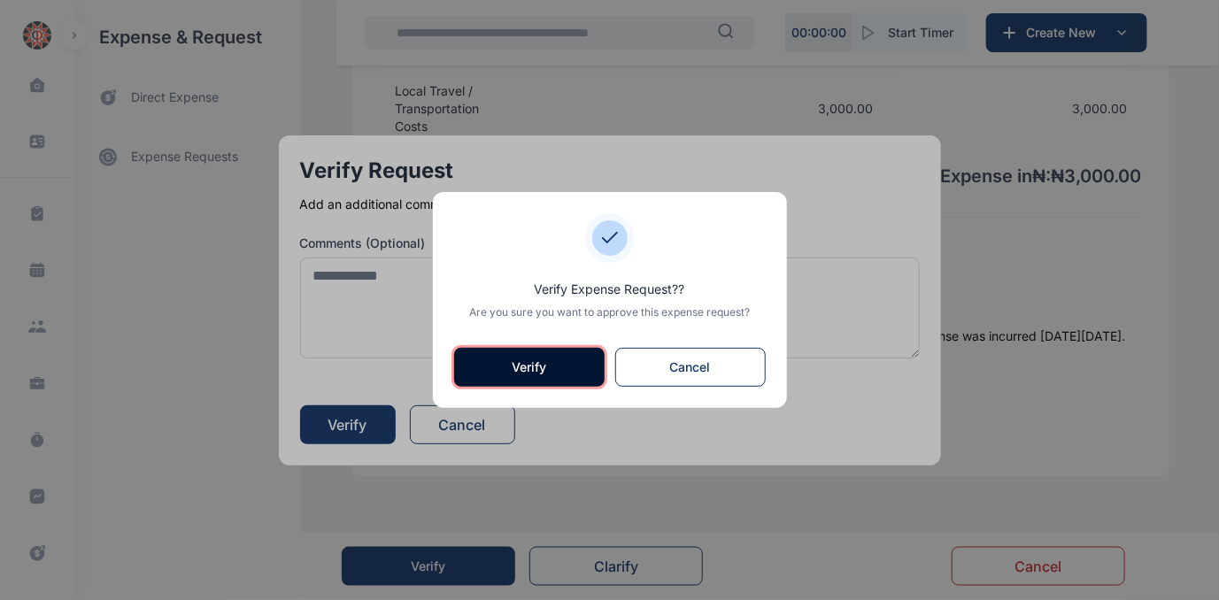
click at [506, 362] on button "Verify" at bounding box center [529, 367] width 150 height 39
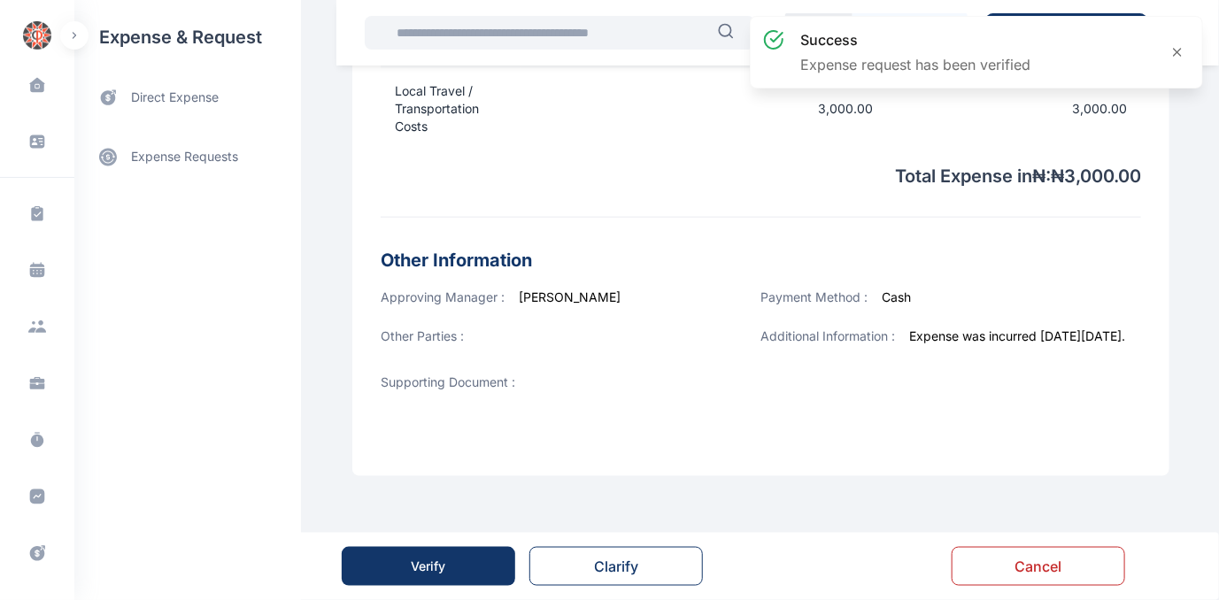
scroll to position [0, 0]
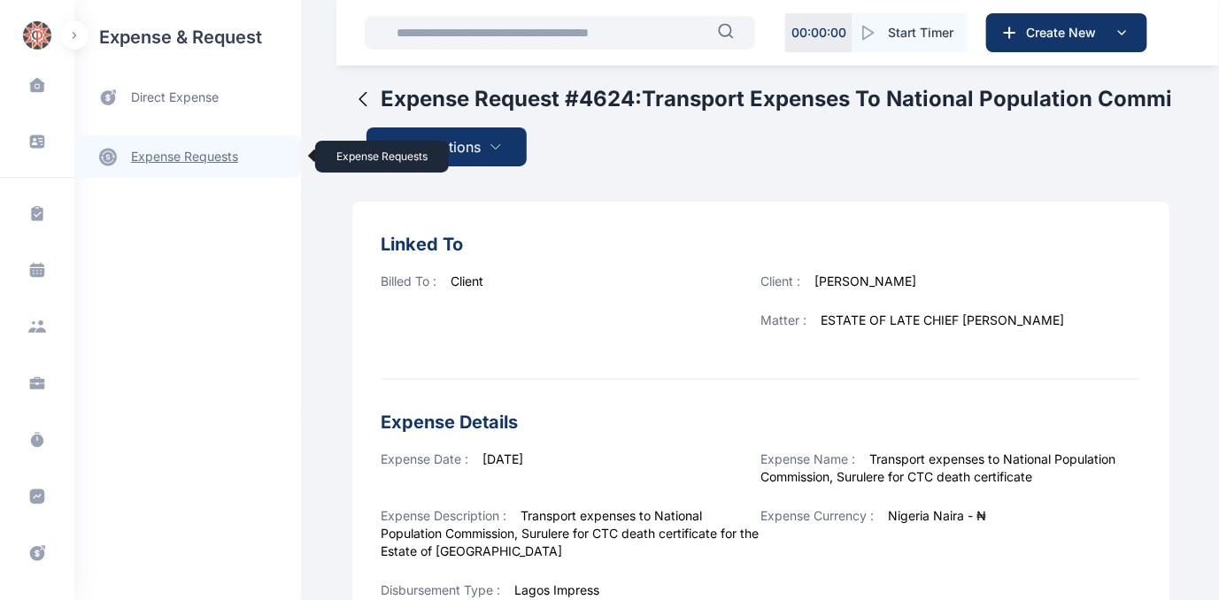
click at [170, 155] on link "expense requests expense requests" at bounding box center [187, 156] width 227 height 42
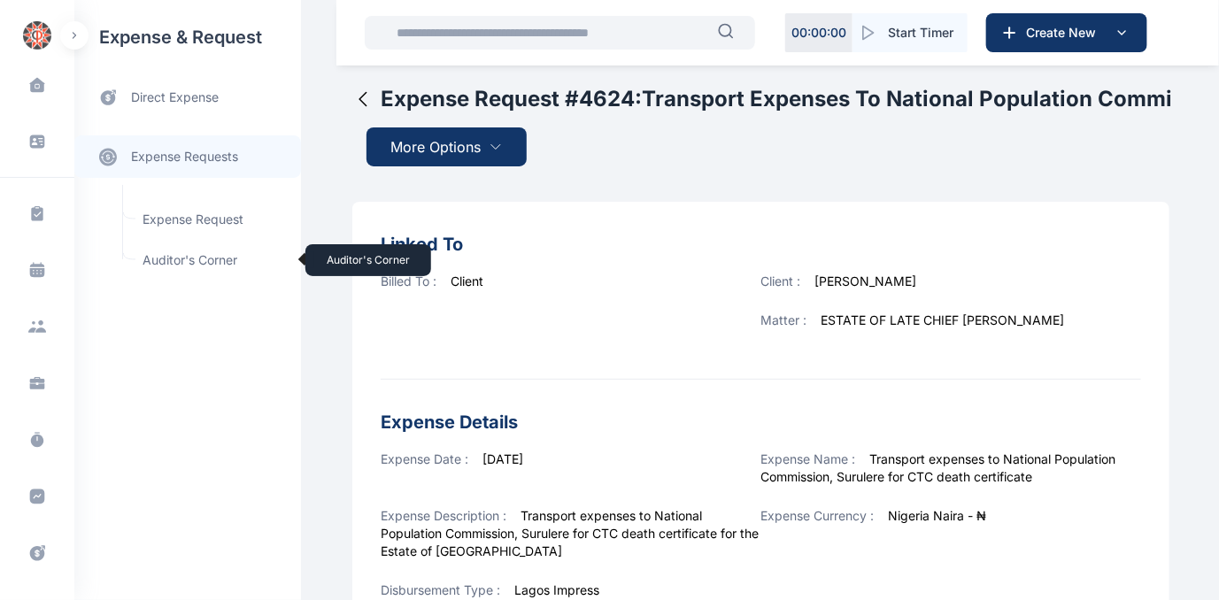
click at [170, 258] on span "Auditor's Corner Auditor's Corner" at bounding box center [212, 260] width 160 height 34
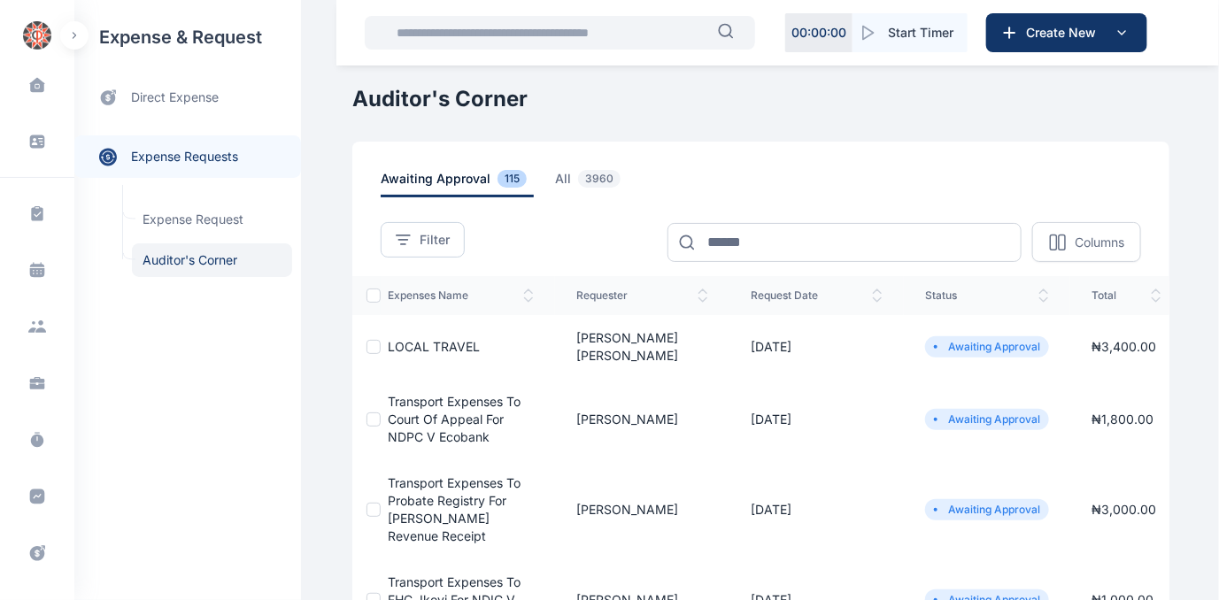
click at [429, 405] on span "Transport expenses to Court of Appeal for NDPC v Ecobank" at bounding box center [454, 419] width 133 height 50
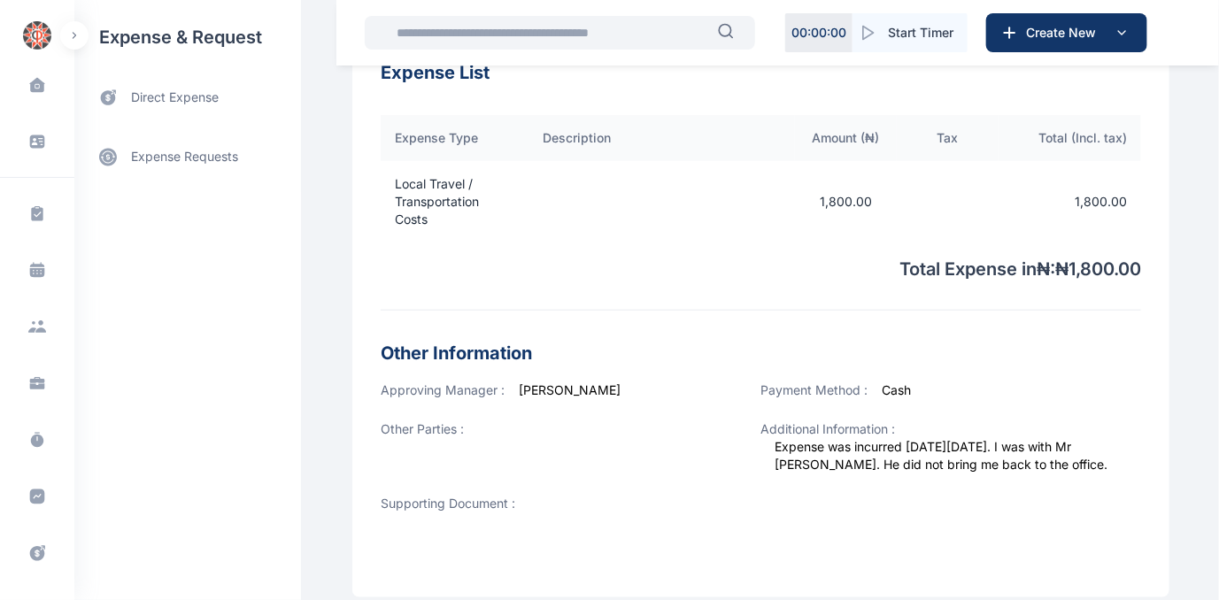
scroll to position [684, 0]
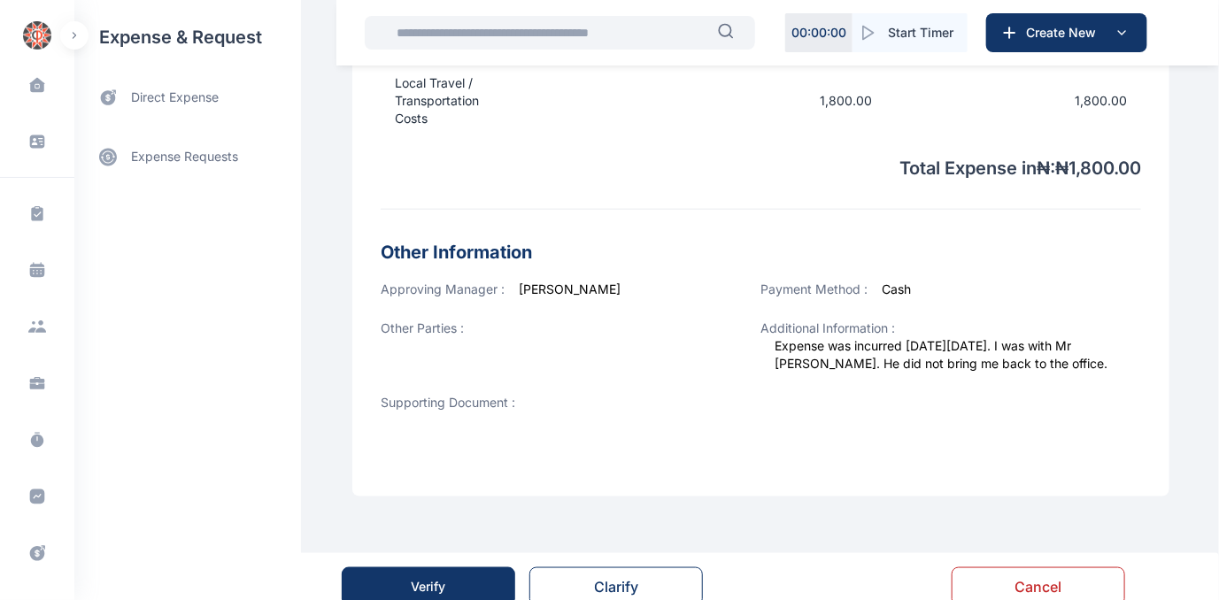
click at [391, 579] on button "Verify" at bounding box center [429, 586] width 174 height 39
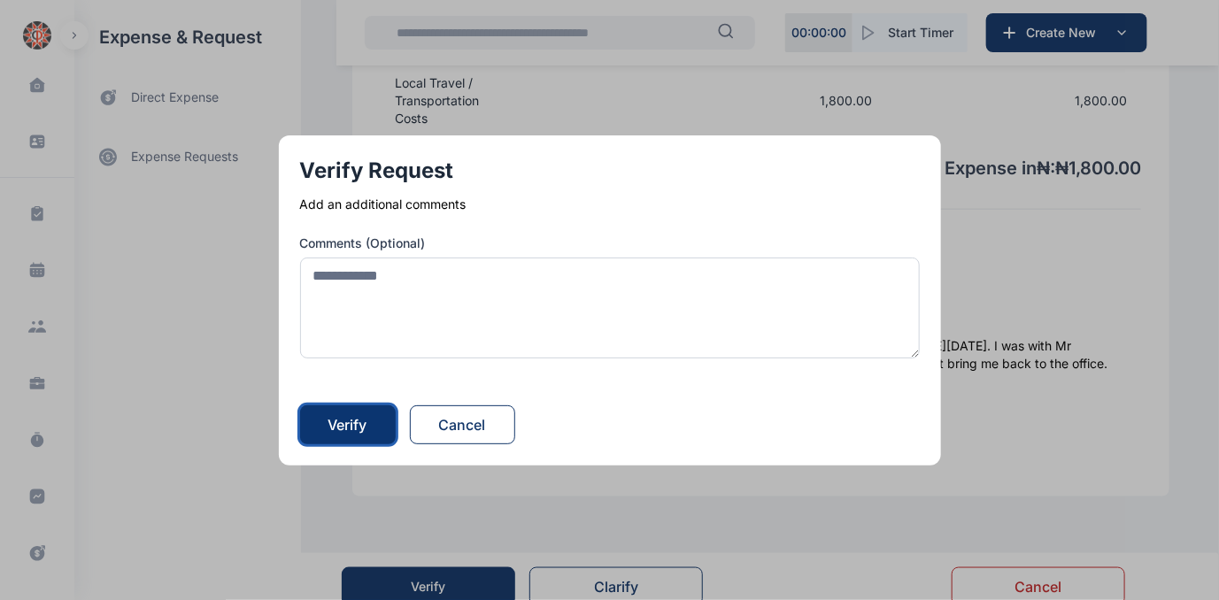
click at [349, 423] on div "Verify" at bounding box center [347, 424] width 39 height 21
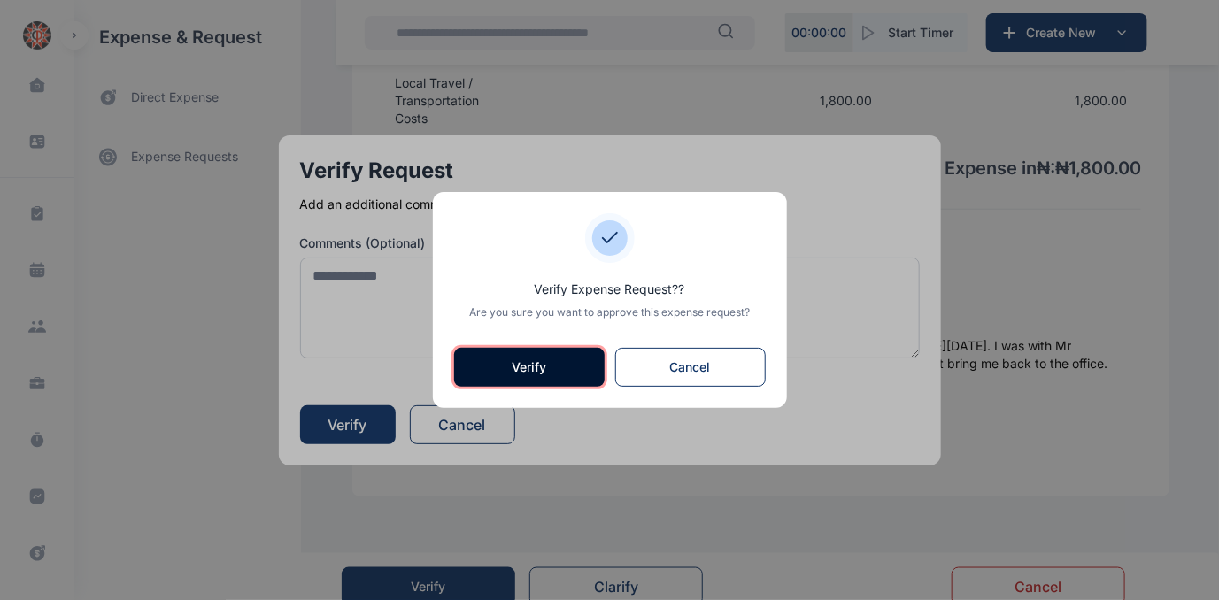
click at [549, 359] on button "Verify" at bounding box center [529, 367] width 150 height 39
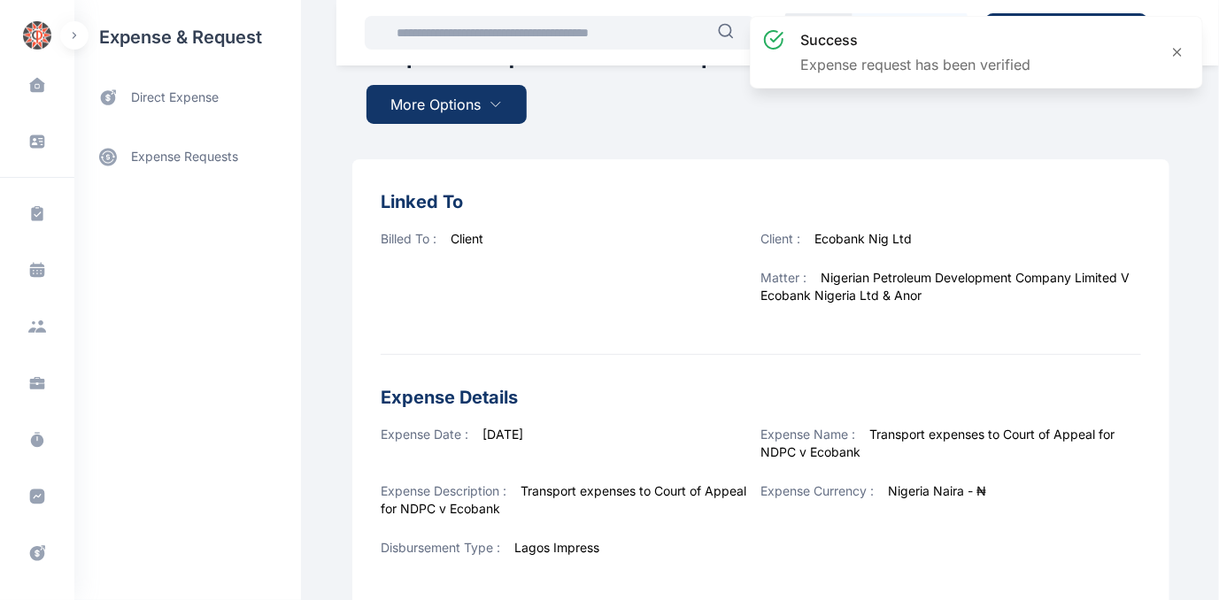
scroll to position [402, 0]
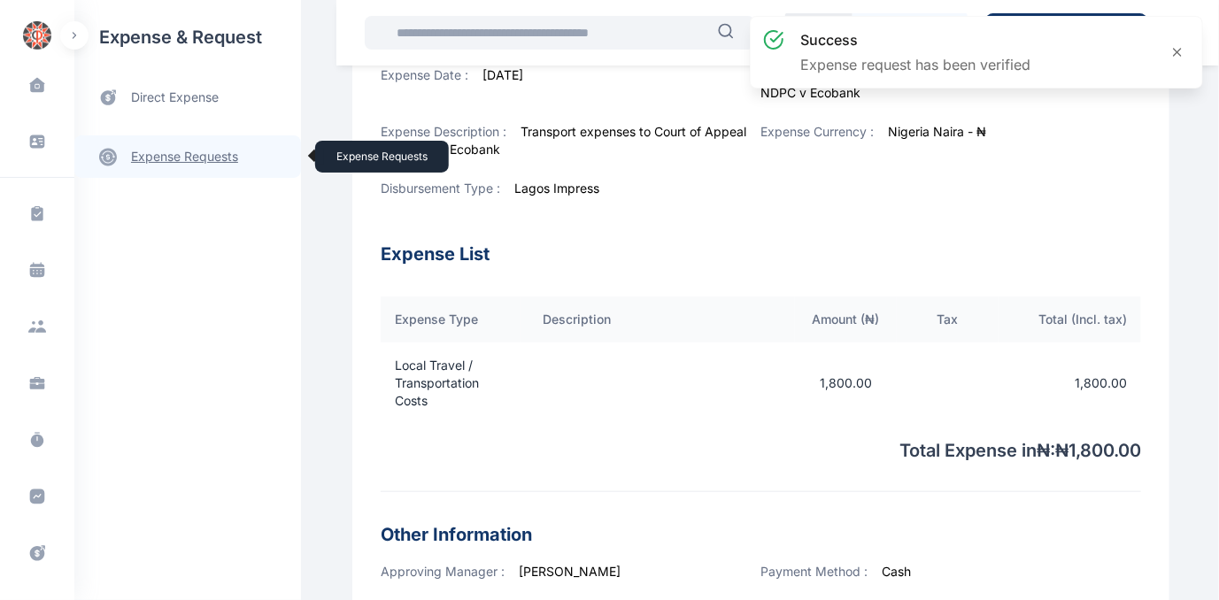
click at [181, 159] on link "expense requests expense requests" at bounding box center [187, 156] width 227 height 42
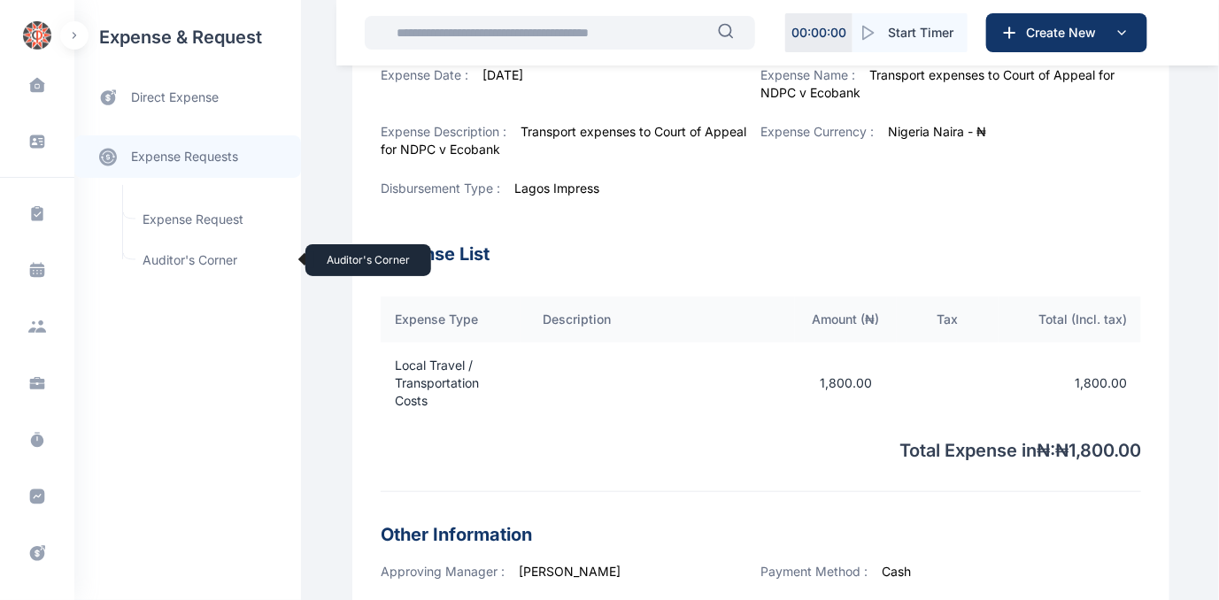
click at [149, 257] on span "Auditor's Corner Auditor's Corner" at bounding box center [212, 260] width 160 height 34
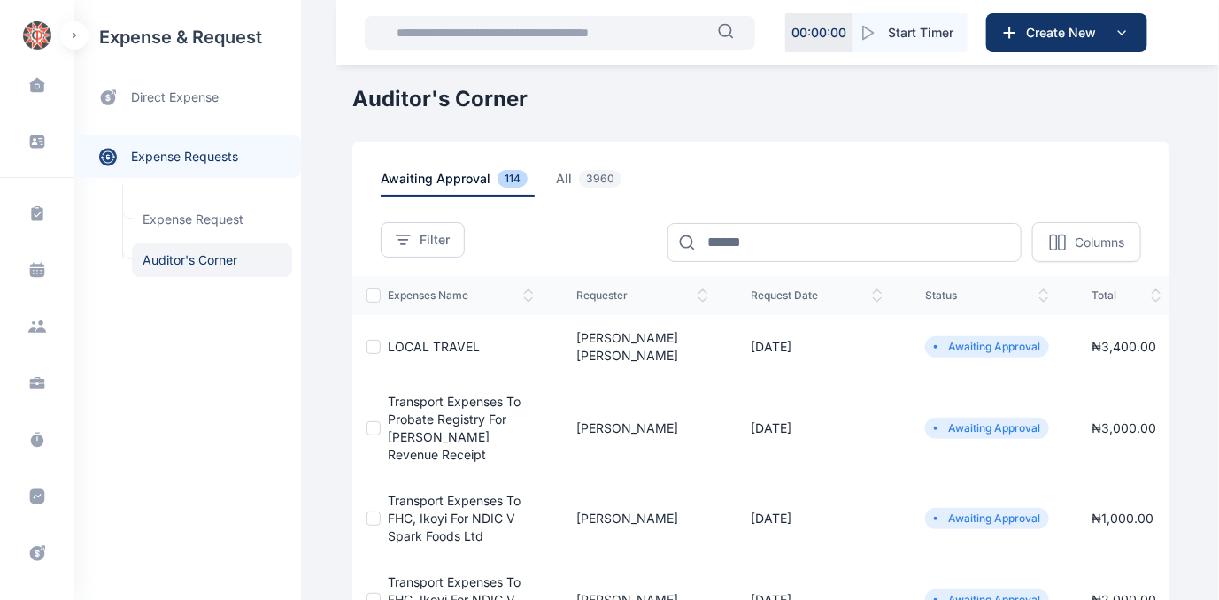
click at [412, 416] on span "Transport expenses to Probate registry for [PERSON_NAME] revenue receipt" at bounding box center [454, 428] width 133 height 68
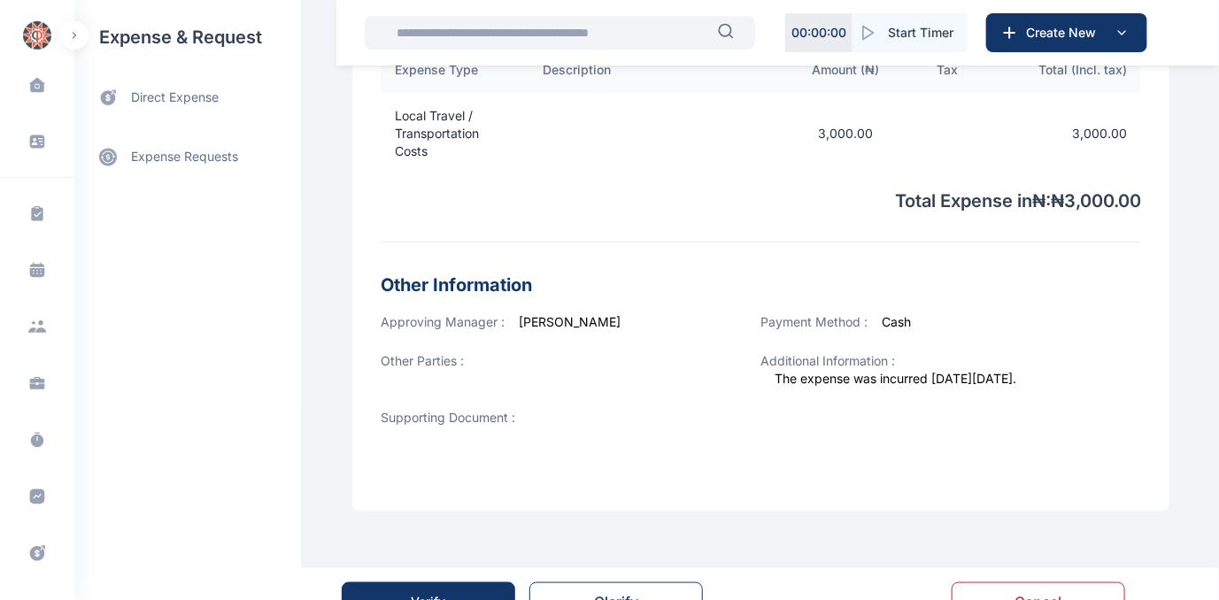
scroll to position [637, 0]
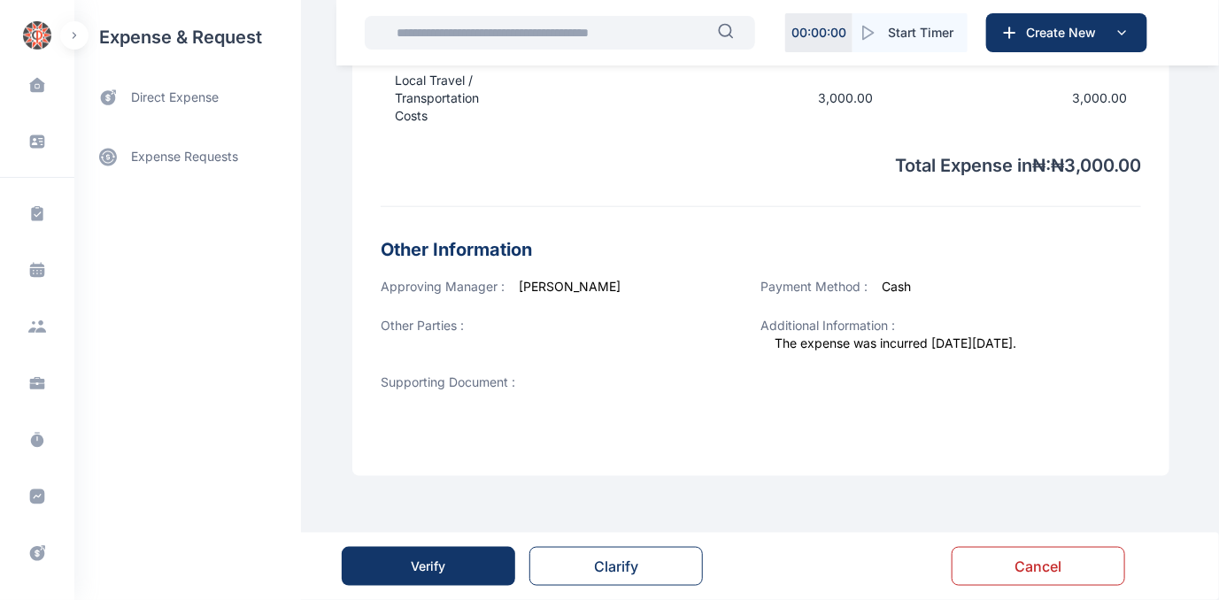
click at [389, 559] on button "Verify" at bounding box center [429, 566] width 174 height 39
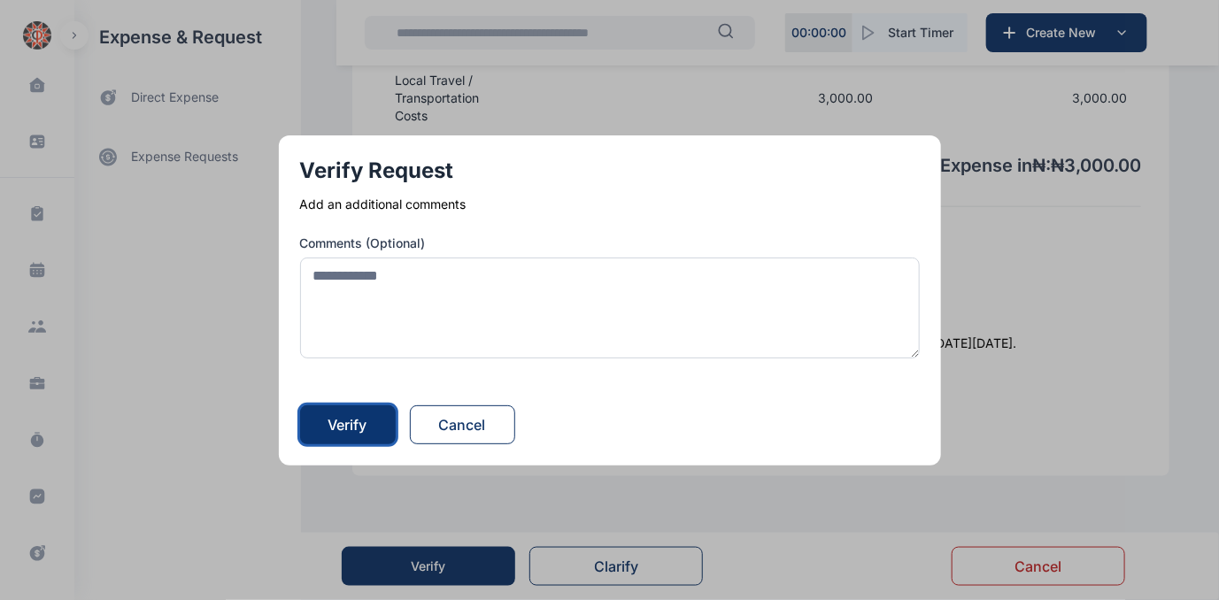
click at [338, 423] on div "Verify" at bounding box center [347, 424] width 39 height 21
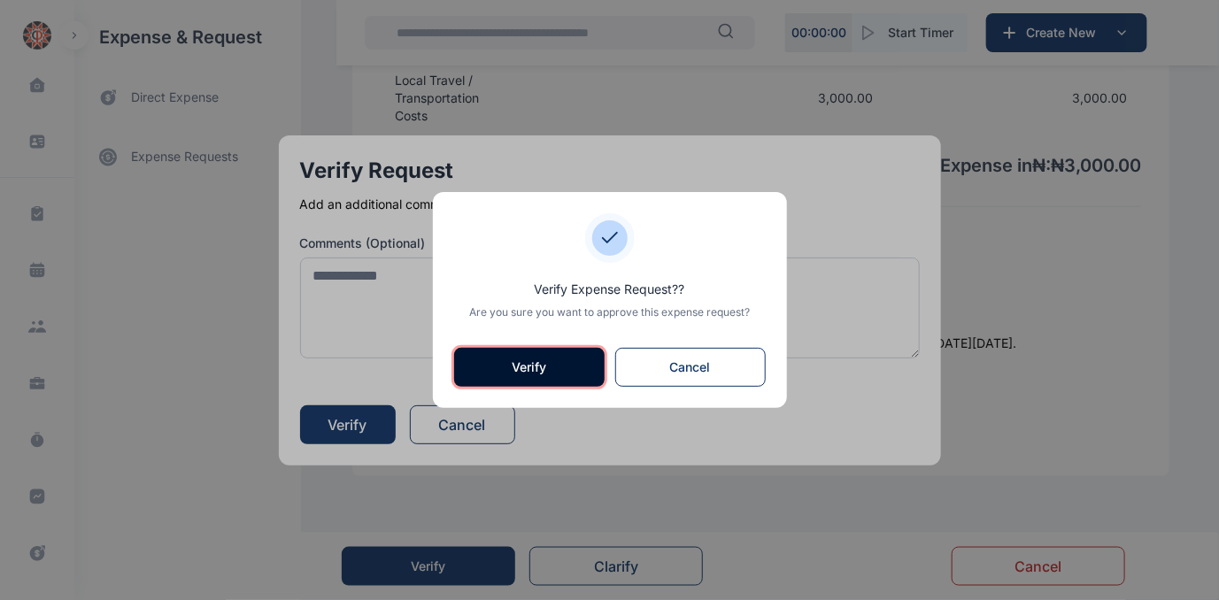
click at [496, 368] on button "Verify" at bounding box center [529, 367] width 150 height 39
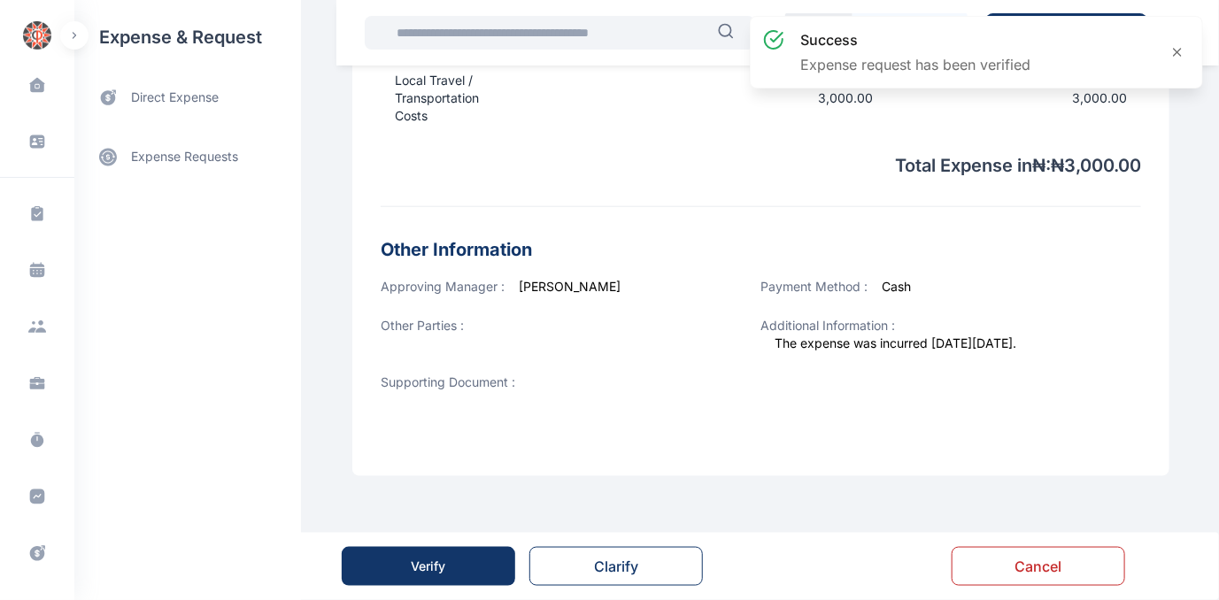
scroll to position [0, 0]
